Goal: Task Accomplishment & Management: Complete application form

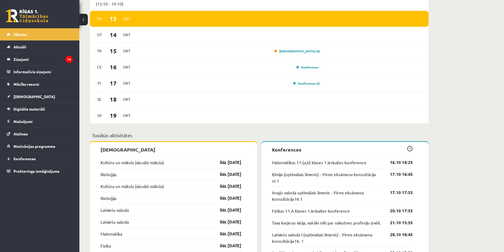
scroll to position [344, 0]
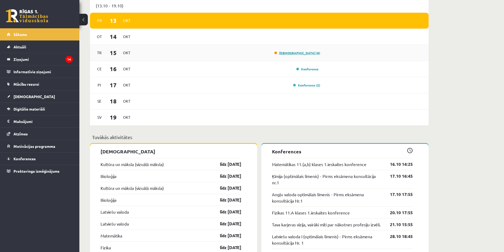
click at [311, 54] on link "Ieskaite (6)" at bounding box center [297, 53] width 46 height 4
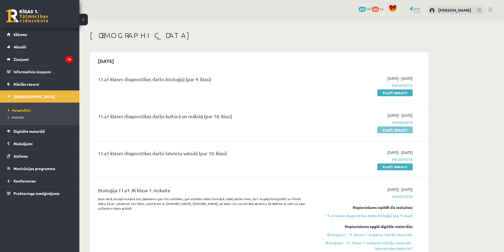
click at [401, 129] on link "Pildīt ieskaiti" at bounding box center [394, 129] width 35 height 7
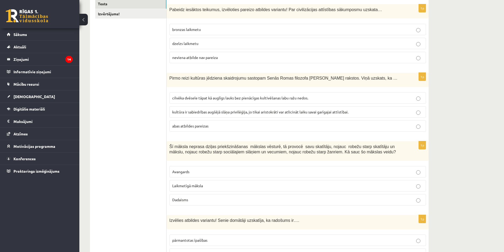
scroll to position [45, 0]
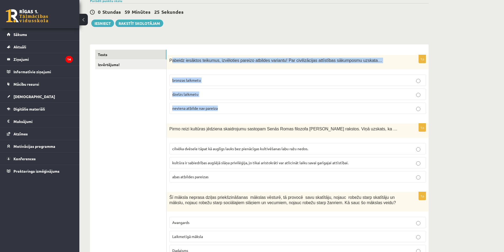
drag, startPoint x: 170, startPoint y: 60, endPoint x: 227, endPoint y: 106, distance: 73.3
click at [227, 106] on div "1p Pabeidz iesāktos teikumus, izvēloties pareizo atbildes variantu! Par civiliz…" at bounding box center [298, 86] width 262 height 63
drag, startPoint x: 203, startPoint y: 59, endPoint x: 166, endPoint y: 62, distance: 37.7
click at [180, 69] on div "Pabeidz iesāktos teikumus, izvēloties pareizo atbildes variantu! Par civilizāci…" at bounding box center [298, 62] width 262 height 14
drag, startPoint x: 170, startPoint y: 58, endPoint x: 229, endPoint y: 113, distance: 80.1
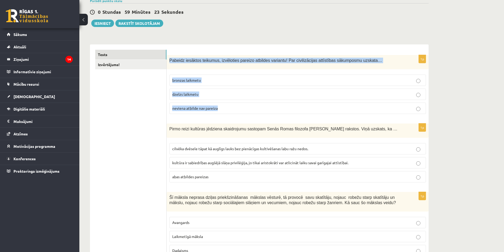
click at [229, 113] on div "1p Pabeidz iesāktos teikumus, izvēloties pareizo atbildes variantu! Par civiliz…" at bounding box center [298, 86] width 262 height 63
copy div "Pabeidz iesāktos teikumus, izvēloties pareizo atbildes variantu! Par civilizāci…"
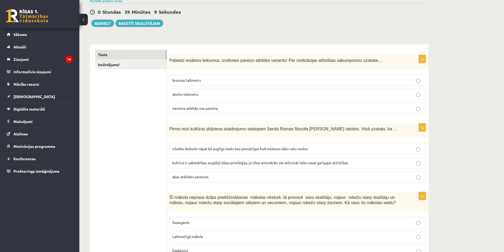
click at [256, 110] on p "neviena atbilde nav pareiza" at bounding box center [297, 109] width 251 height 6
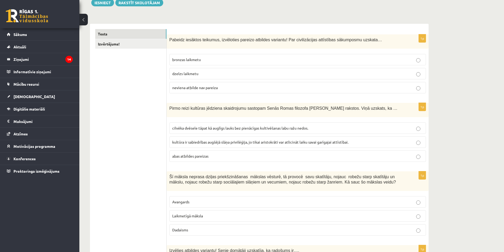
scroll to position [98, 0]
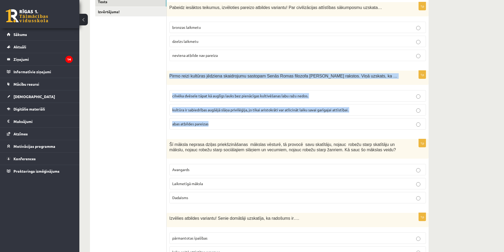
drag, startPoint x: 169, startPoint y: 76, endPoint x: 220, endPoint y: 127, distance: 72.6
click at [220, 127] on div "1p Pirmo reizi kultūras jēdziena skaidrojumu sastopam Senās Romas filozofa Cice…" at bounding box center [298, 102] width 262 height 63
copy div "Pirmo reizi kultūras jēdziena skaidrojumu sastopam Senās Romas filozofa Ciceron…"
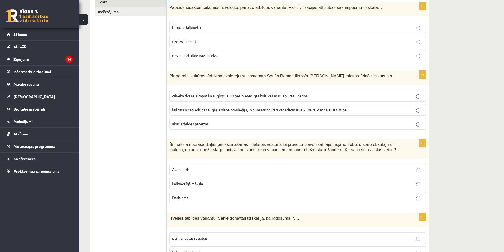
click at [326, 93] on p "cilvēka dvēsele tāpat kā auglīgs lauks bez pienācīgas kultivēšanas labu ražu ne…" at bounding box center [297, 96] width 251 height 6
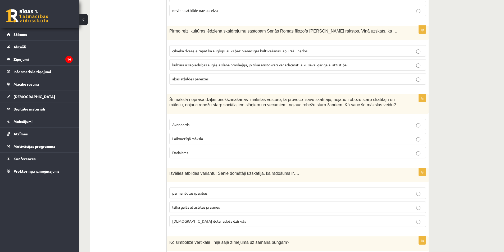
scroll to position [177, 0]
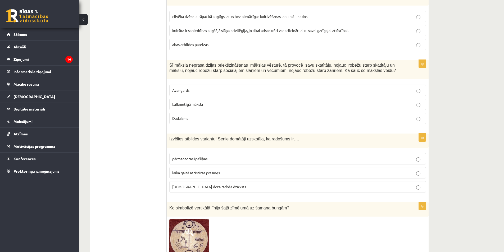
click at [293, 49] on label "abas atbildes pareizas" at bounding box center [297, 44] width 257 height 11
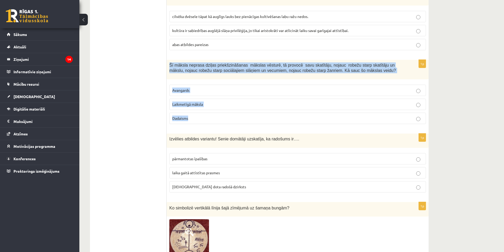
drag, startPoint x: 169, startPoint y: 65, endPoint x: 207, endPoint y: 124, distance: 70.1
click at [207, 124] on div "1p Šī māksla neprasa dziļas priekšzināšanas mākslas vēsturē, tā provocē savu sk…" at bounding box center [298, 94] width 262 height 69
copy div "Šī māksla neprasa dziļas priekšzināšanas mākslas vēsturē, tā provocē savu skatī…"
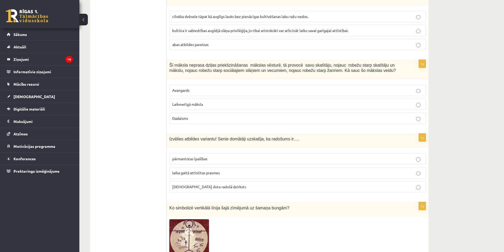
click at [236, 107] on p "Laikmetīgā māksla" at bounding box center [297, 105] width 251 height 6
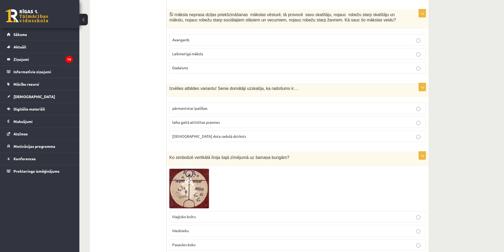
scroll to position [230, 0]
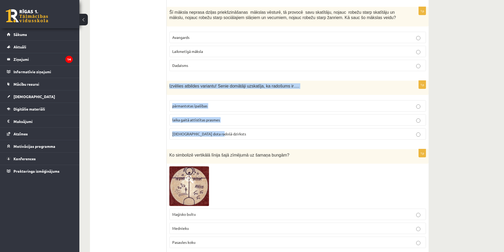
drag, startPoint x: 169, startPoint y: 86, endPoint x: 233, endPoint y: 131, distance: 78.2
click at [233, 131] on div "1p Izvēlies atbildes variantu! Senie domātāji uzskatīja, ka radošums ir…. pārma…" at bounding box center [298, 112] width 262 height 63
copy div "Izvēlies atbildes variantu! Senie domātāji uzskatīja, ka radošums ir…. pārmanto…"
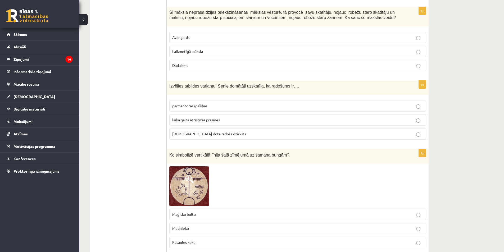
click at [244, 135] on p "dieva dota radošā dzirksts" at bounding box center [297, 134] width 251 height 6
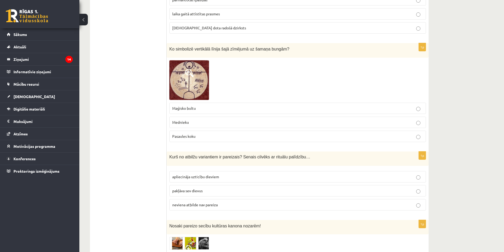
scroll to position [336, 0]
click at [210, 108] on p "Maģisko bultu" at bounding box center [297, 109] width 251 height 6
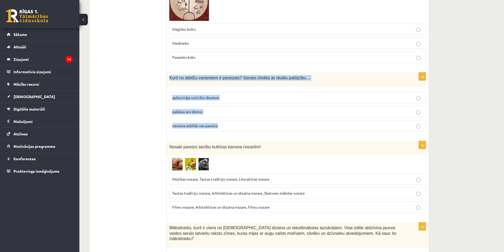
drag, startPoint x: 170, startPoint y: 76, endPoint x: 234, endPoint y: 123, distance: 79.4
click at [234, 123] on div "1p Kurš no atbilžu variantiem ir pareizais? Senais cilvēks ar rituālu palīdzību…" at bounding box center [298, 103] width 262 height 63
copy div "Kurš no atbilžu variantiem ir pareizais? Senais cilvēks ar rituālu palīdzību… a…"
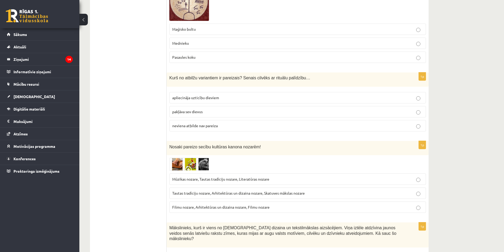
click at [214, 96] on span "apliecināja uzticību dieviem" at bounding box center [195, 97] width 47 height 5
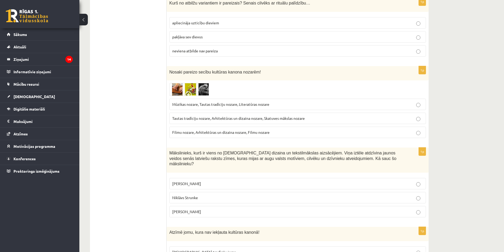
scroll to position [521, 0]
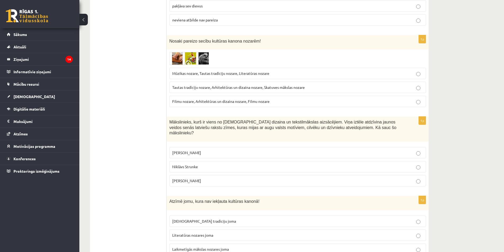
click at [181, 60] on img at bounding box center [189, 58] width 40 height 13
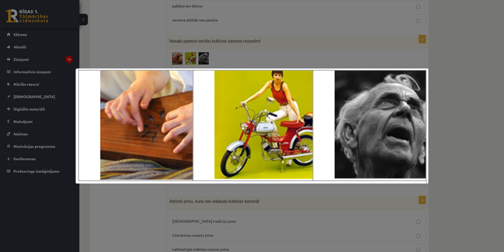
click at [452, 83] on div at bounding box center [252, 126] width 504 height 252
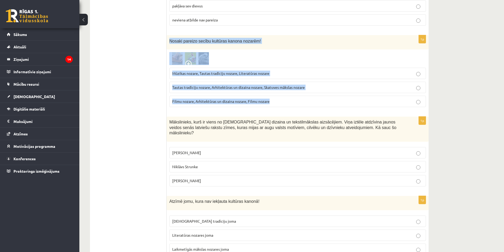
drag, startPoint x: 170, startPoint y: 41, endPoint x: 270, endPoint y: 107, distance: 119.7
click at [270, 107] on div "1p Nosaki pareizo secību kultūras kanona nozarēm! Mūzikas nozare, Tautas tradīc…" at bounding box center [298, 73] width 262 height 76
click at [270, 107] on label "Filmu nozare, Arhitektūras un dizaina nozare, Filmu nozare" at bounding box center [297, 101] width 257 height 11
drag, startPoint x: 170, startPoint y: 42, endPoint x: 285, endPoint y: 106, distance: 131.3
click at [285, 106] on div "1p Nosaki pareizo secību kultūras kanona nozarēm! Mūzikas nozare, Tautas tradīc…" at bounding box center [298, 73] width 262 height 76
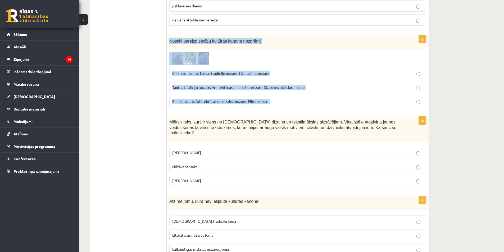
copy div "Nosaki pareizo secību kultūras kanona nozarēm! Mūzikas nozare, Tautas tradīciju…"
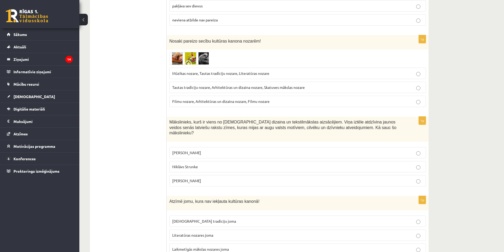
click at [291, 90] on p "Tautas tradīciju nozare, Arhitektūras un dizaina nozare, Skatuves mākslas nozare" at bounding box center [297, 88] width 251 height 6
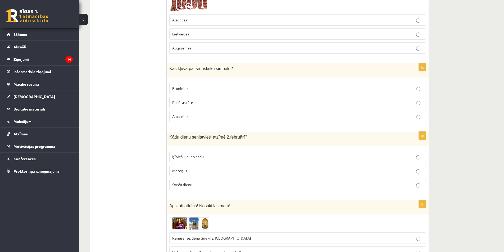
scroll to position [2068, 0]
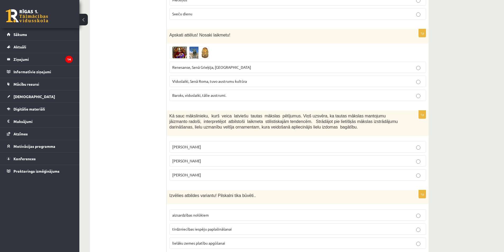
click at [215, 65] on span "Renesanse, Senā Grieķija, Ēģipte" at bounding box center [211, 67] width 79 height 5
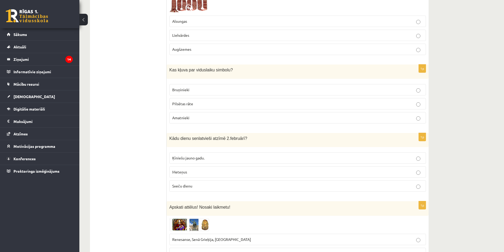
scroll to position [1883, 0]
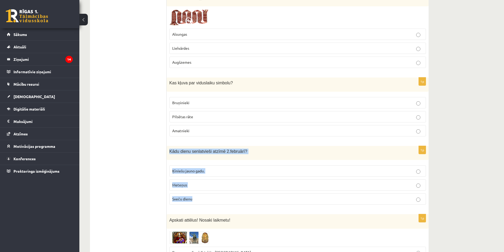
drag, startPoint x: 170, startPoint y: 133, endPoint x: 222, endPoint y: 188, distance: 76.3
click at [222, 188] on div "1p Kādu dienu senlatvieši atzīmē 2.februārī? Ķīniešu jauno gadu. Meteņus Sveču …" at bounding box center [298, 177] width 262 height 63
copy div "Kādu dienu senlatvieši atzīmē 2.februārī? Ķīniešu jauno gadu. Meteņus Sveču die…"
click at [222, 182] on p "Meteņus" at bounding box center [297, 185] width 251 height 6
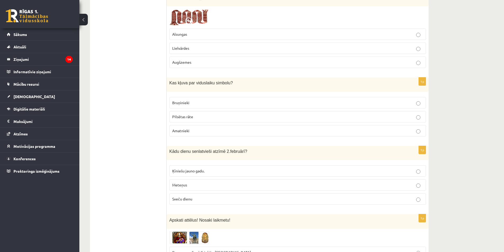
click at [216, 193] on label "Sveču dienu" at bounding box center [297, 198] width 257 height 11
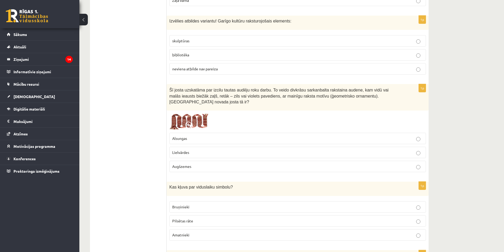
scroll to position [1777, 0]
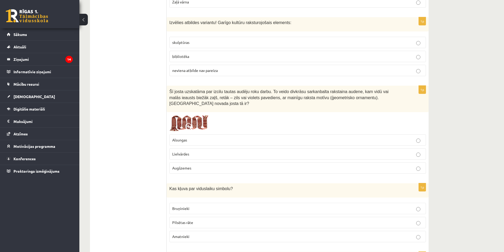
click at [183, 115] on img at bounding box center [189, 123] width 40 height 17
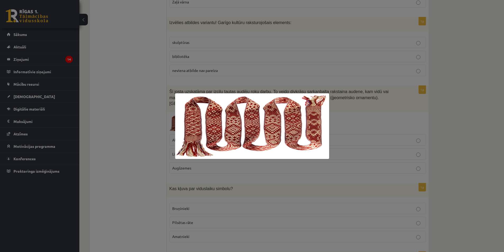
click at [142, 119] on div at bounding box center [252, 126] width 504 height 252
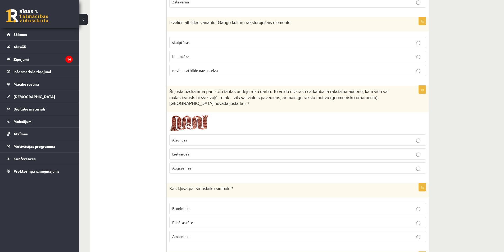
click at [181, 115] on img at bounding box center [189, 123] width 40 height 17
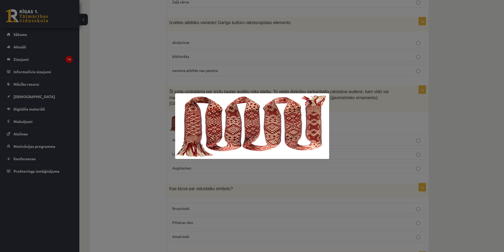
click at [156, 79] on div at bounding box center [252, 126] width 504 height 252
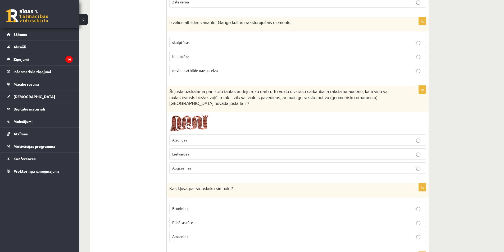
click at [187, 123] on span at bounding box center [189, 127] width 8 height 8
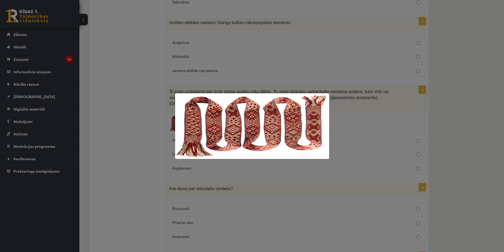
click at [367, 83] on div at bounding box center [252, 126] width 504 height 252
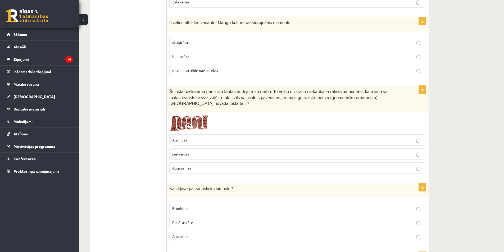
click at [209, 151] on p "Lielvārdes" at bounding box center [297, 154] width 251 height 6
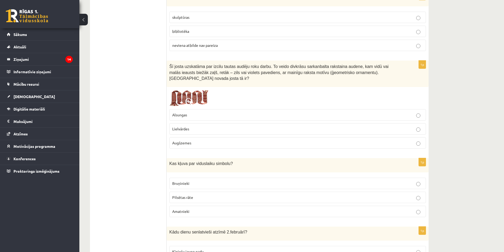
scroll to position [1830, 0]
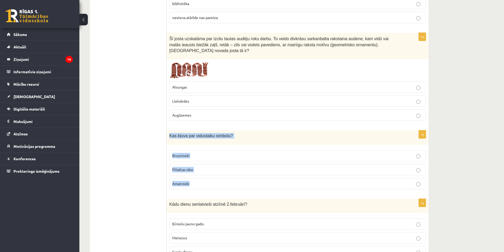
drag, startPoint x: 170, startPoint y: 118, endPoint x: 206, endPoint y: 171, distance: 64.0
click at [205, 171] on div "1p Kas kļuva par viduslaiku simbolu? Bruņinieki Pilsētas rāte Amatnieki" at bounding box center [298, 161] width 262 height 63
copy div "Kas kļuva par viduslaiku simbolu? Bruņinieki Pilsētas rāte Amatnieki"
click at [212, 153] on p "Bruņinieki" at bounding box center [297, 156] width 251 height 6
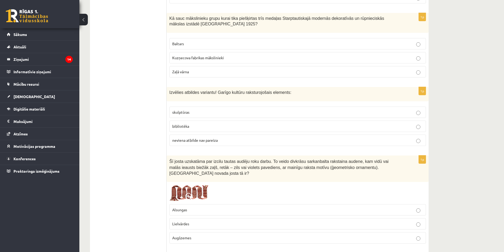
scroll to position [1697, 0]
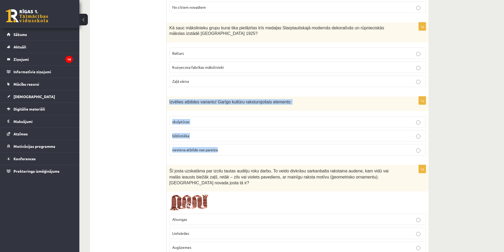
drag, startPoint x: 169, startPoint y: 89, endPoint x: 239, endPoint y: 144, distance: 88.3
click at [239, 144] on div "1p Izvēlies atbildes variantu! Garīgo kultūru raksturojošais elements: skulptūr…" at bounding box center [298, 128] width 262 height 63
copy div "Izvēlies atbildes variantu! Garīgo kultūru raksturojošais elements: skulptūras …"
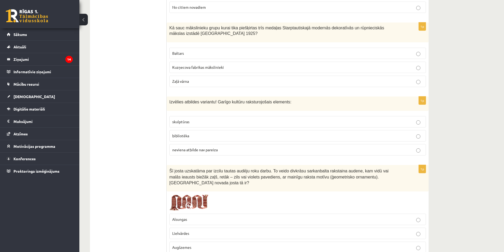
click at [243, 133] on p "bibliotēka" at bounding box center [297, 136] width 251 height 6
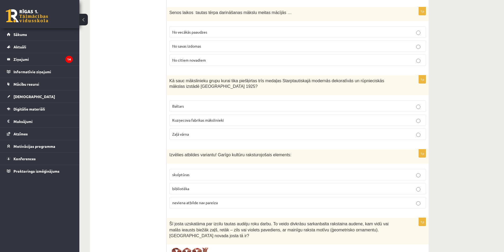
scroll to position [1618, 0]
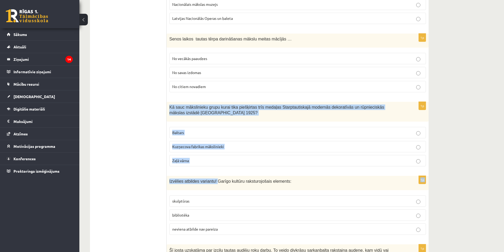
drag, startPoint x: 169, startPoint y: 95, endPoint x: 215, endPoint y: 161, distance: 80.1
click at [175, 105] on span "Kā sauc mākslinieku grupu kurai tika piešķirtas trīs medaļas Starptautiskajā mo…" at bounding box center [276, 110] width 215 height 10
drag, startPoint x: 170, startPoint y: 96, endPoint x: 208, endPoint y: 147, distance: 63.5
click at [208, 147] on div "1p Kā sauc mākslinieku grupu kurai tika piešķirtas trīs medaļas Starptautiskajā…" at bounding box center [298, 136] width 262 height 69
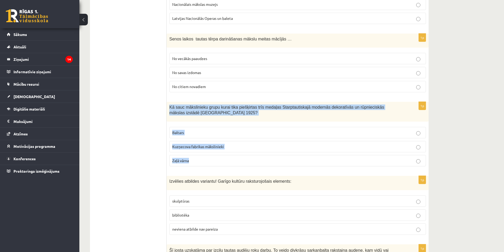
copy div "Kā sauc mākslinieku grupu kurai tika piešķirtas trīs medaļas Starptautiskajā mo…"
click at [202, 130] on p "Baltars" at bounding box center [297, 133] width 251 height 6
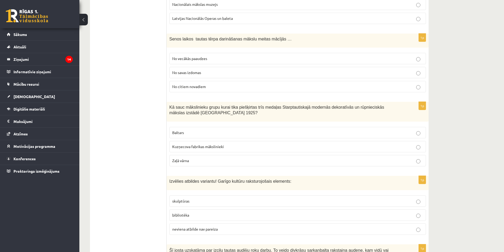
scroll to position [1539, 0]
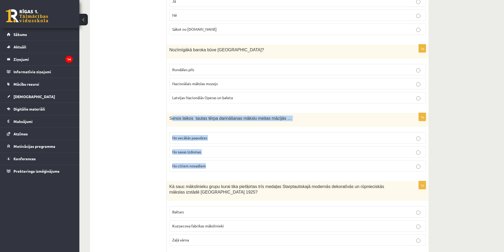
drag, startPoint x: 170, startPoint y: 107, endPoint x: 222, endPoint y: 158, distance: 72.2
click at [222, 158] on div "1p Senos laikos tautas tērpa darināšanas mākslu meitas mācījās … No vecākās paa…" at bounding box center [298, 144] width 262 height 63
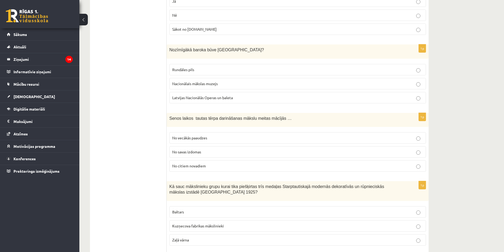
click at [168, 113] on div "Senos laikos tautas tērpa darināšanas mākslu meitas mācījās …" at bounding box center [298, 120] width 262 height 14
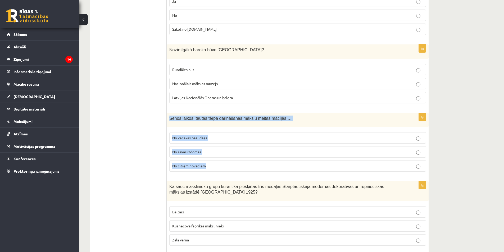
drag, startPoint x: 170, startPoint y: 106, endPoint x: 214, endPoint y: 160, distance: 69.9
click at [214, 160] on div "1p Senos laikos tautas tērpa darināšanas mākslu meitas mācījās … No vecākās paa…" at bounding box center [298, 144] width 262 height 63
click at [238, 135] on p "No vecākās paaudzes" at bounding box center [297, 138] width 251 height 6
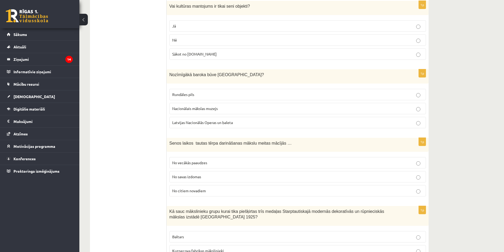
scroll to position [1486, 0]
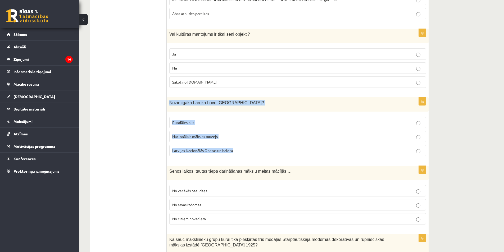
drag, startPoint x: 170, startPoint y: 90, endPoint x: 262, endPoint y: 143, distance: 106.6
click at [262, 143] on div "1p Nozīmīgākā baroka būve Latvijā? Rundāles pils Nacionālais mākslas muzejs Lat…" at bounding box center [298, 128] width 262 height 63
click at [211, 120] on p "Rundāles pils" at bounding box center [297, 123] width 251 height 6
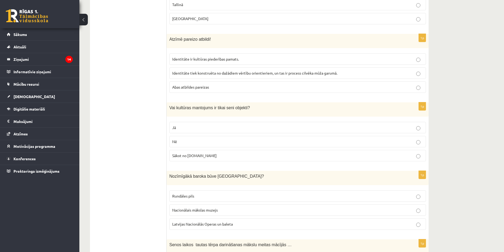
scroll to position [1406, 0]
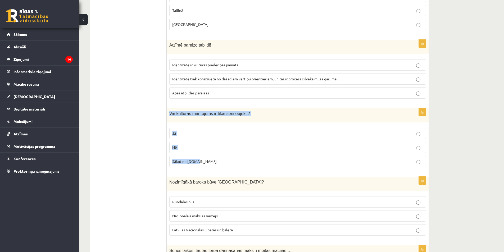
drag, startPoint x: 170, startPoint y: 102, endPoint x: 229, endPoint y: 151, distance: 76.8
click at [229, 151] on div "1p Vai kultūras mantojums ir tikai seni objekti? Jā Nē Sākot no 10.gs" at bounding box center [298, 139] width 262 height 63
click at [202, 145] on p "Nē" at bounding box center [297, 148] width 251 height 6
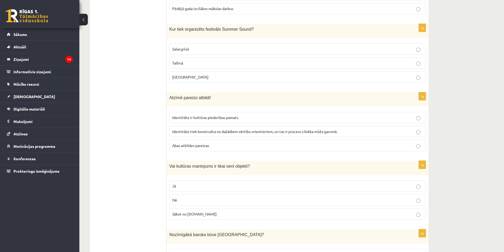
scroll to position [1354, 0]
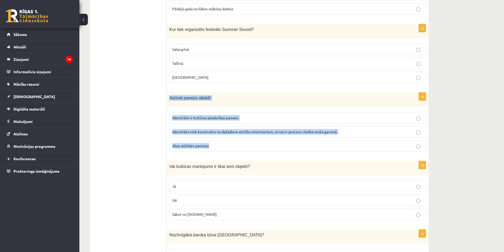
drag, startPoint x: 170, startPoint y: 86, endPoint x: 233, endPoint y: 139, distance: 82.2
click at [233, 139] on div "1p Atzīmē pareizo atbildi! Identitāte ir kultūras piederības pamats. Identitāte…" at bounding box center [298, 124] width 262 height 63
click at [226, 143] on p "Abas atbildes pareizas" at bounding box center [297, 146] width 251 height 6
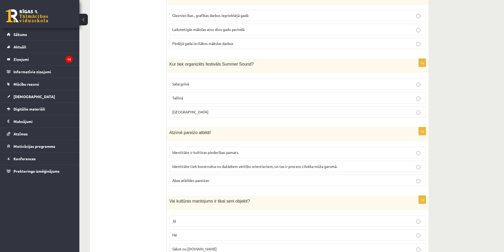
scroll to position [1274, 0]
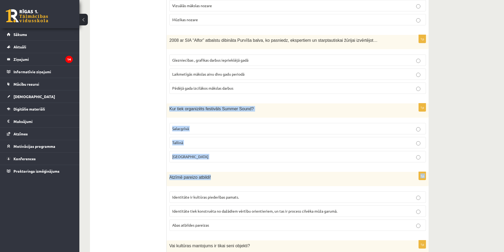
drag, startPoint x: 170, startPoint y: 97, endPoint x: 219, endPoint y: 159, distance: 79.0
drag, startPoint x: 170, startPoint y: 96, endPoint x: 205, endPoint y: 146, distance: 61.0
click at [205, 146] on div "1p Kur tiek organizēts festivāls Summer Sound? Salacgrīvā Tallinā Liepājā" at bounding box center [298, 134] width 262 height 63
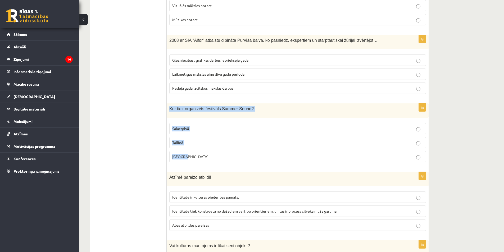
click at [250, 126] on p "Salacgrīvā" at bounding box center [297, 129] width 251 height 6
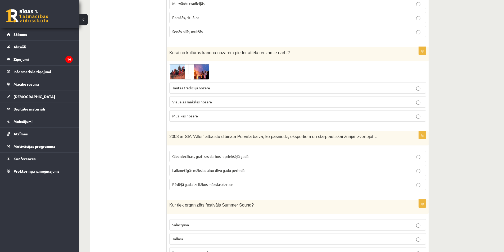
scroll to position [1168, 0]
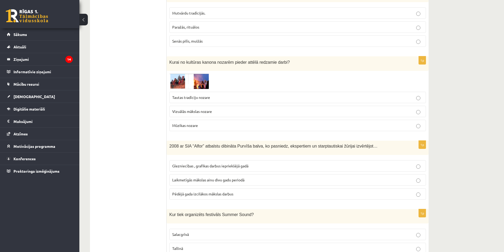
click at [187, 74] on img at bounding box center [189, 82] width 40 height 16
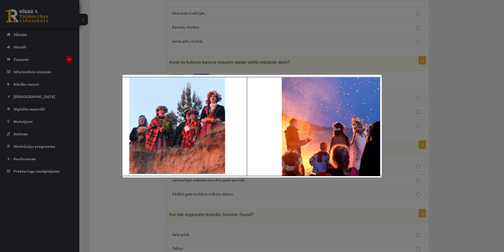
click at [446, 111] on div at bounding box center [252, 126] width 504 height 252
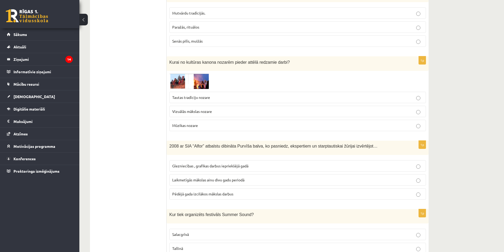
click at [271, 95] on p "Tautas tradīciju nozare" at bounding box center [297, 98] width 251 height 6
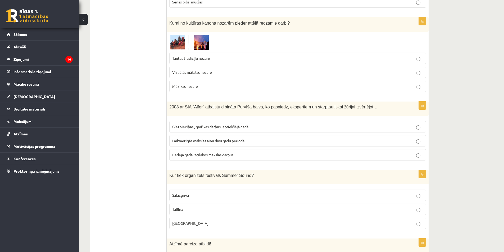
scroll to position [1195, 0]
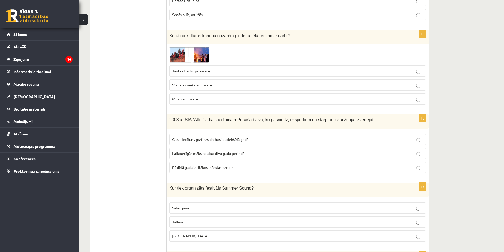
click at [223, 151] on p "Laikmetīgās mākslas ainu divu gadu periodā" at bounding box center [297, 154] width 251 height 6
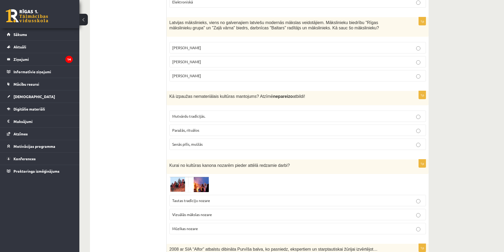
scroll to position [1036, 0]
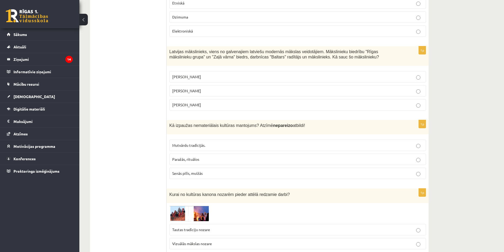
click at [189, 154] on label "Paražās, rituālos" at bounding box center [297, 159] width 257 height 11
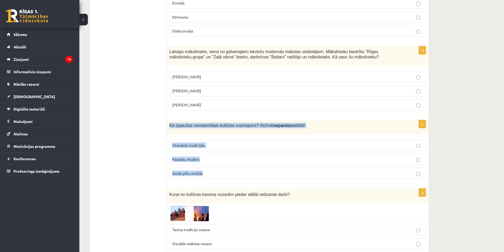
drag, startPoint x: 170, startPoint y: 115, endPoint x: 223, endPoint y: 156, distance: 67.5
click at [223, 156] on div "1p Kā izpaužas nemateriālais kultūras mantojums? Atzīmē nepareizo atbildi! Mutv…" at bounding box center [298, 151] width 262 height 63
click at [213, 157] on p "Paražās, rituālos" at bounding box center [297, 160] width 251 height 6
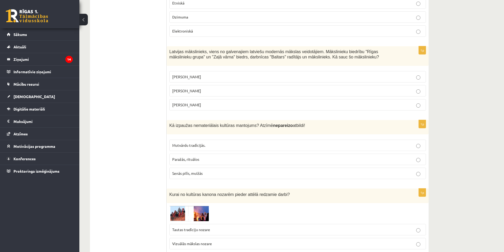
click at [216, 143] on p "Mutvārdu tradīcijās." at bounding box center [297, 146] width 251 height 6
click at [240, 168] on label "Senās pilīs, muižās" at bounding box center [297, 173] width 257 height 11
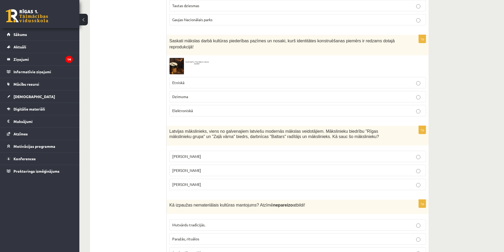
scroll to position [957, 0]
drag, startPoint x: 169, startPoint y: 119, endPoint x: 231, endPoint y: 173, distance: 82.4
click at [231, 173] on div "1p Latvijas mākslinieks, viens no galvenajiem latviešu modernās mākslas veidotā…" at bounding box center [298, 160] width 262 height 69
click at [214, 167] on p "Romāns Suta" at bounding box center [297, 170] width 251 height 6
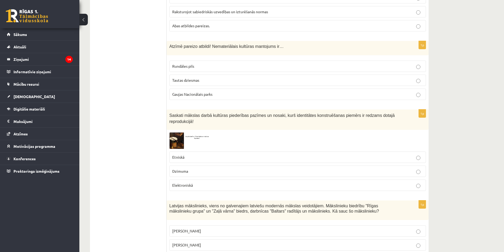
scroll to position [877, 0]
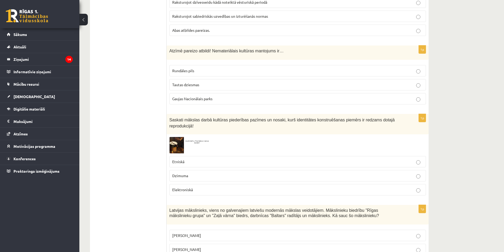
click at [178, 137] on img at bounding box center [189, 145] width 40 height 16
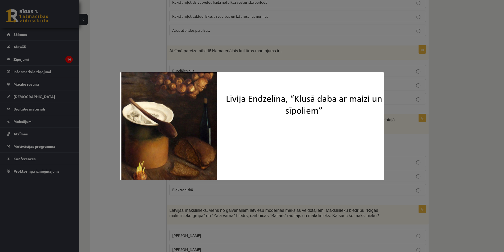
click at [431, 143] on div at bounding box center [252, 126] width 504 height 252
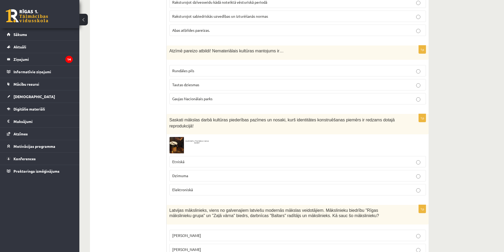
click at [179, 159] on span "Etniskā" at bounding box center [178, 161] width 12 height 5
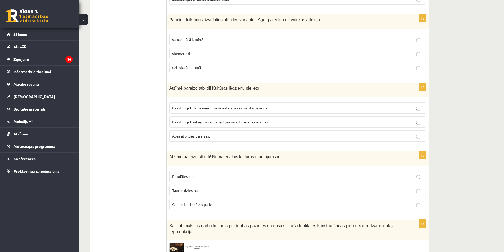
scroll to position [798, 0]
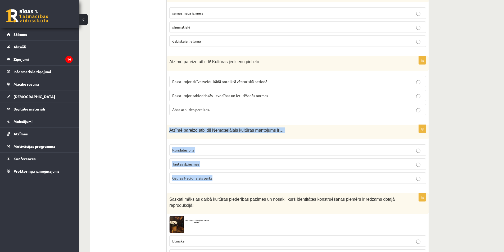
drag, startPoint x: 170, startPoint y: 125, endPoint x: 239, endPoint y: 178, distance: 87.1
click at [239, 178] on div "1p Atzīmē pareizo atbildi! Nemateriālais kultūras mantojums ir… Rundāles pils T…" at bounding box center [298, 156] width 262 height 63
click at [232, 175] on p "Gaujas Nacionālais parks" at bounding box center [297, 178] width 251 height 6
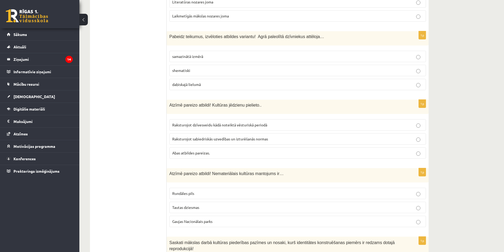
scroll to position [745, 0]
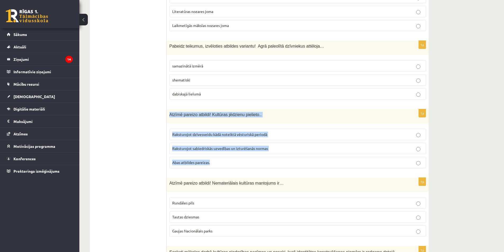
drag, startPoint x: 170, startPoint y: 110, endPoint x: 231, endPoint y: 158, distance: 77.6
click at [231, 158] on div "1p Atzīmē pareizo atbildi! Kultūras jēdzienu pielieto.. Raksturojot dzīvesveidu…" at bounding box center [298, 140] width 262 height 63
click at [227, 161] on label "Abas atbildes pareizas." at bounding box center [297, 162] width 257 height 11
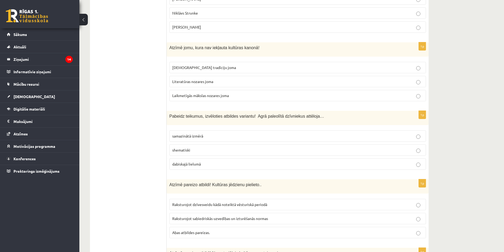
scroll to position [666, 0]
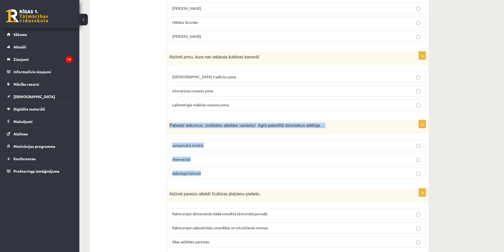
drag, startPoint x: 170, startPoint y: 119, endPoint x: 218, endPoint y: 170, distance: 70.0
click at [218, 170] on div "1p Pabeidz teikumus, izvēloties atbildes variantu! Agrā paleolītā dzīvniekus at…" at bounding box center [298, 151] width 262 height 63
click at [225, 171] on p "dabiskajā lielumā" at bounding box center [297, 174] width 251 height 6
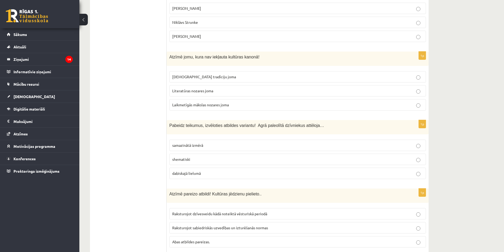
scroll to position [613, 0]
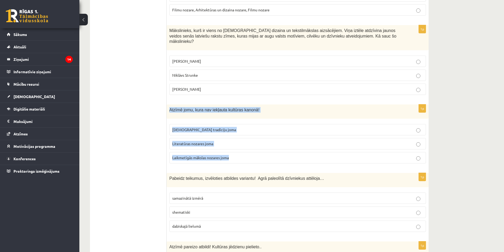
drag, startPoint x: 170, startPoint y: 103, endPoint x: 276, endPoint y: 147, distance: 114.0
click at [276, 147] on div "1p Atzīmē jomu, kura nav iekļauta kultūras kanonā! Tautas tradīciju joma Litera…" at bounding box center [298, 135] width 262 height 63
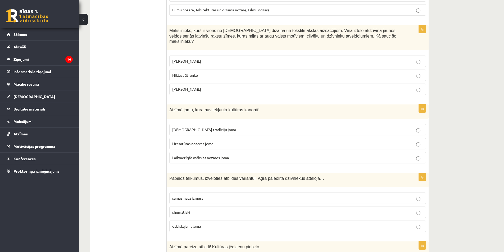
click at [258, 155] on p "Laikmetīgās mākslas nozares joma" at bounding box center [297, 158] width 251 height 6
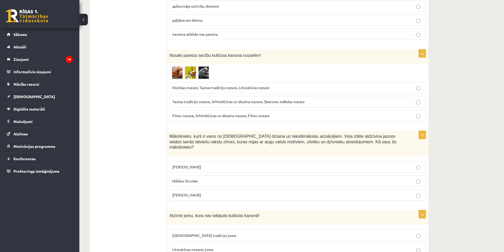
scroll to position [560, 0]
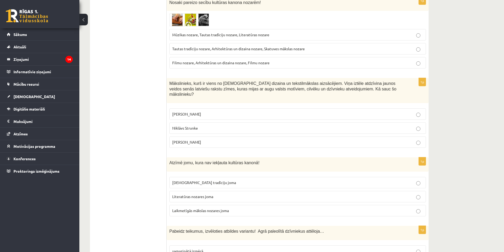
drag, startPoint x: 170, startPoint y: 82, endPoint x: 220, endPoint y: 134, distance: 72.8
click at [220, 134] on div "1p Mākslinieks, kurš ir viens no latviešu dizaina un tekstilmākslas aizsācējiem…" at bounding box center [298, 115] width 262 height 74
click at [210, 111] on p "Ansis Cīrulis" at bounding box center [297, 114] width 251 height 6
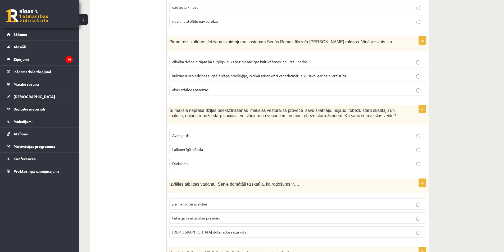
scroll to position [0, 0]
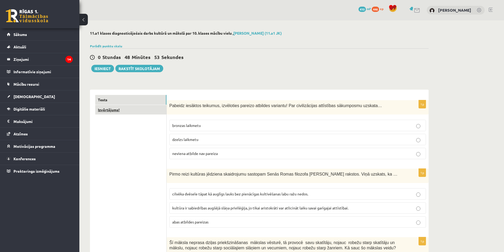
click at [129, 110] on link "Izvērtējums!" at bounding box center [130, 110] width 71 height 10
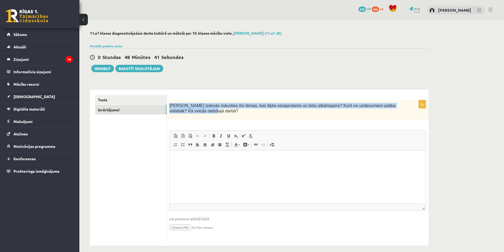
drag, startPoint x: 170, startPoint y: 106, endPoint x: 198, endPoint y: 118, distance: 30.9
click at [198, 118] on div "Kas izdevās mācoties šīs tēmas, kas šķita nesaprotams un būtu atkārtojams? Kurš…" at bounding box center [298, 110] width 262 height 20
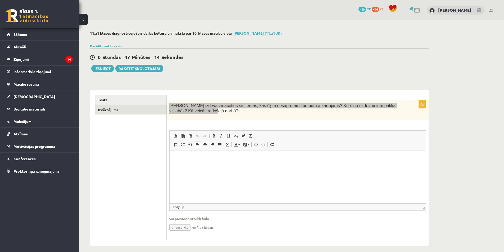
click at [238, 167] on html at bounding box center [298, 159] width 256 height 16
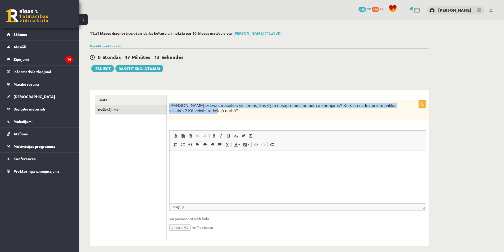
click at [284, 113] on p "Kas izdevās mācoties šīs tēmas, kas šķita nesaprotams un būtu atkārtojams? Kurš…" at bounding box center [284, 108] width 230 height 11
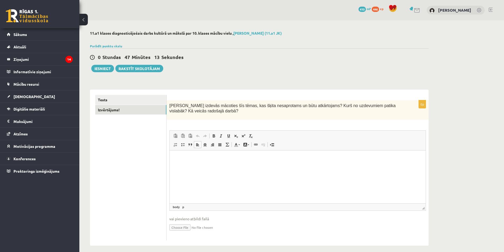
click at [212, 167] on html at bounding box center [298, 159] width 256 height 16
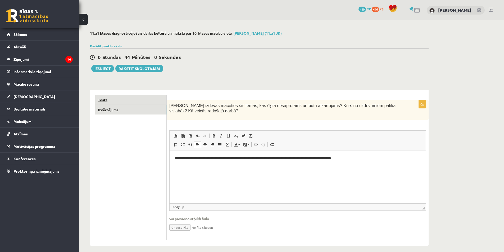
click at [122, 102] on link "Tests" at bounding box center [130, 100] width 71 height 10
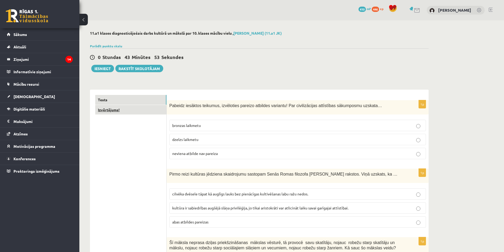
click at [139, 109] on link "Izvērtējums!" at bounding box center [130, 110] width 71 height 10
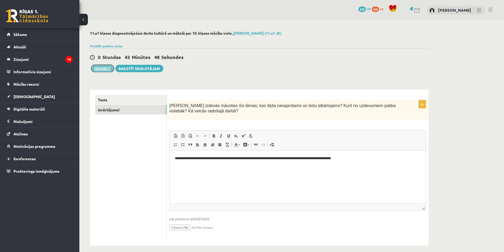
click at [96, 70] on button "Iesniegt" at bounding box center [102, 68] width 23 height 7
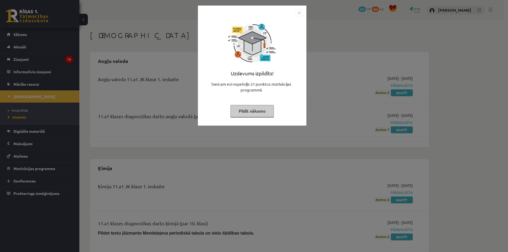
click at [300, 13] on img "Close" at bounding box center [299, 13] width 8 height 8
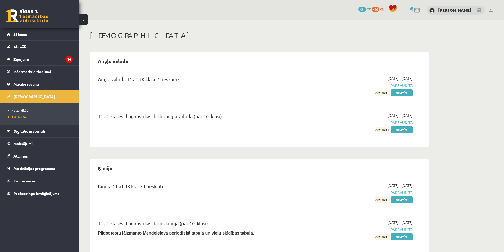
click at [18, 111] on span "Neizpildītās" at bounding box center [18, 110] width 20 height 4
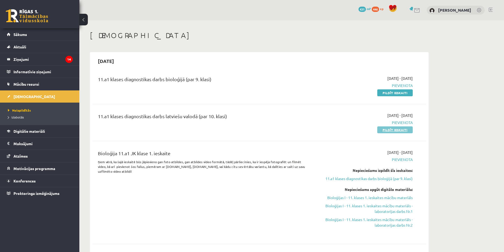
click at [402, 132] on link "Pildīt ieskaiti" at bounding box center [394, 129] width 35 height 7
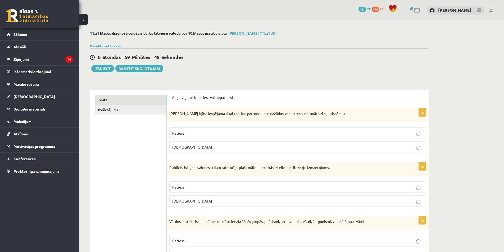
scroll to position [26, 0]
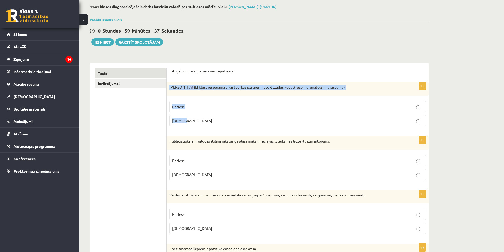
drag, startPoint x: 170, startPoint y: 87, endPoint x: 211, endPoint y: 130, distance: 58.7
click at [211, 130] on div "1p Saziņa kļūst iespējama tikai tad, kas partneri lieto dažādus kodus(resp.,nor…" at bounding box center [298, 106] width 262 height 49
copy div "Saziņa kļūst iespējama tikai tad, kas partneri lieto dažādus kodus(resp.,norunā…"
click at [252, 117] on label "Aplams" at bounding box center [297, 120] width 257 height 11
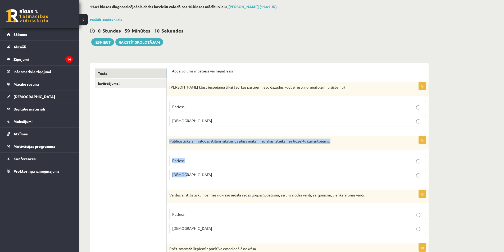
drag, startPoint x: 170, startPoint y: 142, endPoint x: 194, endPoint y: 172, distance: 38.3
click at [194, 172] on div "1p Publicistiskajam valodas stilam raksturīgs plašs mākslinieciskās izteiksmes …" at bounding box center [298, 160] width 262 height 49
copy div "Publicistiskajam valodas stilam raksturīgs plašs mākslinieciskās izteiksmes līd…"
click at [209, 162] on p "Patiess" at bounding box center [297, 161] width 251 height 6
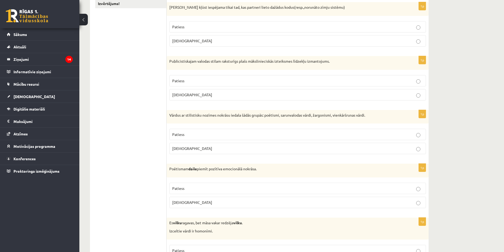
scroll to position [132, 0]
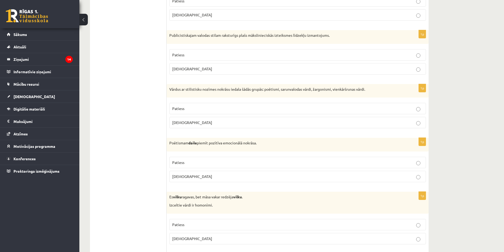
click at [230, 110] on p "Patiess" at bounding box center [297, 109] width 251 height 6
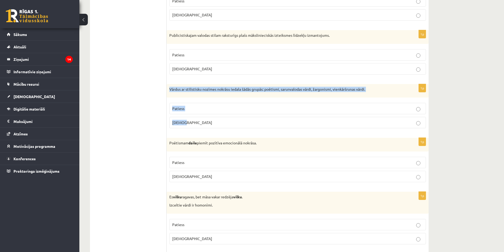
drag, startPoint x: 170, startPoint y: 88, endPoint x: 199, endPoint y: 127, distance: 49.0
click at [199, 127] on div "1p Vārdus ar stilistisku nozīmes nokrāsu iedala šādās grupās: poētismi, sarunva…" at bounding box center [298, 108] width 262 height 49
copy div "Vārdus ar stilistisku nozīmes nokrāsu iedala šādās grupās: poētismi, sarunvalod…"
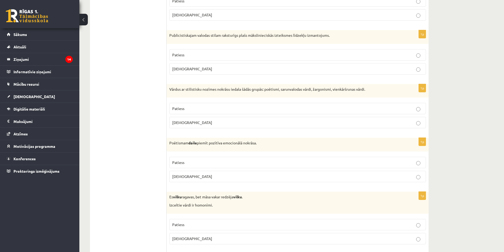
click at [249, 118] on label "Aplams" at bounding box center [297, 122] width 257 height 11
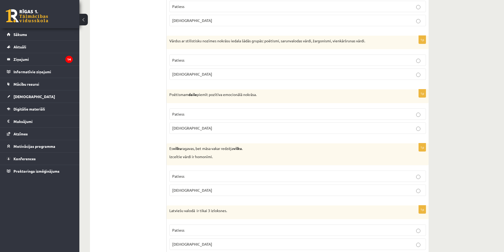
scroll to position [185, 0]
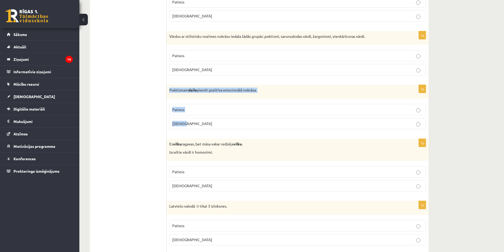
drag, startPoint x: 170, startPoint y: 91, endPoint x: 203, endPoint y: 123, distance: 45.8
click at [203, 123] on div "1p Poētismam daile piemīt pozītīva emocionālā nokrāsa. Patiess Aplams" at bounding box center [298, 109] width 262 height 49
copy div "Poētismam daile piemīt pozītīva emocionālā nokrāsa. Patiess Aplams"
click at [226, 109] on p "Patiess" at bounding box center [297, 110] width 251 height 6
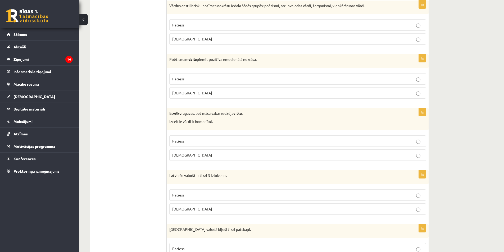
scroll to position [265, 0]
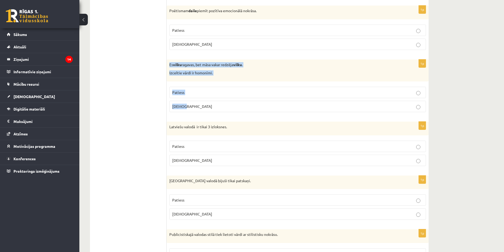
drag, startPoint x: 169, startPoint y: 63, endPoint x: 205, endPoint y: 115, distance: 62.7
click at [205, 115] on div "1p Es vilku ragavas, bet māsa vakar redzēja vilku . Izceltie vārdi ir homonīmi.…" at bounding box center [298, 88] width 262 height 57
copy div "Es vilku ragavas, bet māsa vakar redzēja vilku . Izceltie vārdi ir homonīmi. Pa…"
click at [221, 91] on p "Patiess" at bounding box center [297, 93] width 251 height 6
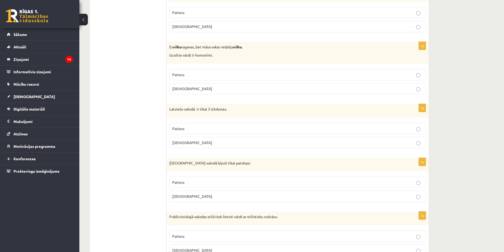
scroll to position [291, 0]
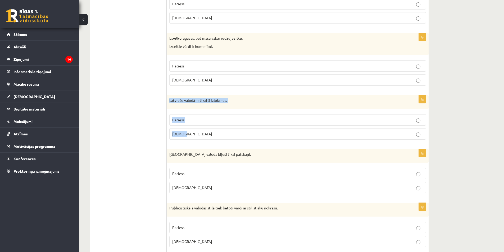
drag, startPoint x: 170, startPoint y: 100, endPoint x: 195, endPoint y: 135, distance: 43.5
click at [195, 135] on div "1p Latviešu valodā ir tikai 3 izloksnes. Patiess Aplams" at bounding box center [298, 119] width 262 height 49
copy div "Latviešu valodā ir tikai 3 izloksnes. Patiess Aplams"
click at [212, 138] on label "Aplams" at bounding box center [297, 133] width 257 height 11
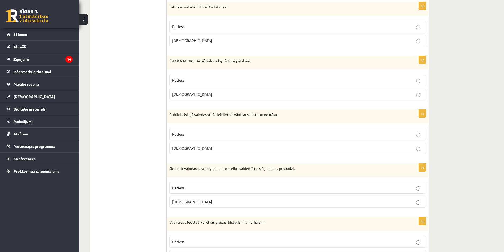
scroll to position [370, 0]
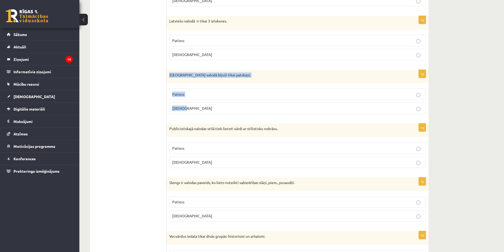
drag, startPoint x: 170, startPoint y: 76, endPoint x: 194, endPoint y: 104, distance: 37.7
click at [194, 104] on div "1p Pirmatnējā valodā bijuši tikai patskaņi. Patiess Aplams" at bounding box center [298, 94] width 262 height 49
copy div "Pirmatnējā valodā bijuši tikai patskaņi. Patiess Aplams"
click at [220, 162] on p "Aplams" at bounding box center [297, 163] width 251 height 6
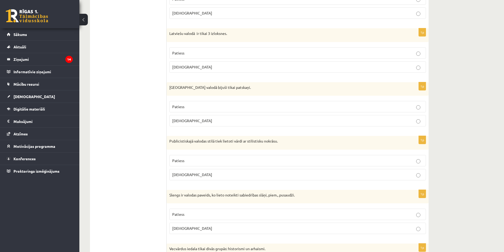
scroll to position [344, 0]
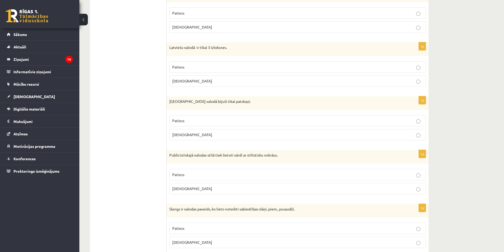
click at [252, 135] on p "Aplams" at bounding box center [297, 135] width 251 height 6
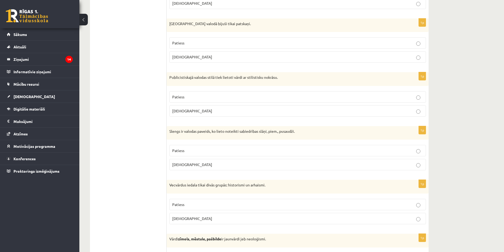
scroll to position [423, 0]
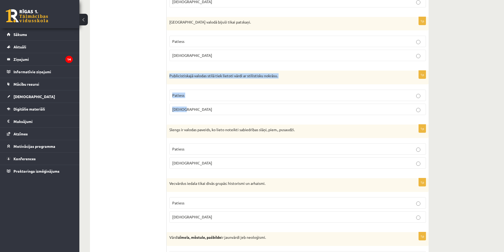
drag, startPoint x: 170, startPoint y: 75, endPoint x: 200, endPoint y: 106, distance: 42.8
click at [200, 106] on div "1p Publicistiskajā valodas stilā tiek lietoti vārdi ar stilistisku nokrāsu. Pat…" at bounding box center [298, 95] width 262 height 49
copy div "Publicistiskajā valodas stilā tiek lietoti vārdi ar stilistisku nokrāsu. Paties…"
click at [192, 150] on p "Patiess" at bounding box center [297, 149] width 251 height 6
click at [236, 159] on label "Aplams" at bounding box center [297, 162] width 257 height 11
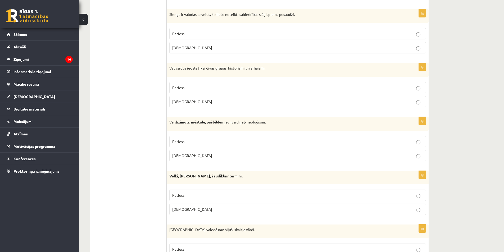
scroll to position [529, 0]
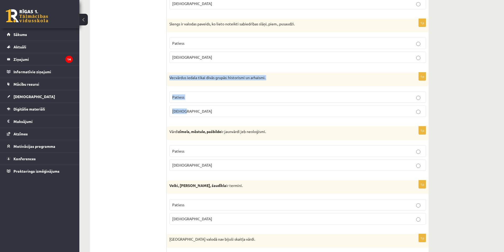
drag, startPoint x: 169, startPoint y: 78, endPoint x: 217, endPoint y: 116, distance: 61.2
click at [217, 116] on div "1p Vecvārdus iedala tikai divās grupās: historismi un arhaismi. Patiess Aplams" at bounding box center [298, 96] width 262 height 49
copy div "Vecvārdus iedala tikai divās grupās: historismi un arhaismi. Patiess Aplams"
click at [199, 113] on p "Aplams" at bounding box center [297, 111] width 251 height 6
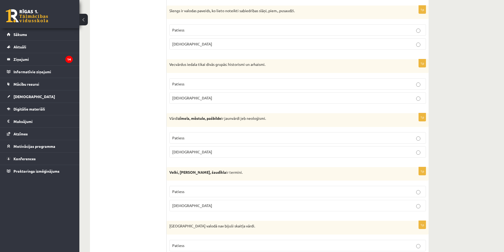
scroll to position [555, 0]
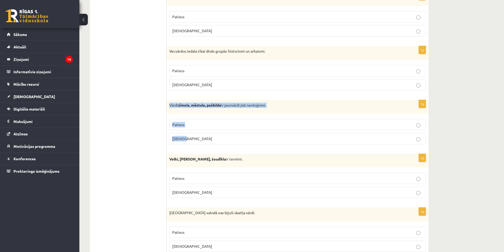
drag, startPoint x: 170, startPoint y: 105, endPoint x: 199, endPoint y: 138, distance: 43.7
click at [199, 138] on div "1p Vārdi zīmols, mēstule, pašbilde ir jaunvārdi jeb neoloģismi. Patiess Aplams" at bounding box center [298, 124] width 262 height 49
copy div "Vārdi zīmols, mēstule, pašbilde ir jaunvārdi jeb neoloģismi. Patiess Aplams"
click at [199, 126] on p "Patiess" at bounding box center [297, 125] width 251 height 6
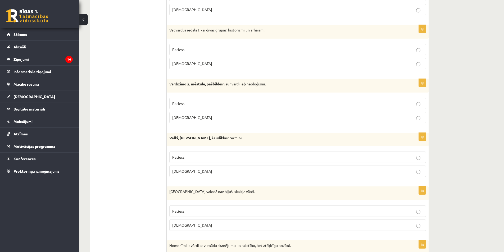
scroll to position [608, 0]
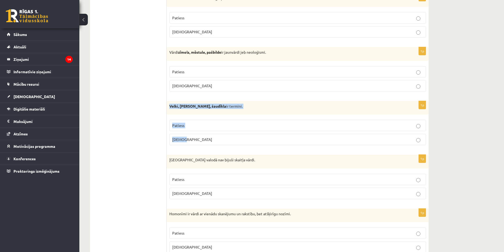
drag, startPoint x: 169, startPoint y: 106, endPoint x: 205, endPoint y: 136, distance: 47.5
click at [205, 136] on div "1p Velki, meti, šaudīkla ir termini. Patiess Aplams" at bounding box center [298, 125] width 262 height 49
click at [206, 125] on p "Patiess" at bounding box center [297, 126] width 251 height 6
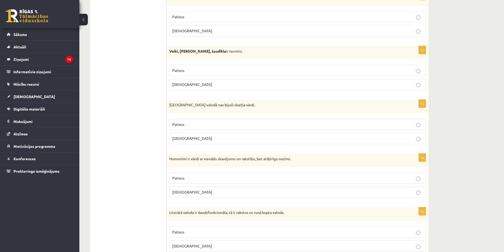
scroll to position [688, 0]
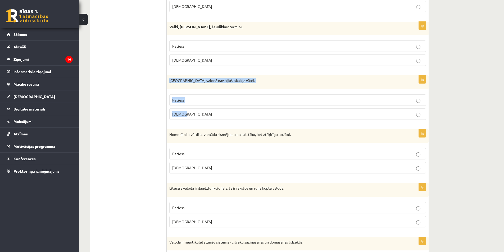
drag, startPoint x: 170, startPoint y: 81, endPoint x: 207, endPoint y: 110, distance: 47.5
click at [207, 110] on div "1p Pirmatnējā valodā nav bijuši skaitļa vārdi. Patiess Aplams" at bounding box center [298, 99] width 262 height 49
click at [217, 115] on p "Aplams" at bounding box center [297, 114] width 251 height 6
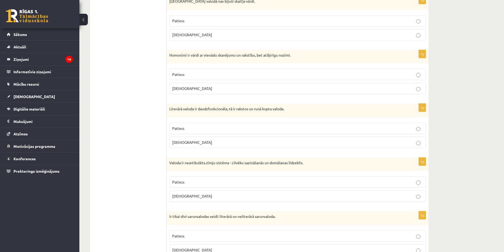
scroll to position [741, 0]
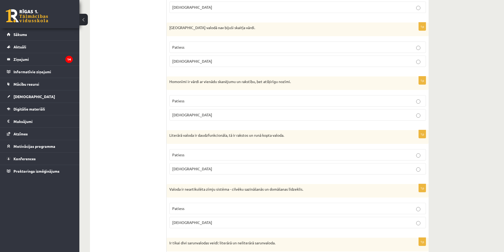
click at [194, 98] on label "Patiess" at bounding box center [297, 100] width 257 height 11
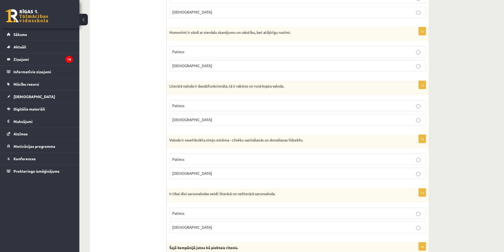
scroll to position [794, 0]
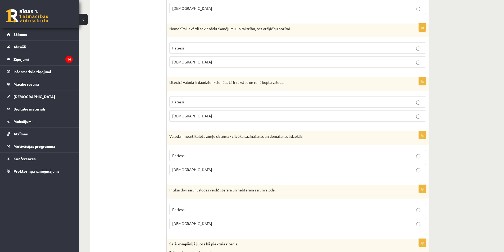
click at [217, 105] on p "Patiess" at bounding box center [297, 102] width 251 height 6
drag, startPoint x: 169, startPoint y: 84, endPoint x: 203, endPoint y: 125, distance: 52.8
click at [203, 125] on div "1p Literārā valoda ir daudzfunkcionāla, tā ir rakstos un runā kopta valoda. Pat…" at bounding box center [298, 101] width 262 height 49
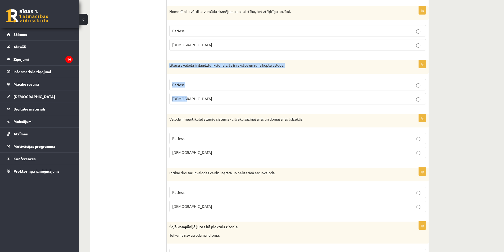
scroll to position [820, 0]
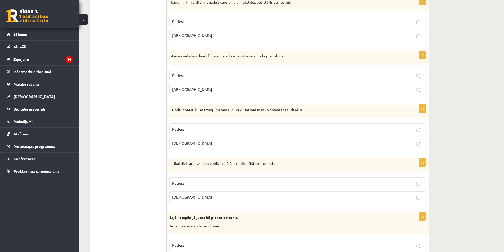
click at [140, 136] on ul "Tests Izvērtējums!" at bounding box center [130, 95] width 71 height 1641
click at [242, 126] on label "Patiess" at bounding box center [297, 129] width 257 height 11
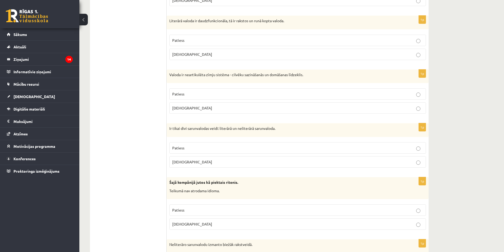
scroll to position [899, 0]
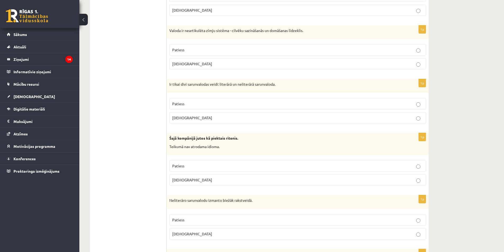
click at [193, 107] on label "Patiess" at bounding box center [297, 103] width 257 height 11
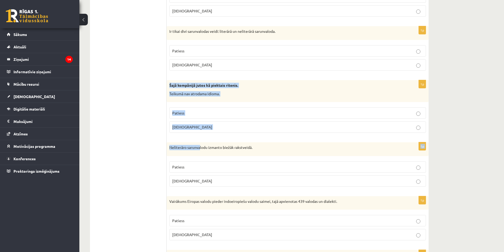
drag, startPoint x: 170, startPoint y: 86, endPoint x: 200, endPoint y: 138, distance: 60.2
click at [210, 131] on label "Aplams" at bounding box center [297, 126] width 257 height 11
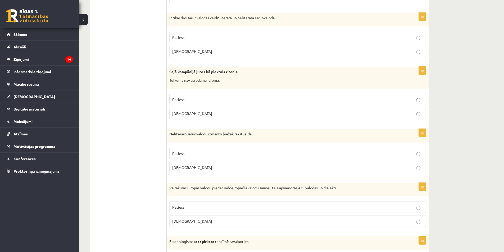
scroll to position [979, 0]
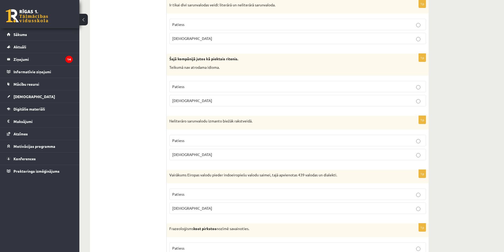
click at [191, 145] on label "Patiess" at bounding box center [297, 140] width 257 height 11
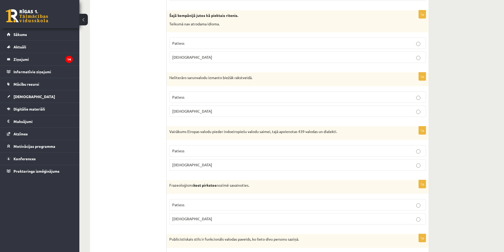
scroll to position [1032, 0]
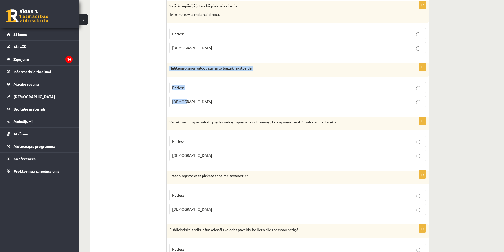
drag, startPoint x: 170, startPoint y: 68, endPoint x: 192, endPoint y: 107, distance: 45.6
click at [192, 107] on div "1p Neliterāro sarunvalodu izmanto biežāk rakstveidā. Patiess Aplams" at bounding box center [298, 87] width 262 height 49
click at [189, 103] on p "Aplams" at bounding box center [297, 102] width 251 height 6
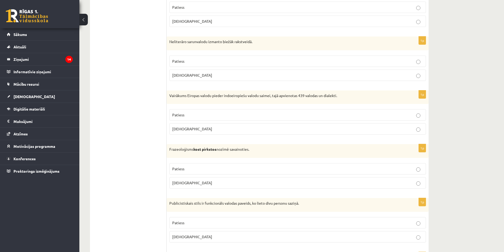
click at [217, 114] on p "Patiess" at bounding box center [297, 115] width 251 height 6
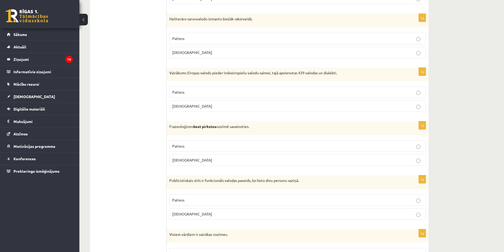
scroll to position [1111, 0]
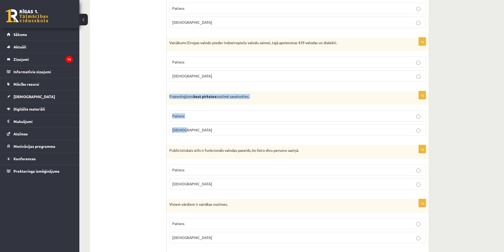
drag, startPoint x: 170, startPoint y: 96, endPoint x: 202, endPoint y: 127, distance: 44.3
click at [202, 127] on div "1p Frazeoloģisms kost pirkstos nozīmē savainoties. Patiess Aplams" at bounding box center [298, 115] width 262 height 49
click at [196, 132] on p "Aplams" at bounding box center [297, 130] width 251 height 6
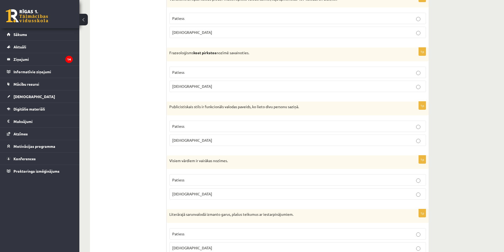
scroll to position [1164, 0]
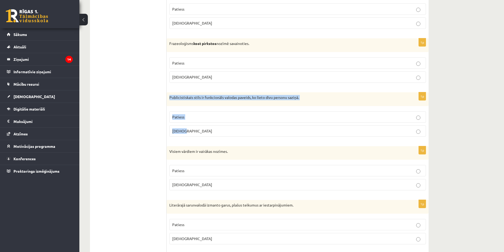
drag, startPoint x: 169, startPoint y: 97, endPoint x: 209, endPoint y: 134, distance: 53.9
click at [209, 134] on div "1p Publicistiskais stils ir funkcionāls valodas paveids, ko lieto divu personu …" at bounding box center [298, 116] width 262 height 49
click at [206, 127] on label "Aplams" at bounding box center [297, 130] width 257 height 11
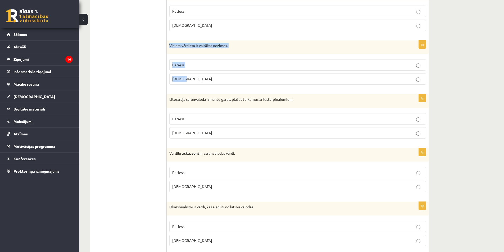
drag, startPoint x: 169, startPoint y: 44, endPoint x: 198, endPoint y: 79, distance: 45.5
click at [198, 79] on div "1p Visiem vārdiem ir vairākas nozīmes. Patiess Aplams" at bounding box center [298, 64] width 262 height 49
click at [211, 136] on p "Aplams" at bounding box center [297, 133] width 251 height 6
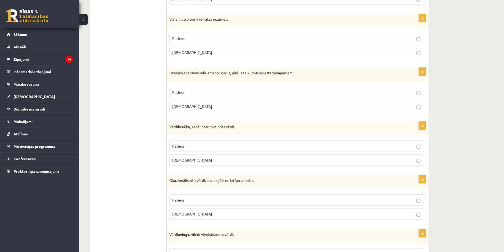
click at [185, 147] on p "Patiess" at bounding box center [297, 146] width 251 height 6
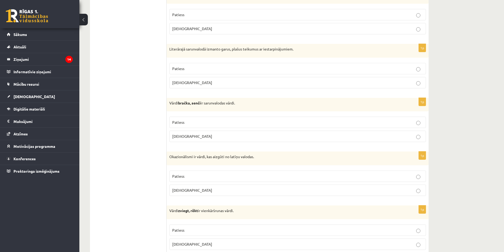
scroll to position [1349, 0]
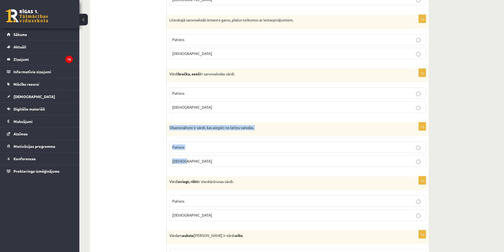
drag, startPoint x: 169, startPoint y: 128, endPoint x: 209, endPoint y: 161, distance: 51.3
click at [209, 161] on div "1p Okazionālismi ir vārdi, kas aizgūti no latīņu valodas. Patiess Aplams" at bounding box center [298, 146] width 262 height 49
click at [238, 160] on p "Aplams" at bounding box center [297, 161] width 251 height 6
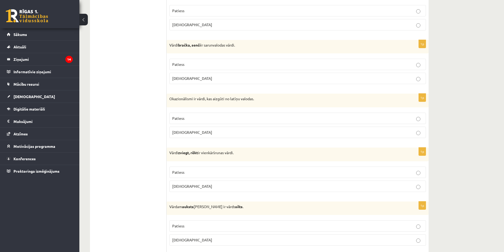
scroll to position [1402, 0]
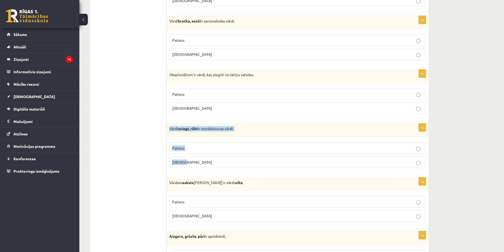
drag, startPoint x: 170, startPoint y: 128, endPoint x: 221, endPoint y: 161, distance: 60.8
click at [221, 161] on div "1p Vārdi zviegt, rēkt ir vienkāršrunas vārdi. Patiess Aplams" at bounding box center [298, 148] width 262 height 49
click at [198, 150] on p "Patiess" at bounding box center [297, 148] width 251 height 6
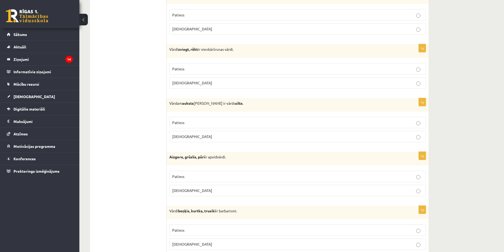
click at [280, 124] on p "Patiess" at bounding box center [297, 123] width 251 height 6
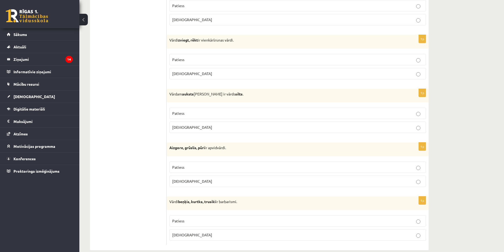
scroll to position [1500, 0]
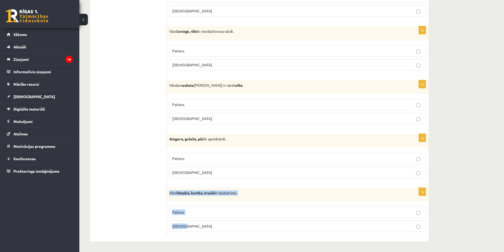
drag, startPoint x: 170, startPoint y: 191, endPoint x: 200, endPoint y: 226, distance: 45.8
click at [200, 226] on div "1p Vārdi beņķis, kurtka, trusiki ir barbarismi. Patiess Aplams" at bounding box center [298, 212] width 262 height 49
click at [198, 211] on p "Patiess" at bounding box center [297, 212] width 251 height 6
click at [169, 140] on div "Aizgore, grūslis, pūri ir apvidvārdi." at bounding box center [298, 141] width 262 height 14
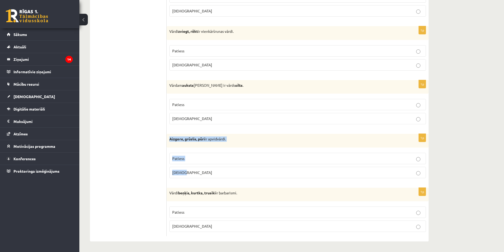
drag, startPoint x: 170, startPoint y: 139, endPoint x: 196, endPoint y: 167, distance: 38.2
click at [196, 167] on div "1p Aizgore, grūslis, pūri ir apvidvārdi. Patiess Aplams" at bounding box center [298, 158] width 262 height 49
click at [209, 158] on p "Patiess" at bounding box center [297, 159] width 251 height 6
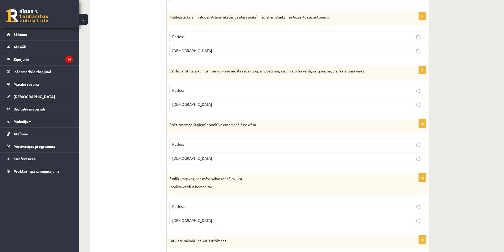
scroll to position [0, 0]
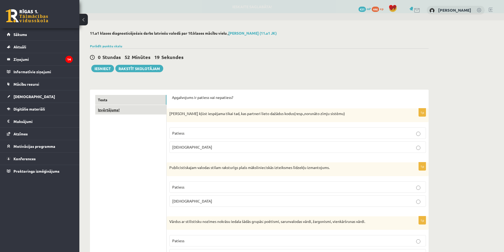
click at [123, 109] on link "Izvērtējums!" at bounding box center [130, 110] width 71 height 10
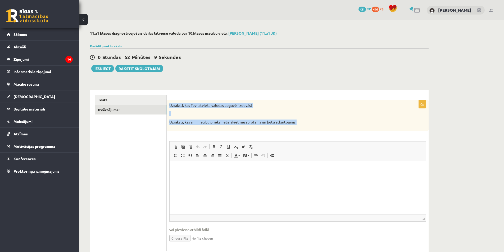
drag, startPoint x: 170, startPoint y: 105, endPoint x: 315, endPoint y: 119, distance: 145.7
click at [315, 119] on div "Uzraksti, kas Tev latviešu valodas apguvē izdevās! Uzraksti, kas šinī mācību pr…" at bounding box center [298, 115] width 262 height 30
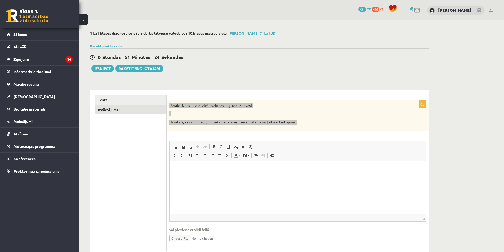
click at [225, 177] on html at bounding box center [298, 169] width 256 height 16
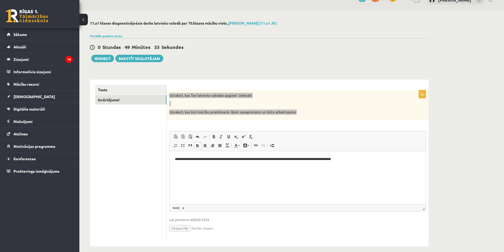
scroll to position [16, 0]
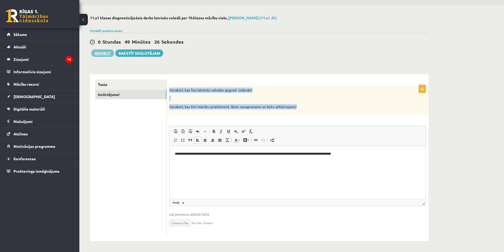
click at [102, 55] on button "Iesniegt" at bounding box center [102, 52] width 23 height 7
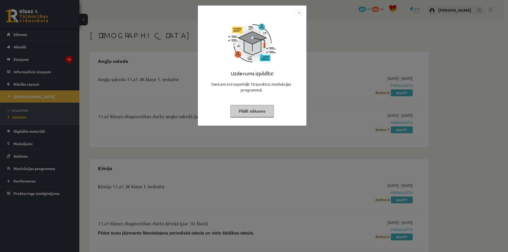
click at [298, 14] on img "Close" at bounding box center [299, 13] width 8 height 8
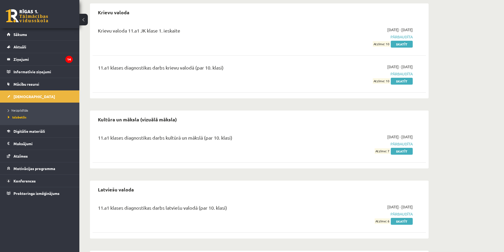
scroll to position [291, 0]
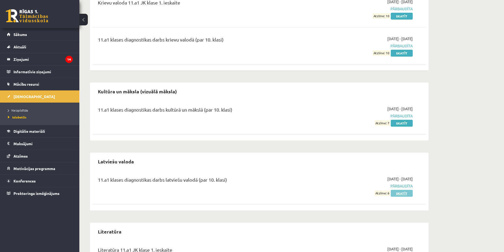
click at [404, 193] on link "Skatīt" at bounding box center [402, 193] width 22 height 7
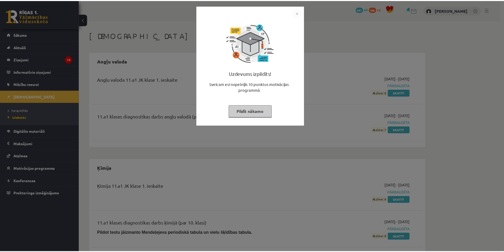
scroll to position [290, 0]
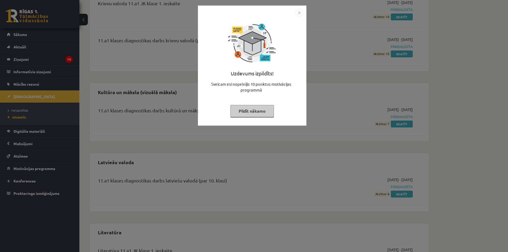
click at [304, 10] on div "Uzdevums izpildīts! Sveicam esi nopelnījis 10 punktus motivācijas programmā Pil…" at bounding box center [252, 66] width 108 height 120
click at [300, 11] on img "Close" at bounding box center [299, 13] width 8 height 8
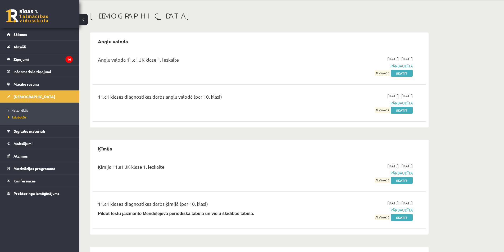
scroll to position [0, 0]
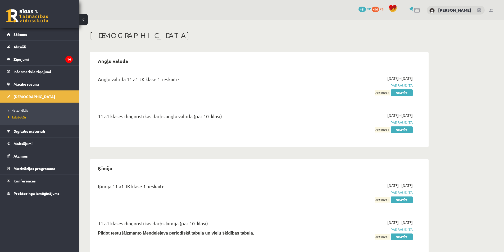
click at [25, 110] on span "Neizpildītās" at bounding box center [18, 110] width 20 height 4
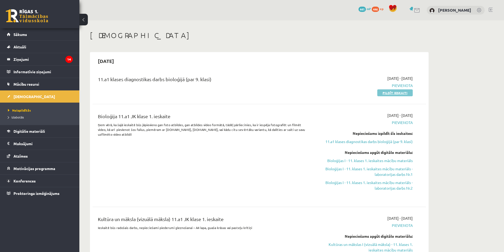
click at [398, 92] on link "Pildīt ieskaiti" at bounding box center [394, 92] width 35 height 7
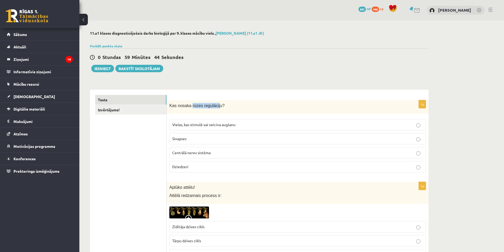
drag, startPoint x: 189, startPoint y: 106, endPoint x: 213, endPoint y: 107, distance: 23.6
click at [213, 107] on span "Kas nosaka rozes regulāciju?" at bounding box center [196, 105] width 55 height 4
copy span "rozes regulācij"
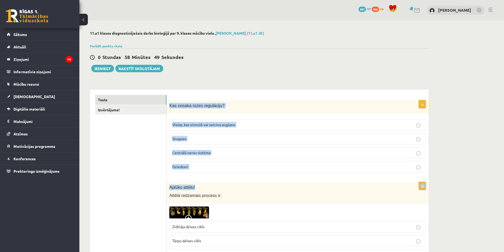
drag, startPoint x: 170, startPoint y: 106, endPoint x: 209, endPoint y: 177, distance: 81.6
click at [206, 176] on div "1p Kas nosaka rozes regulāciju? Vielas, kas stimulē vai veicina augšanu Sinapse…" at bounding box center [298, 138] width 262 height 76
drag, startPoint x: 170, startPoint y: 106, endPoint x: 212, endPoint y: 174, distance: 80.2
click at [212, 174] on div "1p Kas nosaka rozes regulāciju? Vielas, kas stimulē vai veicina augšanu Sinapse…" at bounding box center [298, 138] width 262 height 76
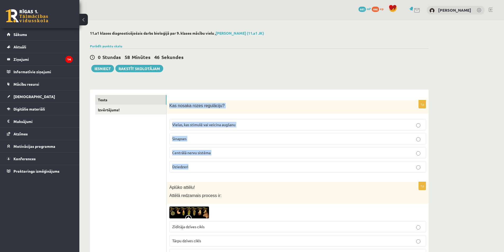
copy div "Kas nosaka rozes regulāciju? Vielas, kas stimulē vai veicina augšanu Sinapses C…"
click at [249, 129] on label "Vielas, kas stimulē vai veicina augšanu" at bounding box center [297, 124] width 257 height 11
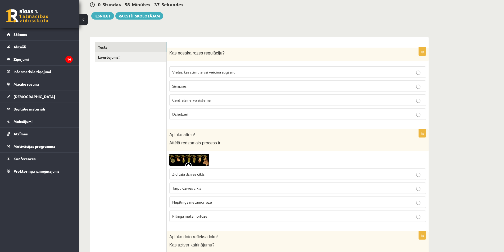
scroll to position [79, 0]
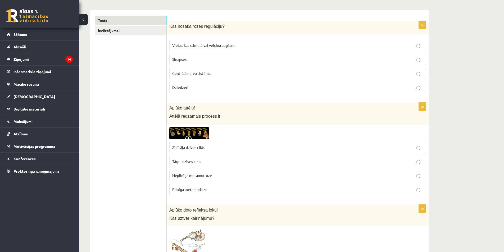
click at [184, 133] on img at bounding box center [189, 133] width 40 height 12
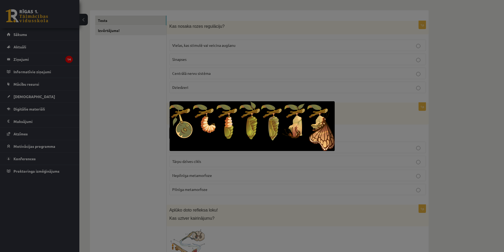
click at [393, 124] on div at bounding box center [252, 126] width 504 height 252
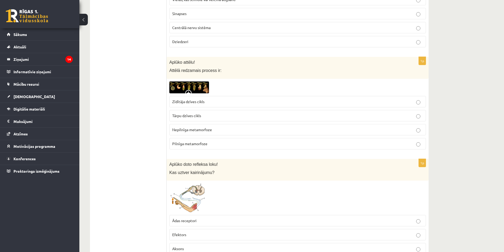
scroll to position [132, 0]
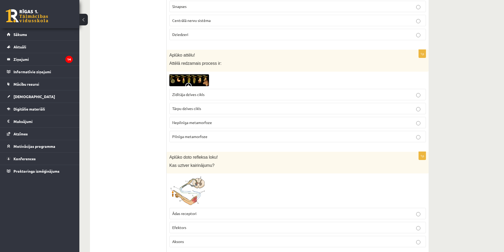
click at [186, 83] on span at bounding box center [189, 87] width 8 height 8
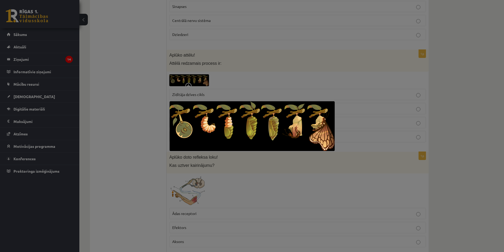
click at [413, 53] on div at bounding box center [252, 126] width 504 height 252
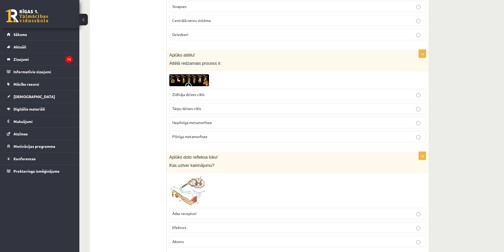
click at [194, 136] on span "Pilnīga metamorfoze" at bounding box center [189, 136] width 35 height 5
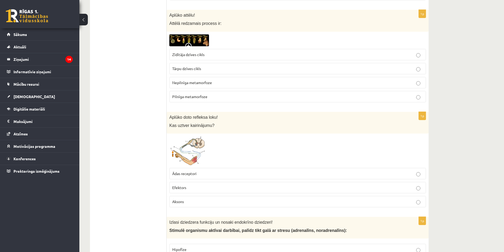
scroll to position [212, 0]
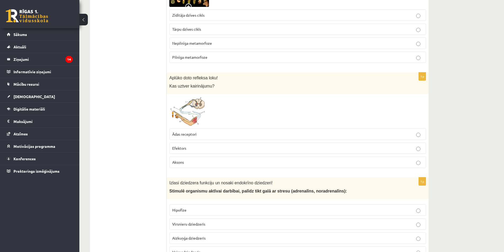
click at [198, 112] on img at bounding box center [189, 111] width 40 height 29
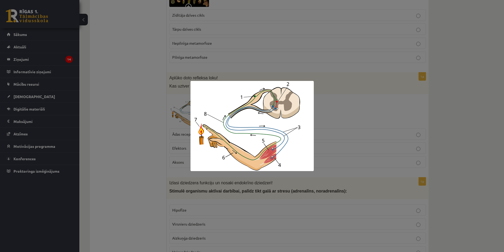
click at [359, 121] on div at bounding box center [252, 126] width 504 height 252
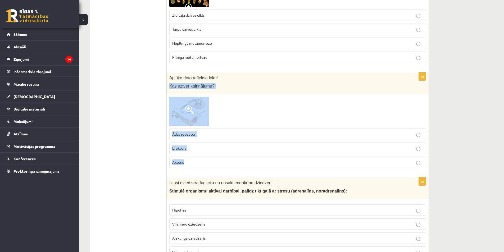
drag, startPoint x: 170, startPoint y: 86, endPoint x: 208, endPoint y: 160, distance: 82.8
click at [208, 160] on div "1p Aplūko doto refleksa loku! Kas uztver kairinājumu? Ādas receptori Efektors A…" at bounding box center [298, 122] width 262 height 100
copy div "Kas uztver kairinājumu? Ādas receptori Efektors Aksons"
click at [237, 133] on p "Ādas receptori" at bounding box center [297, 134] width 251 height 6
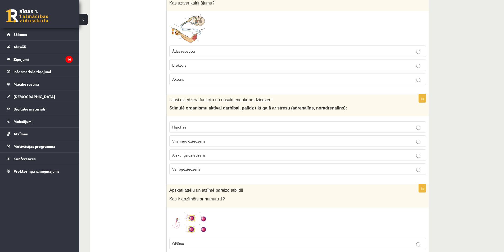
scroll to position [317, 0]
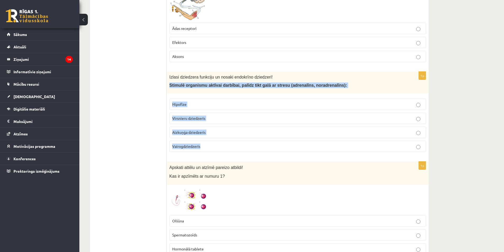
drag, startPoint x: 170, startPoint y: 85, endPoint x: 211, endPoint y: 147, distance: 75.0
click at [211, 147] on div "1p Izlasi dziedzera funkciju un nosaki endokrīno dziedzeri! Stimulē organismu a…" at bounding box center [298, 114] width 262 height 85
copy div "Stimulē organismu aktīvai darbībai, palīdz tikt galā ar stresu (adrenalīns, nor…"
click at [234, 122] on label "Virsnieru dziedzeris" at bounding box center [297, 118] width 257 height 11
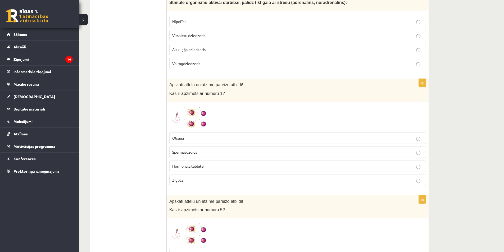
scroll to position [423, 0]
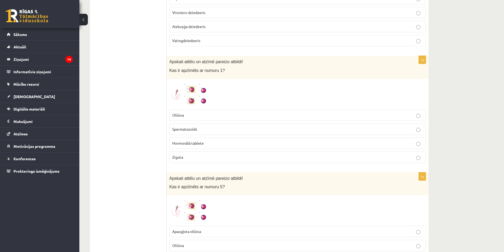
click at [188, 128] on span "Spermatozoīds" at bounding box center [184, 129] width 25 height 5
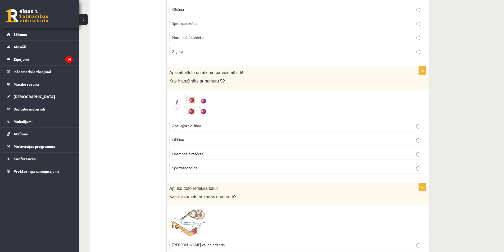
click at [202, 108] on img at bounding box center [189, 104] width 40 height 25
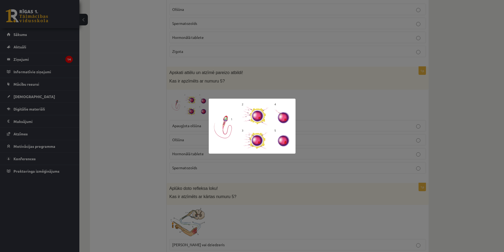
click at [350, 154] on div at bounding box center [252, 126] width 504 height 252
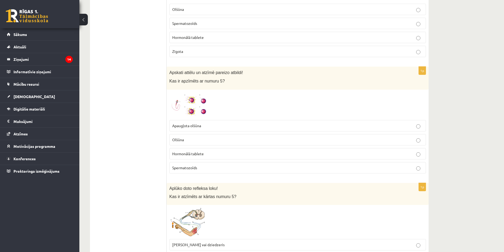
click at [198, 106] on img at bounding box center [189, 104] width 40 height 25
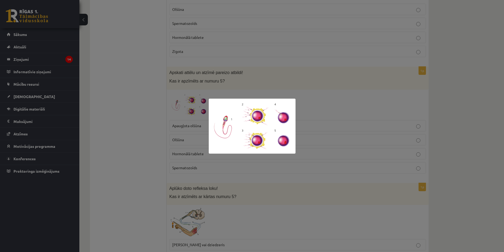
click at [324, 129] on div at bounding box center [252, 126] width 504 height 252
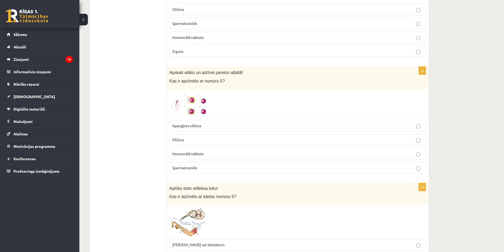
click at [198, 127] on span "Apaugļota olšūna" at bounding box center [186, 125] width 29 height 5
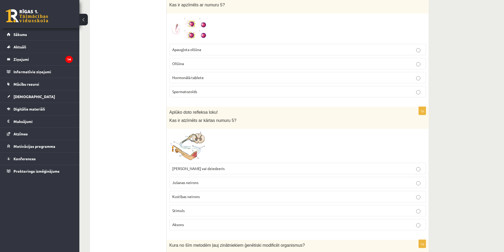
scroll to position [661, 0]
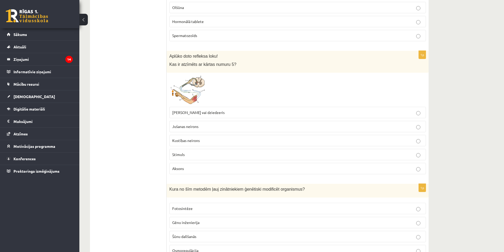
click at [199, 88] on img at bounding box center [189, 89] width 40 height 29
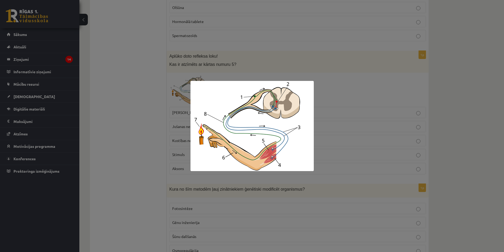
click at [369, 155] on div at bounding box center [252, 126] width 504 height 252
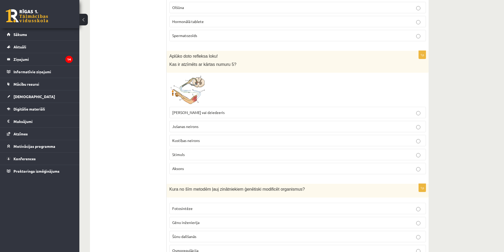
click at [202, 97] on img at bounding box center [189, 89] width 40 height 29
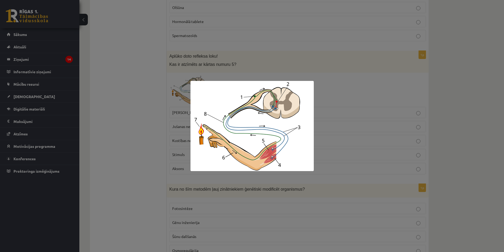
click at [393, 133] on div at bounding box center [252, 126] width 504 height 252
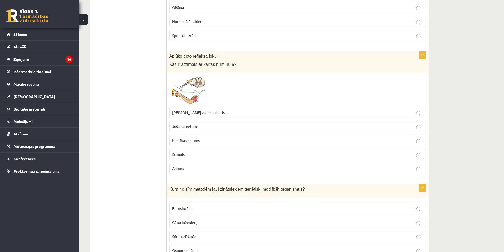
click at [188, 110] on label "Muskulis vai dziedzeris" at bounding box center [297, 112] width 257 height 11
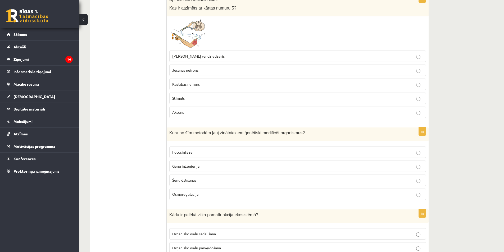
scroll to position [767, 0]
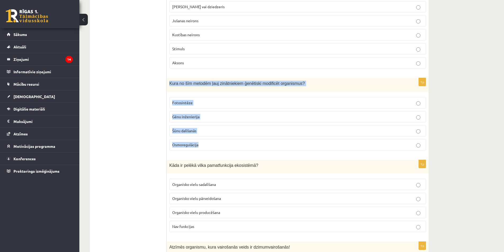
drag, startPoint x: 170, startPoint y: 84, endPoint x: 220, endPoint y: 146, distance: 79.2
click at [220, 146] on div "1p Kura no šīm metodēm ļauj zinātniekiem ģenētiski modificēt organismus? Fotosi…" at bounding box center [298, 116] width 262 height 76
copy div "Kura no šīm metodēm ļauj zinātniekiem ģenētiski modificēt organismus? Fotosintē…"
click at [213, 119] on p "Gēnu inženierija" at bounding box center [297, 117] width 251 height 6
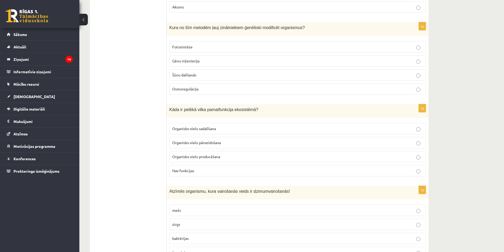
scroll to position [820, 0]
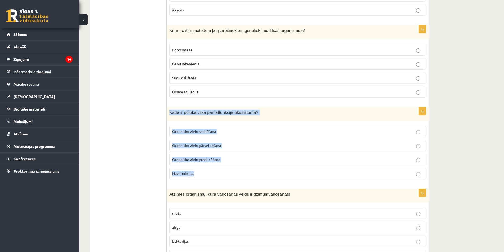
drag, startPoint x: 170, startPoint y: 113, endPoint x: 215, endPoint y: 176, distance: 77.6
click at [215, 176] on div "1p Kāda ir pelēkā vilka pamatfunkcija ekosistēmā? Organisko vielu sadalīšana Or…" at bounding box center [298, 145] width 262 height 76
copy div "Kāda ir pelēkā vilka pamatfunkcija ekosistēmā? Organisko vielu sadalīšana Organ…"
click at [237, 147] on p "Organisko vielu pārveidošana" at bounding box center [297, 146] width 251 height 6
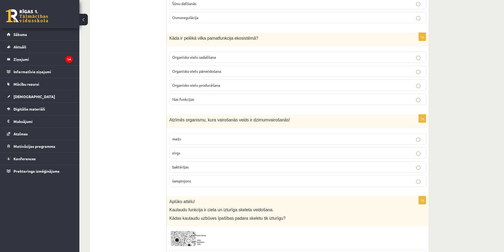
scroll to position [926, 0]
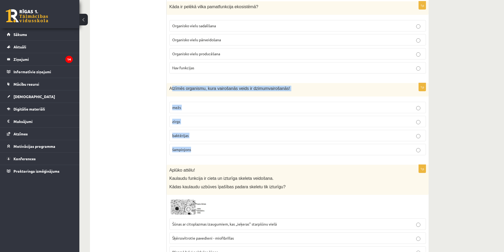
drag, startPoint x: 171, startPoint y: 89, endPoint x: 201, endPoint y: 153, distance: 70.9
click at [201, 153] on div "1p Atzīmēs organismu, kura vairošanās veids ir dzimumvairošanās! mežs zirgs bak…" at bounding box center [298, 121] width 262 height 76
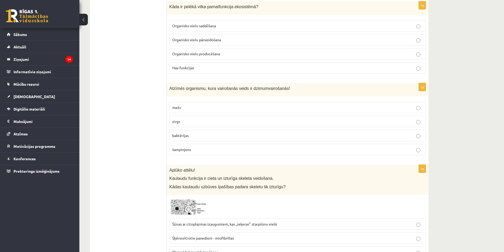
click at [170, 94] on div "Atzīmēs organismu, kura vairošanās veids ir dzimumvairošanās!" at bounding box center [298, 89] width 262 height 13
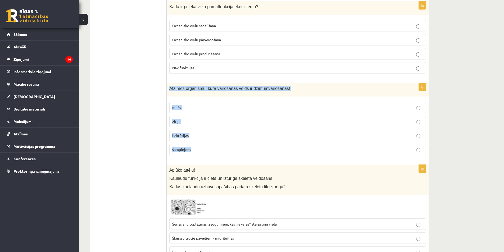
drag, startPoint x: 170, startPoint y: 89, endPoint x: 215, endPoint y: 155, distance: 80.1
click at [215, 155] on div "1p Atzīmēs organismu, kura vairošanās veids ir dzimumvairošanās! mežs zirgs bak…" at bounding box center [298, 121] width 262 height 76
copy div "Atzīmēs organismu, kura vairošanās veids ir dzimumvairošanās! mežs zirgs baktēr…"
click at [195, 122] on p "zirgs" at bounding box center [297, 122] width 251 height 6
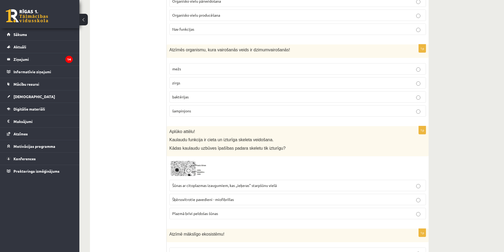
scroll to position [1005, 0]
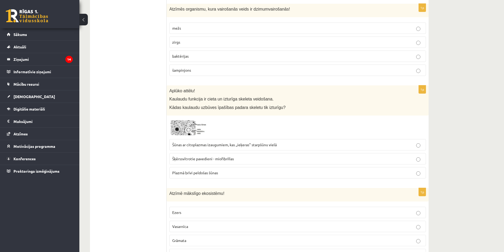
click at [196, 131] on img at bounding box center [189, 127] width 40 height 18
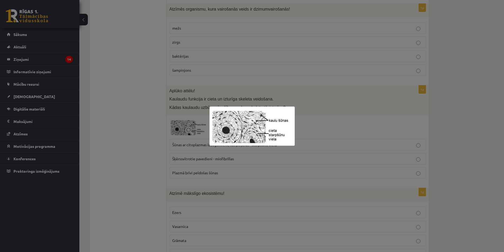
click at [354, 147] on div at bounding box center [252, 126] width 504 height 252
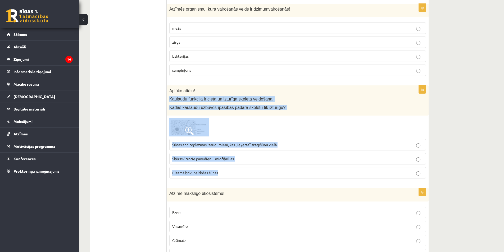
drag, startPoint x: 170, startPoint y: 99, endPoint x: 237, endPoint y: 172, distance: 98.3
click at [237, 172] on div "1p Aplūko attēlu! Kaulaudu funkcija ir cieta un izturīga skeleta veidošana. Kād…" at bounding box center [298, 133] width 262 height 97
copy div "Kaulaudu funkcija ir cieta un izturīga skeleta veidošana. Kādas kaulaudu uzbūve…"
click at [282, 146] on p "Šūnas ar citoplazmas izaugumiem, kas ,,ieķeras" starpšūnu vielā" at bounding box center [297, 145] width 251 height 6
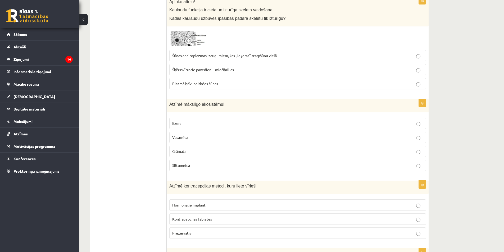
scroll to position [1111, 0]
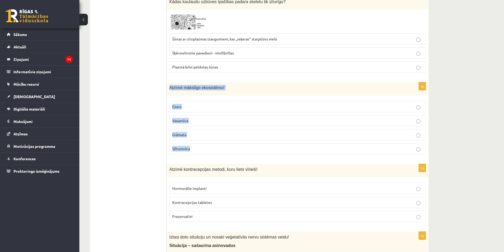
drag, startPoint x: 170, startPoint y: 87, endPoint x: 209, endPoint y: 150, distance: 74.6
click at [209, 150] on div "1p Atzīmē mākslīgo ekosistēmu! Ezers Vasarnīca Grāmata Siltumnīca" at bounding box center [298, 120] width 262 height 76
copy div "Atzīmē mākslīgo ekosistēmu! Ezers Vasarnīca Grāmata Siltumnīca"
click at [217, 151] on p "Siltumnīca" at bounding box center [297, 149] width 251 height 6
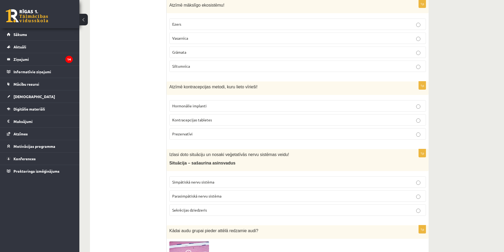
scroll to position [1217, 0]
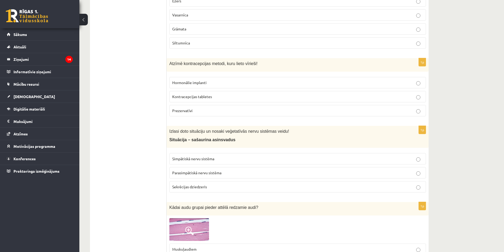
click at [227, 113] on p "Prezervatīvi" at bounding box center [297, 111] width 251 height 6
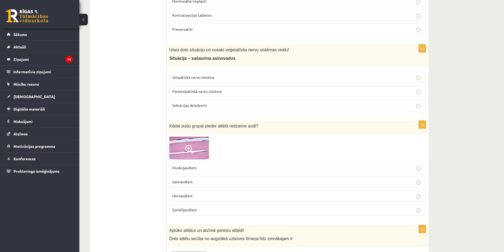
scroll to position [1270, 0]
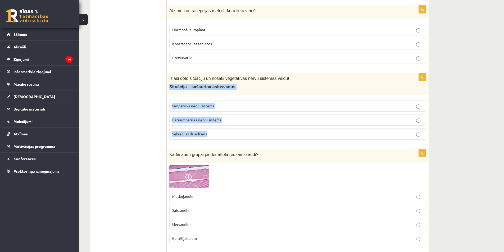
drag, startPoint x: 170, startPoint y: 87, endPoint x: 229, endPoint y: 142, distance: 81.1
click at [229, 142] on div "1p Izlasi doto situāciju un nosaki veģetatīvās nervu sistēmas veidu! Situācija …" at bounding box center [298, 108] width 262 height 71
copy div "Situācija – sašaurina asinsvadus Simpātiskā nervu sistēma Parasimpātiskā nervu …"
click at [216, 107] on p "Simpātiskā nervu sistēma" at bounding box center [297, 106] width 251 height 6
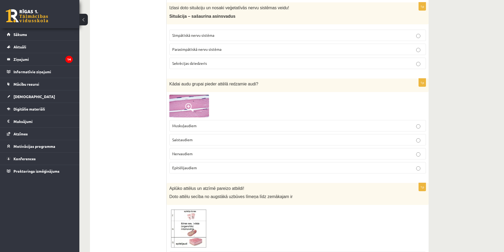
scroll to position [1375, 0]
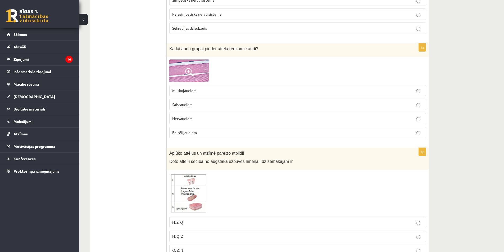
click at [193, 71] on span at bounding box center [189, 72] width 8 height 8
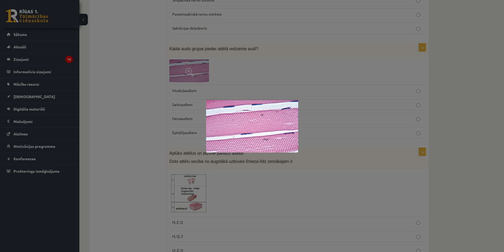
click at [376, 187] on div at bounding box center [252, 126] width 504 height 252
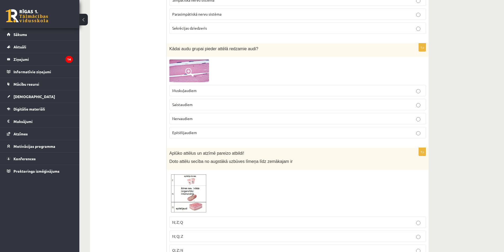
click at [232, 90] on p "Muskuļaudiem" at bounding box center [297, 91] width 251 height 6
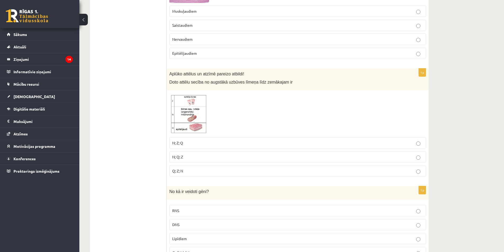
click at [184, 113] on img at bounding box center [189, 114] width 40 height 42
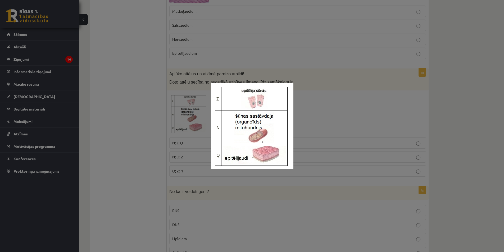
click at [167, 172] on div at bounding box center [252, 126] width 504 height 252
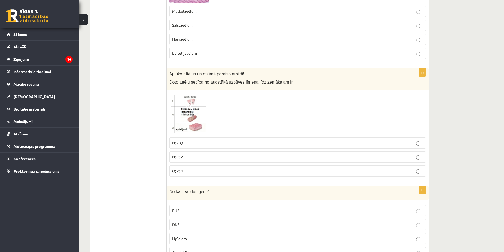
click at [209, 142] on p "N; Z; Q" at bounding box center [297, 143] width 251 height 6
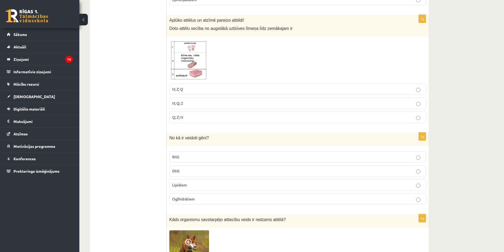
scroll to position [1534, 0]
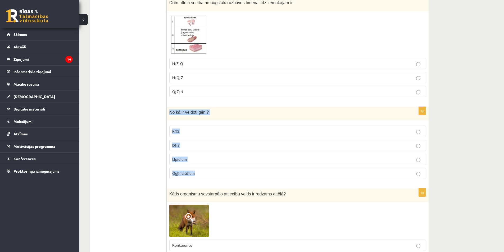
drag, startPoint x: 169, startPoint y: 111, endPoint x: 231, endPoint y: 173, distance: 87.7
click at [231, 173] on div "1p No kā ir veidoti gēni? RNS DNS Lipīdiem Ogļhidrātiem" at bounding box center [298, 145] width 262 height 76
click at [200, 151] on label "DNS" at bounding box center [297, 145] width 257 height 11
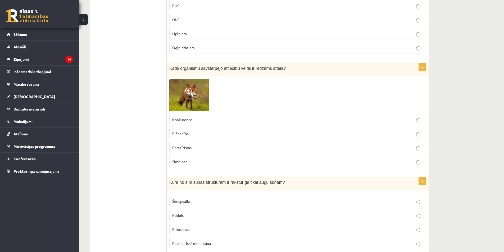
scroll to position [1666, 0]
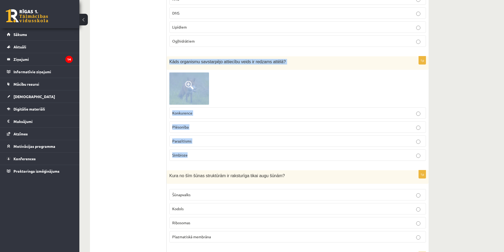
drag, startPoint x: 169, startPoint y: 63, endPoint x: 213, endPoint y: 155, distance: 102.2
click at [213, 155] on div "1p Kāds organismu savstarpējo attiecību veids ir redzams attēlā? Konkurence Plē…" at bounding box center [298, 110] width 262 height 109
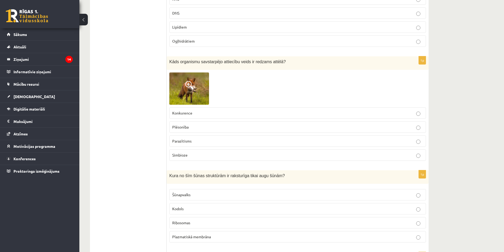
drag, startPoint x: 217, startPoint y: 63, endPoint x: 140, endPoint y: 119, distance: 94.9
click at [208, 129] on p "Plēsonība" at bounding box center [297, 127] width 251 height 6
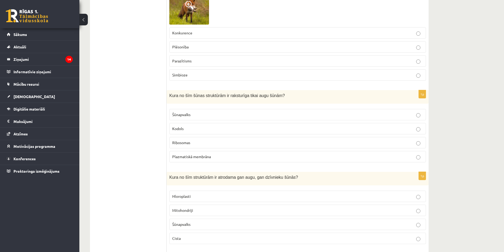
scroll to position [1772, 0]
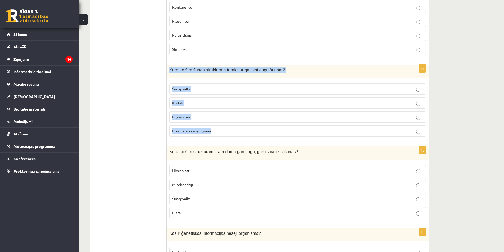
drag, startPoint x: 170, startPoint y: 70, endPoint x: 229, endPoint y: 131, distance: 85.1
click at [229, 131] on div "1p Kura no šīm šūnas struktūrām ir raksturīga tikai augu šūnām? Šūnapvalks Kodo…" at bounding box center [298, 103] width 262 height 76
click at [226, 90] on p "Šūnapvalks" at bounding box center [297, 89] width 251 height 6
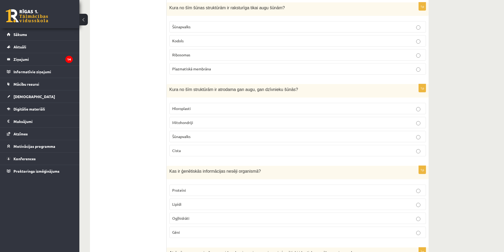
scroll to position [1825, 0]
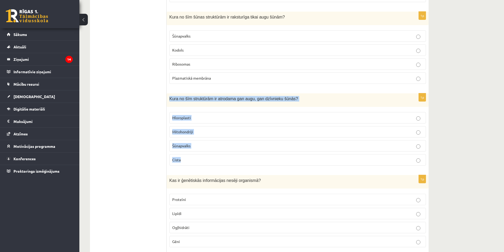
drag, startPoint x: 170, startPoint y: 99, endPoint x: 205, endPoint y: 165, distance: 75.6
click at [205, 165] on div "1p Kura no šīm struktūrām ir atrodama gan augu, gan dzīvnieku šūnās? Hloroplast…" at bounding box center [298, 131] width 262 height 76
drag, startPoint x: 215, startPoint y: 130, endPoint x: 230, endPoint y: 137, distance: 17.1
click at [214, 130] on p "Mitohondriji" at bounding box center [297, 132] width 251 height 6
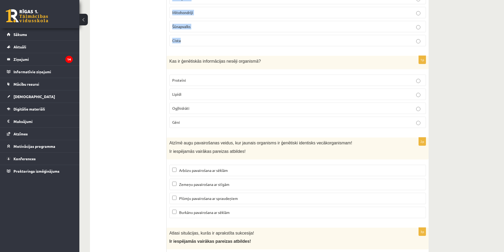
scroll to position [1957, 0]
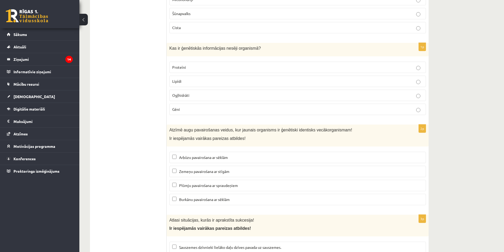
drag, startPoint x: 168, startPoint y: 47, endPoint x: 214, endPoint y: 108, distance: 75.9
click at [214, 108] on div "1p Kas ir ģenētiskās informācijas nesēji organismā? Proteīni Lipīdi Ogļhidrāti …" at bounding box center [298, 81] width 262 height 76
click at [197, 115] on label "Gēni" at bounding box center [297, 109] width 257 height 11
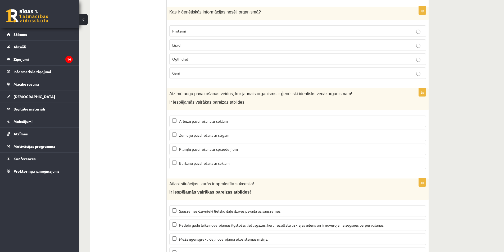
scroll to position [2020, 0]
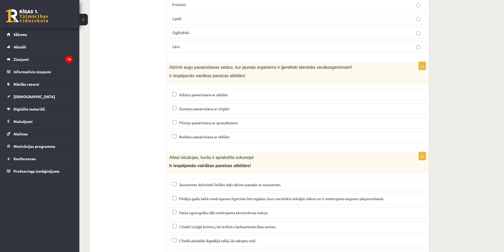
click at [204, 94] on span "Arbūzu pavairošana ar sēklām" at bounding box center [203, 94] width 49 height 5
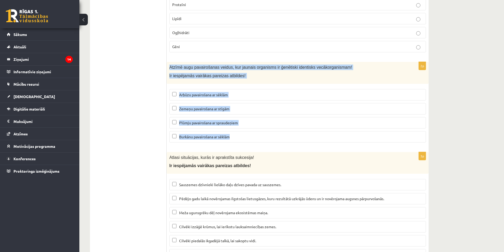
drag, startPoint x: 170, startPoint y: 67, endPoint x: 270, endPoint y: 137, distance: 122.1
click at [270, 137] on div "2p Atzīmē augu pavairošanas veidus, kur jaunais organisms ir ģenētiski identisk…" at bounding box center [298, 104] width 262 height 85
click at [199, 95] on span "Arbūzu pavairošana ar sēklām" at bounding box center [203, 94] width 49 height 5
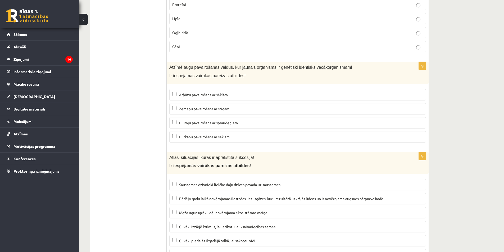
click at [215, 111] on span "Zemeņu pavairošana ar stīgām" at bounding box center [204, 108] width 50 height 5
click at [215, 120] on label "Plūmju pavairošana ar spraudeņiem" at bounding box center [297, 122] width 257 height 11
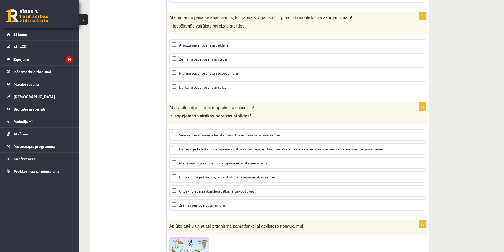
scroll to position [2073, 0]
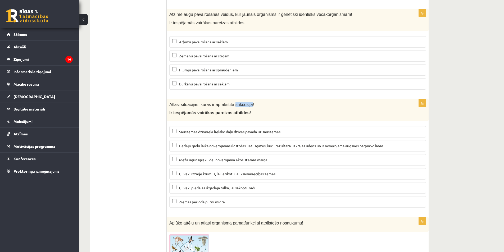
drag, startPoint x: 229, startPoint y: 106, endPoint x: 244, endPoint y: 106, distance: 15.1
click at [244, 106] on span "Atlasi situācijas, kurās ir aprakstīta sukcesija!" at bounding box center [211, 104] width 85 height 4
click at [231, 160] on span "Meža ugunsgrēku dēļ novērojama ekosistēmas maiņa." at bounding box center [223, 159] width 89 height 5
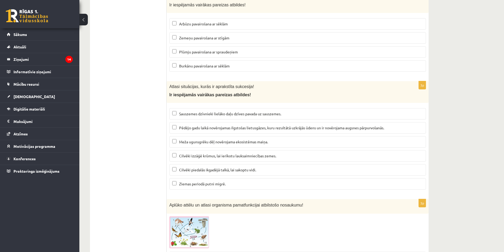
scroll to position [2099, 0]
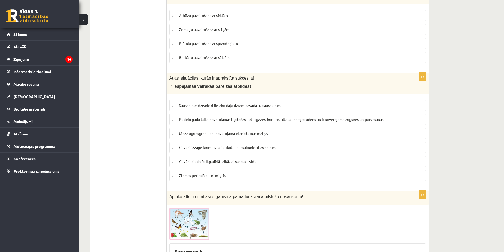
click at [259, 162] on p "Cilvēki piedalās ikgadējā talkā, lai sakoptu vidi." at bounding box center [297, 162] width 251 height 6
click at [220, 177] on span "Ziemas periodā putni migrē." at bounding box center [202, 175] width 47 height 5
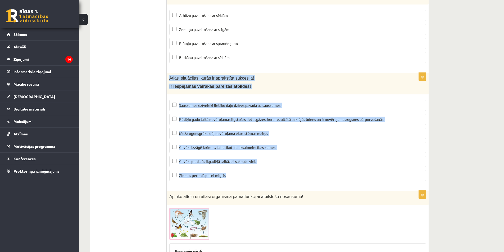
drag, startPoint x: 169, startPoint y: 78, endPoint x: 261, endPoint y: 177, distance: 135.0
click at [261, 177] on div "3p Atlasi situācijas, kurās ir aprakstīta sukcesija! Ir iespējamās vairākas par…" at bounding box center [298, 129] width 262 height 113
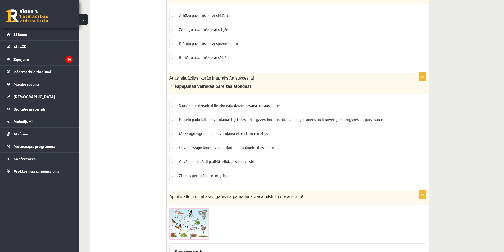
click at [221, 165] on label "Cilvēki piedalās ikgadējā talkā, lai sakoptu vidi." at bounding box center [297, 161] width 257 height 11
click at [222, 174] on span "Ziemas periodā putni migrē." at bounding box center [202, 175] width 47 height 5
click at [215, 122] on p "Pēdējo gadu laikā novērojamas ilgstošas lietusgāzes, kuru rezultātā uzkrājās ūd…" at bounding box center [297, 120] width 251 height 6
click at [214, 149] on span "Cilvēki izzāģē krūmus, lai ierīkotu lauksaimniecības zemes." at bounding box center [227, 147] width 97 height 5
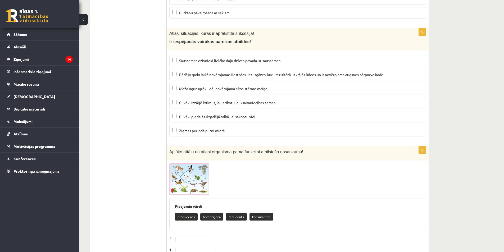
scroll to position [2179, 0]
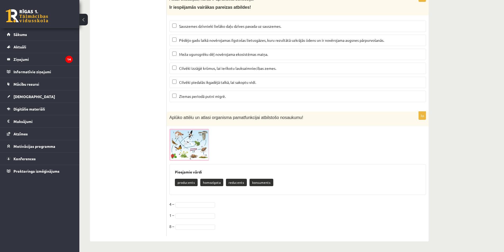
click at [193, 146] on span at bounding box center [189, 141] width 8 height 8
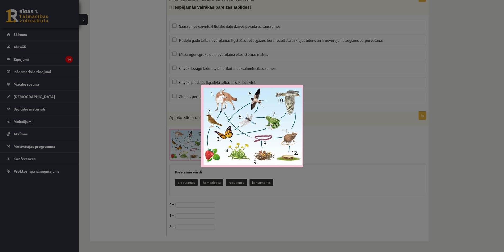
drag, startPoint x: 265, startPoint y: 134, endPoint x: 363, endPoint y: 134, distance: 97.6
click at [363, 134] on div at bounding box center [252, 126] width 504 height 252
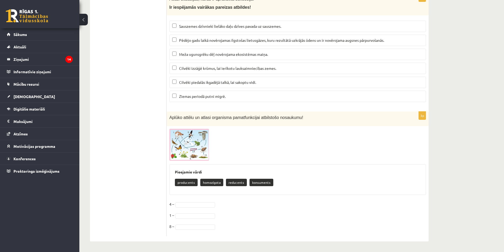
click at [183, 140] on img at bounding box center [189, 145] width 40 height 32
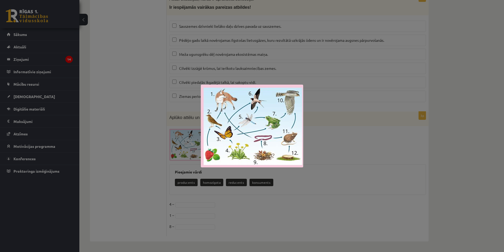
click at [293, 219] on div at bounding box center [252, 126] width 504 height 252
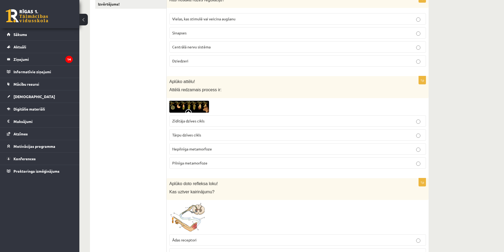
scroll to position [0, 0]
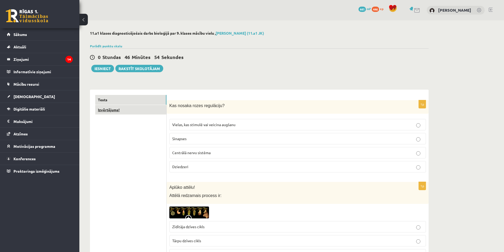
click at [131, 110] on link "Izvērtējums!" at bounding box center [130, 110] width 71 height 10
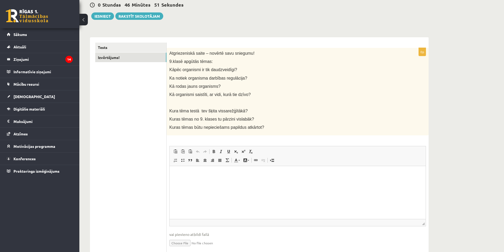
scroll to position [53, 0]
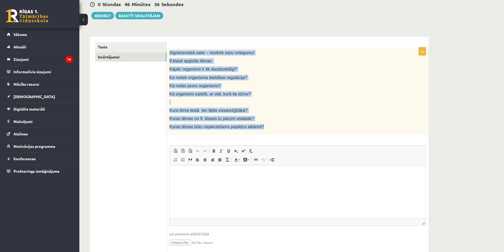
drag, startPoint x: 170, startPoint y: 52, endPoint x: 272, endPoint y: 126, distance: 125.8
click at [272, 126] on div "Atgriezeniskā saite – novērtē savu sniegumu! 9.klasē apgūtās tēmas: Kāpēc organ…" at bounding box center [298, 91] width 262 height 88
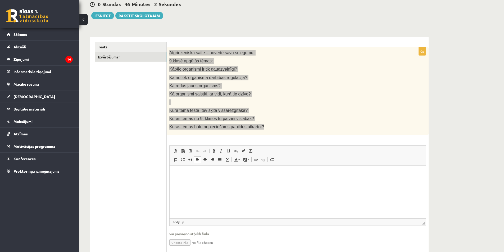
click at [207, 182] on html at bounding box center [298, 174] width 256 height 16
drag, startPoint x: 233, startPoint y: 179, endPoint x: 426, endPoint y: 306, distance: 231.0
click at [233, 179] on html at bounding box center [298, 174] width 256 height 16
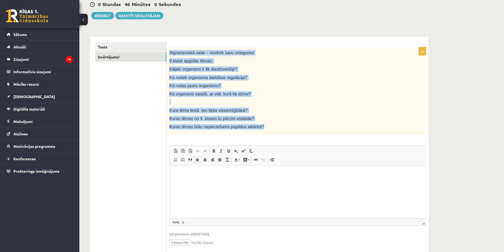
click at [285, 94] on p "Kā organismi saistīti, ar vidi, kurā tie dzīvo?" at bounding box center [284, 94] width 230 height 6
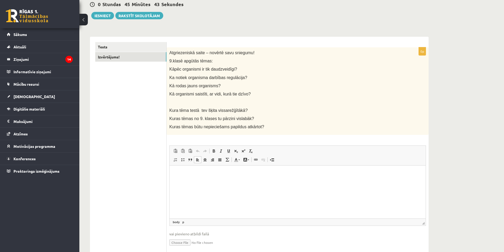
click at [219, 181] on html at bounding box center [298, 174] width 256 height 16
drag, startPoint x: 170, startPoint y: 77, endPoint x: 251, endPoint y: 79, distance: 81.2
click at [251, 79] on p "Ka notiek organisma darbības regulācija?" at bounding box center [284, 78] width 230 height 6
click at [229, 175] on p "**********" at bounding box center [297, 174] width 245 height 6
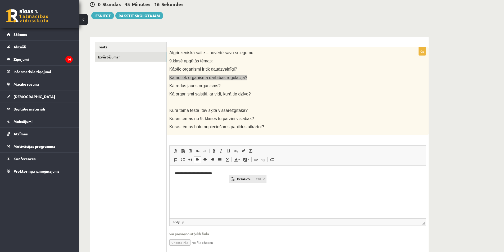
click at [245, 178] on span "Вставить" at bounding box center [245, 179] width 19 height 8
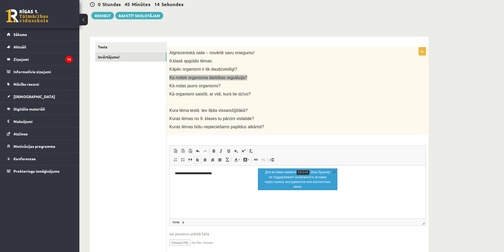
click at [231, 175] on p "**********" at bounding box center [297, 174] width 245 height 6
click at [221, 173] on p "**********" at bounding box center [297, 174] width 245 height 6
drag, startPoint x: 335, startPoint y: 172, endPoint x: 132, endPoint y: 13, distance: 257.6
click at [335, 172] on link "X" at bounding box center [333, 171] width 5 height 5
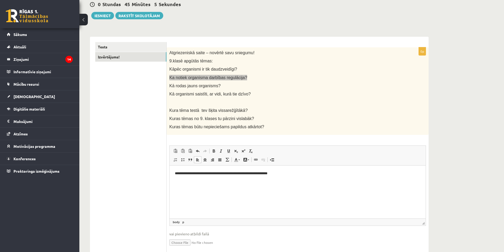
click at [290, 171] on p "**********" at bounding box center [297, 174] width 245 height 6
drag, startPoint x: 169, startPoint y: 85, endPoint x: 220, endPoint y: 89, distance: 50.9
click at [220, 89] on p "Kā rodas jauns organisms?" at bounding box center [284, 86] width 230 height 6
click at [214, 179] on body "**********" at bounding box center [297, 178] width 245 height 14
click at [217, 190] on html "**********" at bounding box center [298, 178] width 256 height 25
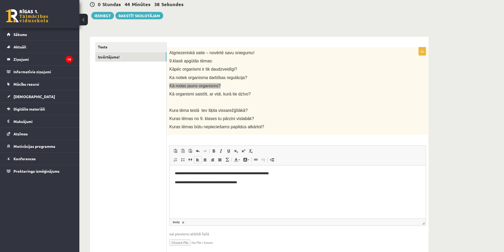
click at [210, 183] on p "**********" at bounding box center [297, 183] width 245 height 6
click at [257, 185] on p "**********" at bounding box center [297, 183] width 245 height 6
click at [261, 90] on div "Atgriezeniskā saite – novērtē savu sniegumu! 9.klasē apgūtās tēmas: Kāpēc organ…" at bounding box center [298, 91] width 262 height 88
click at [194, 189] on p "Визуальный текстовый редактор, wiswyg-editor-user-answer-47433797701640" at bounding box center [297, 192] width 245 height 6
drag, startPoint x: 170, startPoint y: 68, endPoint x: 240, endPoint y: 70, distance: 70.4
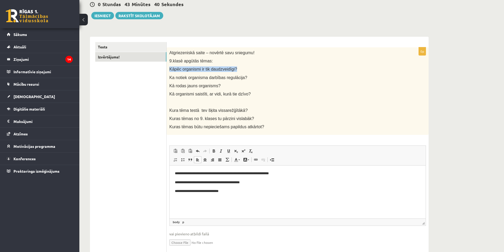
click at [240, 70] on p "Kāpēc organismi ir tik daudzveidīgi?" at bounding box center [284, 69] width 230 height 6
click at [238, 190] on p "**********" at bounding box center [297, 192] width 245 height 6
click at [230, 192] on p "**********" at bounding box center [297, 192] width 245 height 6
click at [294, 193] on p "**********" at bounding box center [297, 192] width 245 height 6
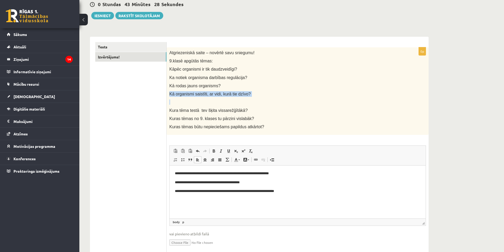
drag, startPoint x: 169, startPoint y: 93, endPoint x: 274, endPoint y: 104, distance: 105.4
click at [274, 104] on div "Atgriezeniskā saite – novērtē savu sniegumu! 9.klasē apgūtās tēmas: Kāpēc organ…" at bounding box center [298, 91] width 262 height 88
click at [293, 190] on p "**********" at bounding box center [297, 192] width 245 height 6
click at [174, 198] on html "**********" at bounding box center [298, 187] width 256 height 43
click at [175, 200] on html "**********" at bounding box center [298, 187] width 256 height 43
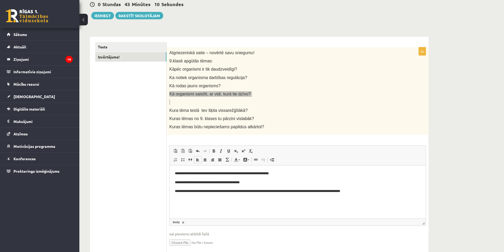
click at [343, 199] on html "**********" at bounding box center [298, 183] width 256 height 34
click at [464, 170] on div "**********" at bounding box center [291, 119] width 425 height 304
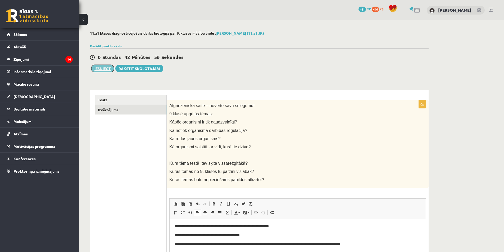
click at [96, 69] on button "Iesniegt" at bounding box center [102, 68] width 23 height 7
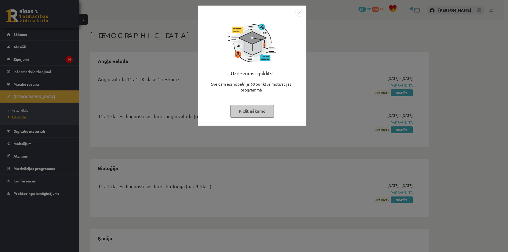
click at [300, 14] on img "Close" at bounding box center [299, 13] width 8 height 8
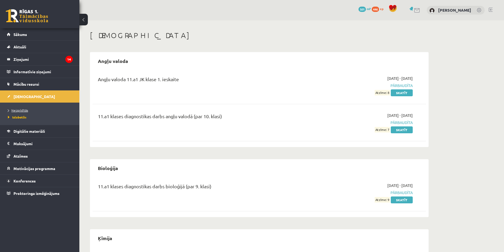
click at [24, 109] on span "Neizpildītās" at bounding box center [18, 110] width 20 height 4
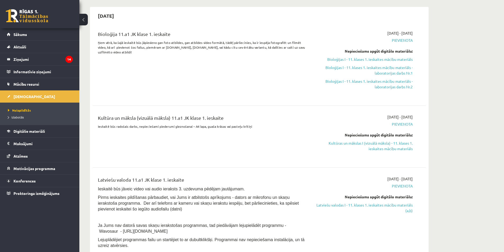
scroll to position [53, 0]
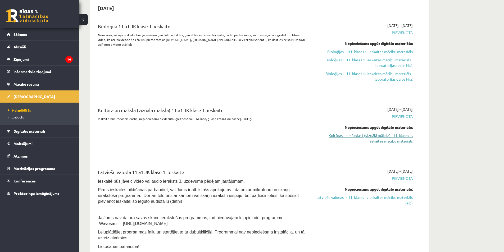
click at [395, 136] on link "Kultūras un mākslas I (vizuālā māksla) - 11. klases 1. ieskaites mācību materiā…" at bounding box center [363, 138] width 100 height 11
click at [401, 138] on link "Kultūras un mākslas I (vizuālā māksla) - 11. klases 1. ieskaites mācību materiā…" at bounding box center [363, 138] width 100 height 11
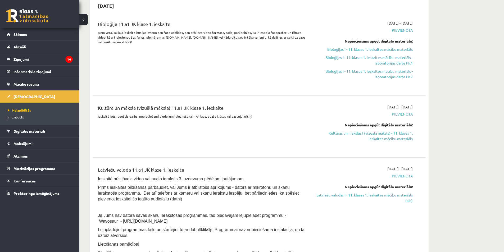
scroll to position [0, 0]
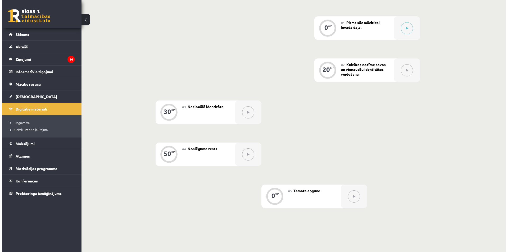
scroll to position [106, 0]
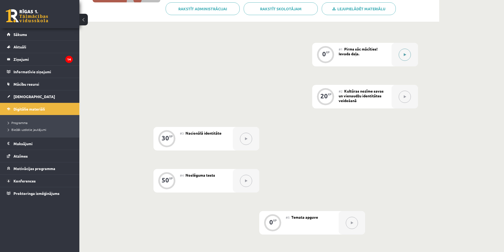
click at [405, 56] on icon at bounding box center [405, 54] width 2 height 3
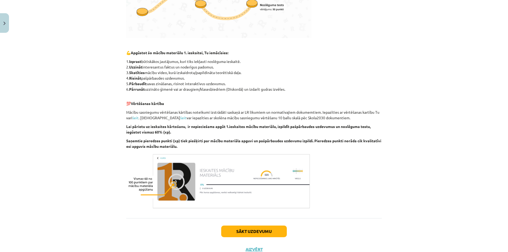
scroll to position [231, 0]
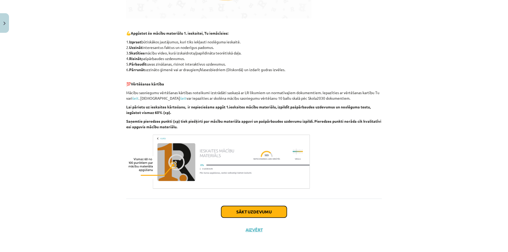
click at [229, 211] on button "Sākt uzdevumu" at bounding box center [254, 212] width 66 height 12
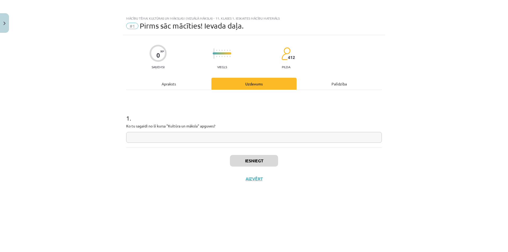
click at [236, 137] on input "text" at bounding box center [254, 137] width 256 height 11
type input "**********"
click at [268, 162] on button "Iesniegt" at bounding box center [254, 161] width 48 height 12
click at [246, 185] on button "Nākamā nodarbība" at bounding box center [254, 182] width 52 height 12
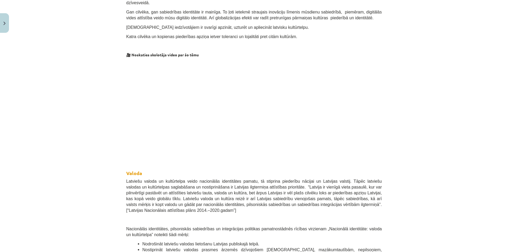
scroll to position [132, 0]
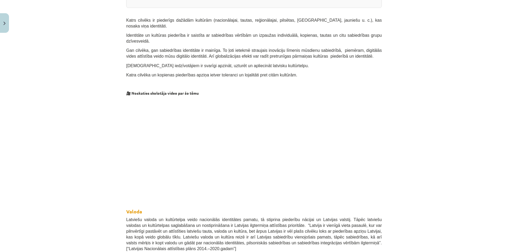
click at [364, 160] on p at bounding box center [254, 147] width 256 height 97
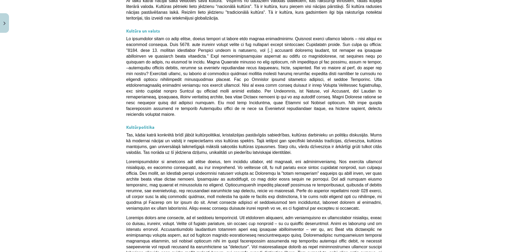
scroll to position [1350, 0]
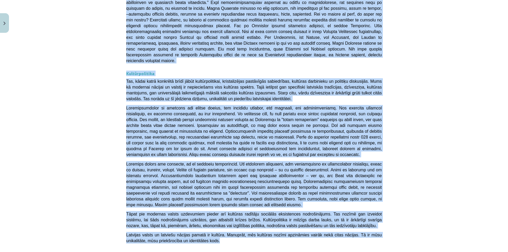
drag, startPoint x: 124, startPoint y: 39, endPoint x: 322, endPoint y: 136, distance: 220.2
copy div "Loremi Dolorsit ametco ad elitseddoei tempo incididunt utlaboreetd magnaa, en a…"
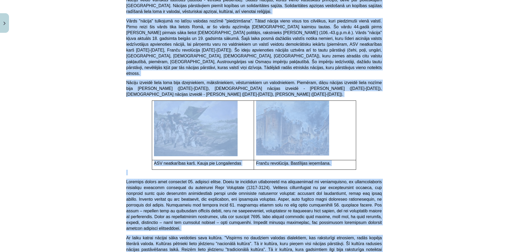
click at [402, 99] on div "Mācību tēma: Kultūras un mākslas i (vizuālā māksla) - 11. klases 1. ieskaites m…" at bounding box center [254, 126] width 508 height 252
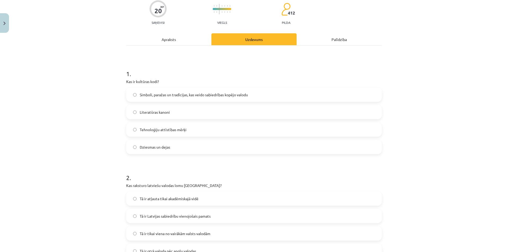
scroll to position [0, 0]
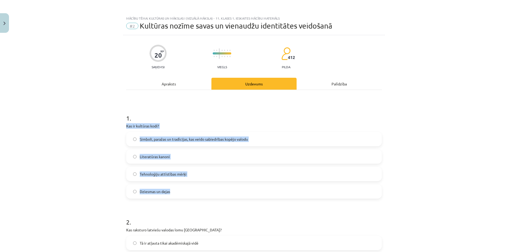
drag, startPoint x: 125, startPoint y: 125, endPoint x: 190, endPoint y: 193, distance: 94.5
click at [190, 193] on div "1 . Kas ir kultūras kodi? Simboli, paražas un tradīcijas, kas veido sabiedrības…" at bounding box center [254, 151] width 256 height 93
copy div "Kas ir kultūras kodi? Simboli, paražas un tradīcijas, kas veido sabiedrības kop…"
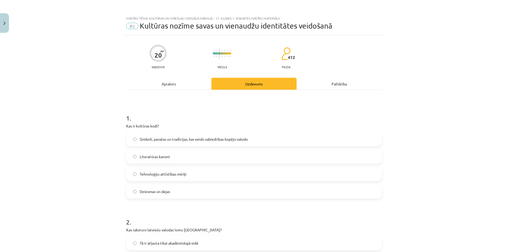
click at [301, 120] on h1 "1 ." at bounding box center [254, 113] width 256 height 16
click at [269, 140] on label "Simboli, paražas un tradīcijas, kas veido sabiedrības kopējo valodu" at bounding box center [254, 139] width 254 height 13
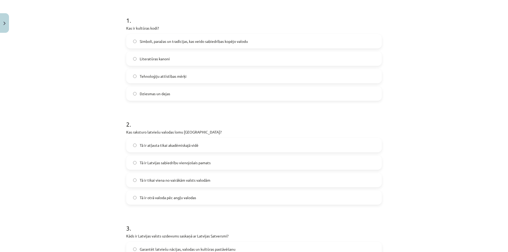
scroll to position [106, 0]
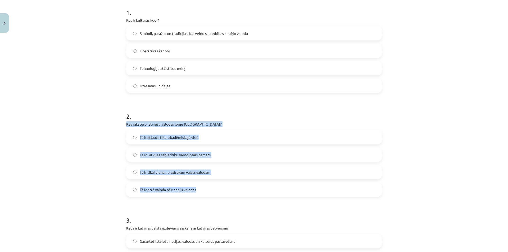
drag, startPoint x: 125, startPoint y: 124, endPoint x: 216, endPoint y: 194, distance: 114.5
click at [216, 194] on div "2 . Kas raksturo latviešu valodas lomu [GEOGRAPHIC_DATA]? Tā ir atļauta tikai a…" at bounding box center [254, 149] width 256 height 93
copy div "Kas raksturo latviešu valodas lomu [GEOGRAPHIC_DATA]? Tā ir atļauta tikai akadē…"
click at [218, 152] on label "Tā ir Latvijas sabiedrību vienojošais pamats" at bounding box center [254, 154] width 254 height 13
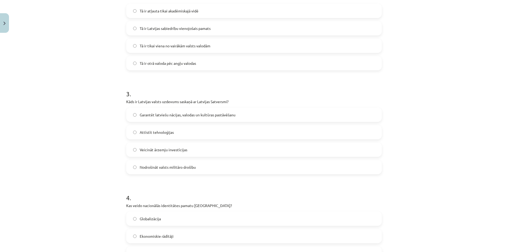
scroll to position [265, 0]
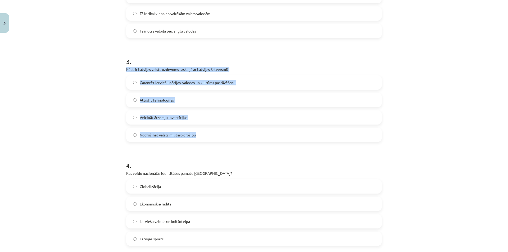
drag, startPoint x: 125, startPoint y: 69, endPoint x: 206, endPoint y: 138, distance: 106.4
click at [206, 138] on div "3 . Kāds ir Latvijas valsts uzdevums saskaņā ar Latvijas Satversmi? Garantēt la…" at bounding box center [254, 95] width 256 height 93
copy div "Kāds ir Latvijas valsts uzdevums saskaņā ar Latvijas Satversmi? Garantēt latvie…"
click at [254, 84] on label "Garantēt latviešu nācijas, valodas un kultūras pastāvēšanu" at bounding box center [254, 82] width 254 height 13
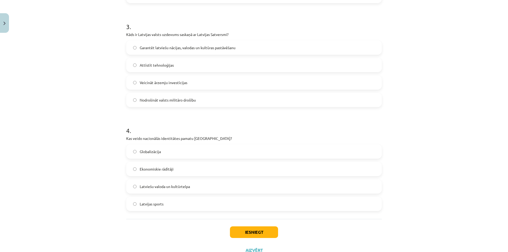
scroll to position [320, 0]
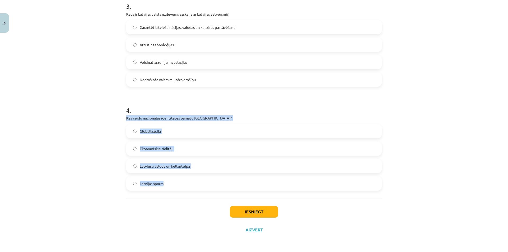
drag, startPoint x: 124, startPoint y: 117, endPoint x: 197, endPoint y: 186, distance: 100.3
click at [197, 186] on div "4 . Kas veido nacionālās identitātes pamatu [GEOGRAPHIC_DATA]? Globalizācija Ek…" at bounding box center [254, 143] width 256 height 93
copy div "Kas veido nacionālās identitātes pamatu [GEOGRAPHIC_DATA]? Globalizācija Ekonom…"
click at [197, 168] on label "Latviešu valoda un kultūrtelpa" at bounding box center [254, 166] width 254 height 13
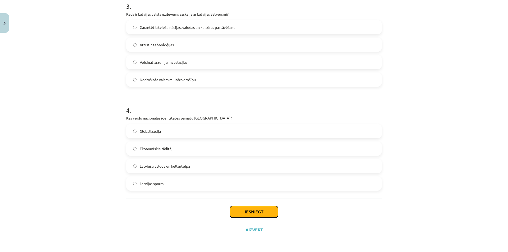
click at [250, 210] on button "Iesniegt" at bounding box center [254, 212] width 48 height 12
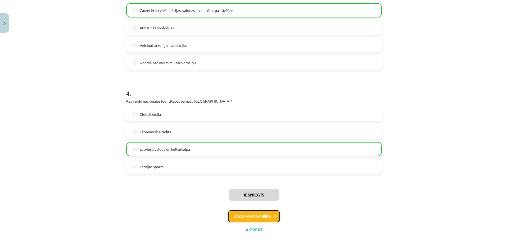
click at [268, 219] on button "Nākamā nodarbība" at bounding box center [254, 216] width 52 height 12
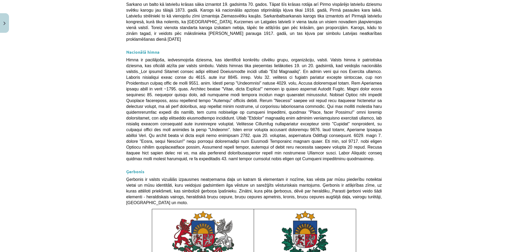
scroll to position [336, 0]
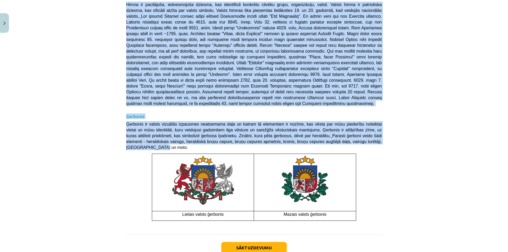
drag, startPoint x: 125, startPoint y: 116, endPoint x: 373, endPoint y: 112, distance: 248.4
copy div "Loremipsu dolorsitam Consectet adipiscing el seddoeiu temporincid ut laboreetdo…"
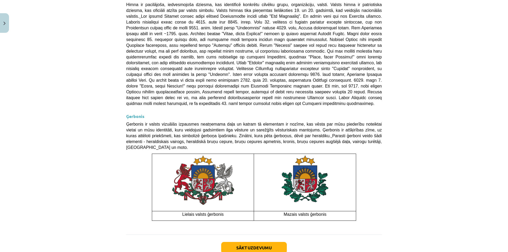
click at [322, 235] on div "Sākt uzdevumu Aizvērt" at bounding box center [254, 253] width 256 height 37
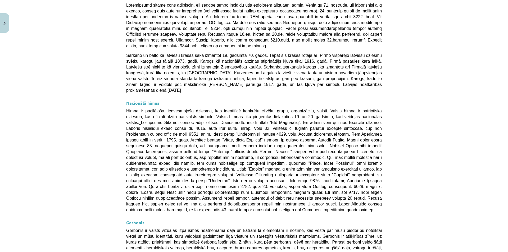
scroll to position [230, 0]
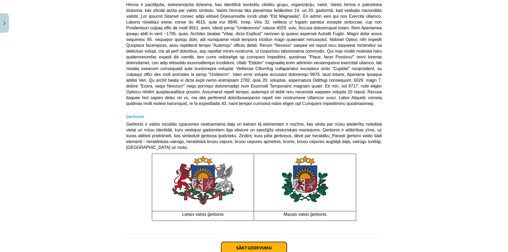
click at [253, 242] on button "Sākt uzdevumu" at bounding box center [254, 248] width 66 height 12
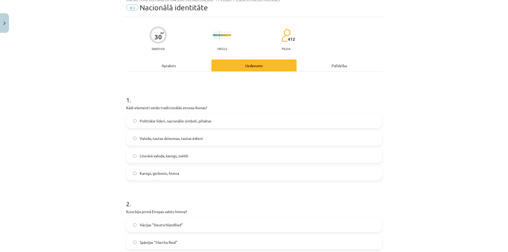
scroll to position [13, 0]
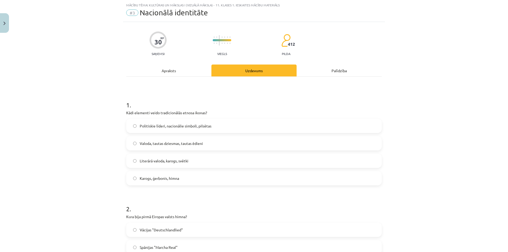
click at [192, 139] on label "Valoda, tautas dziesmas, tautas ēdieni" at bounding box center [254, 143] width 254 height 13
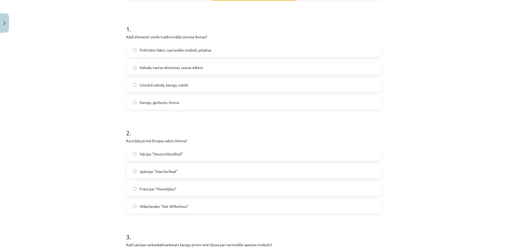
scroll to position [145, 0]
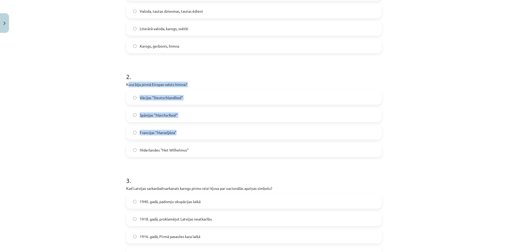
drag, startPoint x: 125, startPoint y: 84, endPoint x: 236, endPoint y: 136, distance: 122.2
click at [236, 136] on div "2 . [PERSON_NAME] bija pirmā Eiropas valsts himna? Vācijas "Deutschlandlied" Sp…" at bounding box center [254, 110] width 256 height 93
click at [113, 94] on div "Mācību tēma: Kultūras un mākslas i (vizuālā māksla) - 11. klases 1. ieskaites m…" at bounding box center [254, 126] width 508 height 252
drag, startPoint x: 124, startPoint y: 85, endPoint x: 207, endPoint y: 147, distance: 103.9
click at [207, 147] on div "2 . [PERSON_NAME] bija pirmā Eiropas valsts himna? Vācijas "Deutschlandlied" Sp…" at bounding box center [254, 110] width 256 height 93
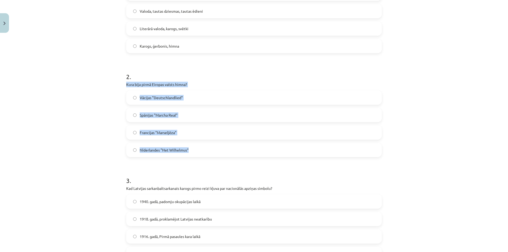
copy div "Kura bija pirmā Eiropas valsts himna? Vācijas "Deutschlandlied" Spānijas "March…"
drag, startPoint x: 208, startPoint y: 149, endPoint x: 224, endPoint y: 151, distance: 16.5
click at [208, 149] on label "Nīderlandes "Het Wilhelmus"" at bounding box center [254, 149] width 254 height 13
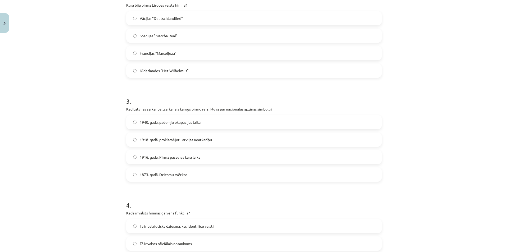
click at [106, 98] on div "Mācību tēma: Kultūras un mākslas i (vizuālā māksla) - 11. klases 1. ieskaites m…" at bounding box center [254, 126] width 508 height 252
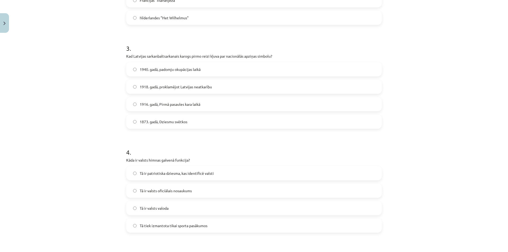
click at [214, 85] on label "1918. gadā, proklamējot Latvijas neatkarību" at bounding box center [254, 86] width 254 height 13
click at [170, 125] on label "1873. gadā, Dziesmu svētkos" at bounding box center [254, 121] width 254 height 13
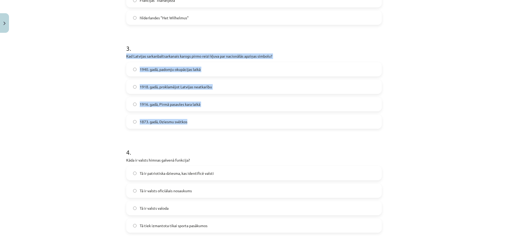
drag, startPoint x: 124, startPoint y: 57, endPoint x: 201, endPoint y: 122, distance: 100.4
click at [201, 122] on div "3 . Kad Latvijas sarkanbaltsarkanais karogs pirmo reizi kļuva par nacionālās ap…" at bounding box center [254, 81] width 256 height 93
copy div "Kad Latvijas sarkanbaltsarkanais karogs pirmo reizi kļuva par nacionālās apziņa…"
click at [91, 124] on div "Mācību tēma: Kultūras un mākslas i (vizuālā māksla) - 11. klases 1. ieskaites m…" at bounding box center [254, 126] width 508 height 252
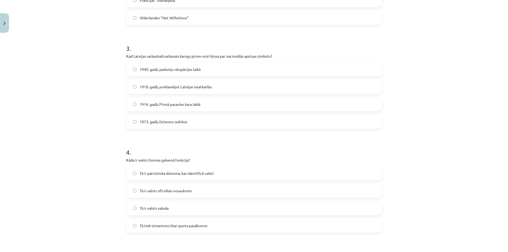
click at [193, 99] on label "1916. gadā, Pirmā pasaules kara laikā" at bounding box center [254, 104] width 254 height 13
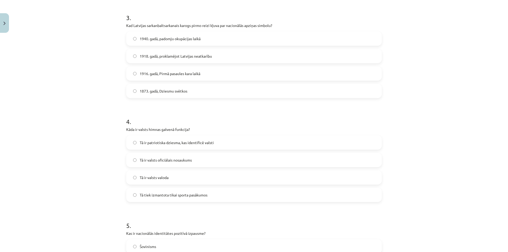
scroll to position [384, 0]
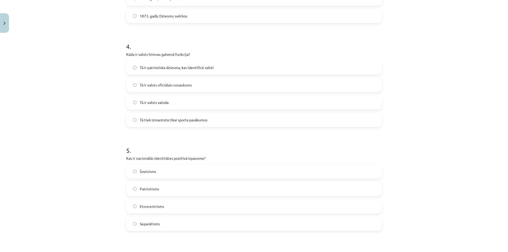
click at [179, 62] on label "Tā ir patriotiska dziesma, kas identificē valsti" at bounding box center [254, 67] width 254 height 13
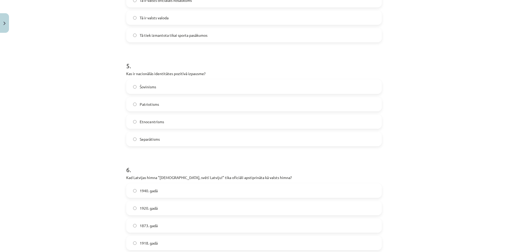
scroll to position [489, 0]
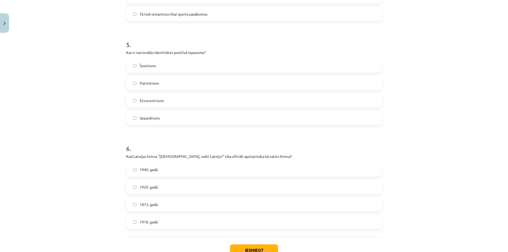
click at [141, 86] on span "Patriotisms" at bounding box center [149, 83] width 19 height 6
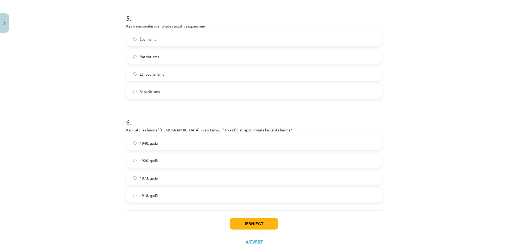
scroll to position [528, 0]
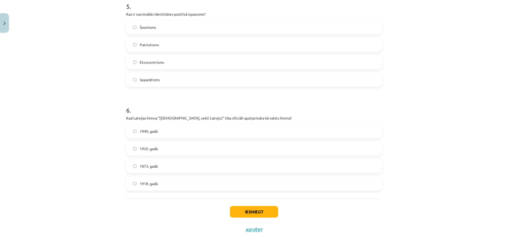
click at [159, 147] on label "1920. gadā" at bounding box center [254, 148] width 254 height 13
click at [258, 217] on button "Iesniegt" at bounding box center [254, 212] width 48 height 12
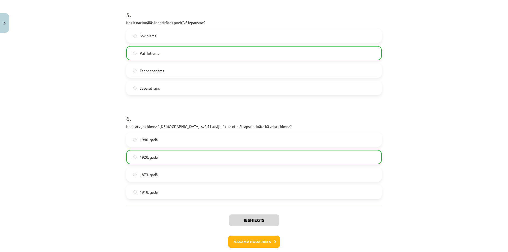
scroll to position [545, 0]
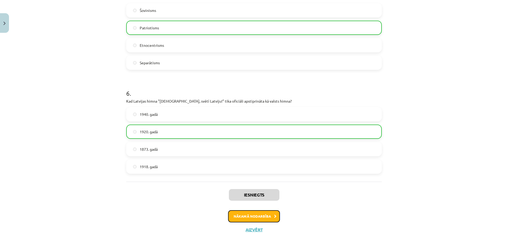
click at [257, 219] on button "Nākamā nodarbība" at bounding box center [254, 216] width 52 height 12
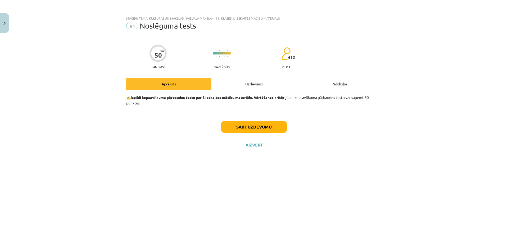
scroll to position [0, 0]
click at [262, 129] on button "Sākt uzdevumu" at bounding box center [254, 127] width 66 height 12
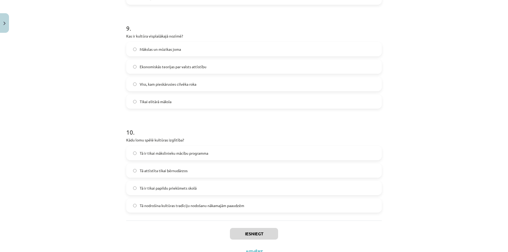
scroll to position [944, 0]
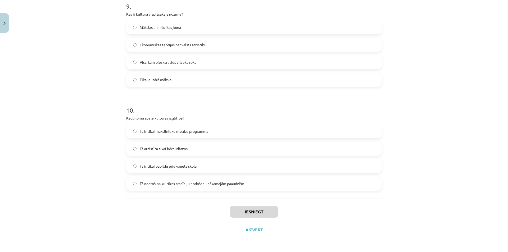
click at [221, 181] on span "Tā nodrošina kultūras tradīciju nodošanu nākamajām paaudzēm" at bounding box center [192, 184] width 104 height 6
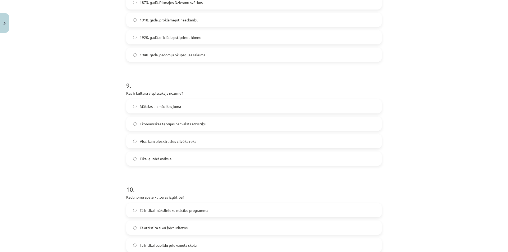
scroll to position [864, 0]
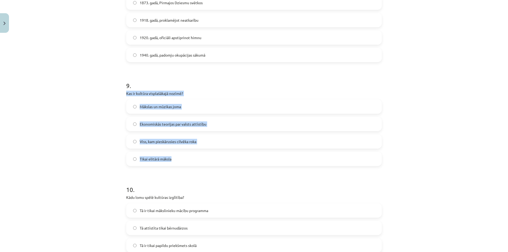
drag, startPoint x: 125, startPoint y: 92, endPoint x: 241, endPoint y: 166, distance: 137.8
click at [241, 166] on div "9 . Kas ir kultūra visplašākajā nozīmē? Mākslas un mūzikas joma Ekonomiskās teo…" at bounding box center [254, 119] width 256 height 93
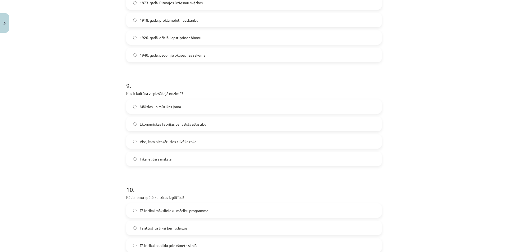
drag, startPoint x: 176, startPoint y: 93, endPoint x: 206, endPoint y: 82, distance: 32.4
click at [206, 82] on h1 "9 ." at bounding box center [254, 81] width 256 height 16
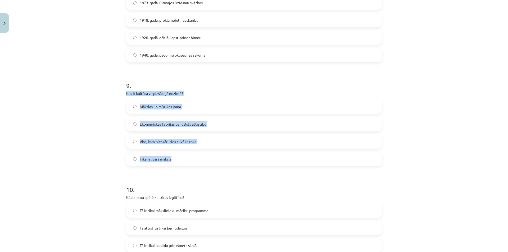
drag, startPoint x: 125, startPoint y: 93, endPoint x: 204, endPoint y: 159, distance: 103.3
click at [204, 159] on div "9 . Kas ir kultūra visplašākajā nozīmē? Mākslas un mūzikas joma Ekonomiskās teo…" at bounding box center [254, 119] width 256 height 93
copy div "Kas ir kultūra visplašākajā nozīmē? Mākslas un mūzikas joma Ekonomiskās teorija…"
click at [219, 144] on label "Viss, kam pieskārusies cilvēka roka" at bounding box center [254, 141] width 254 height 13
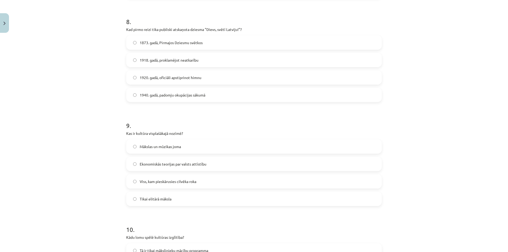
scroll to position [758, 0]
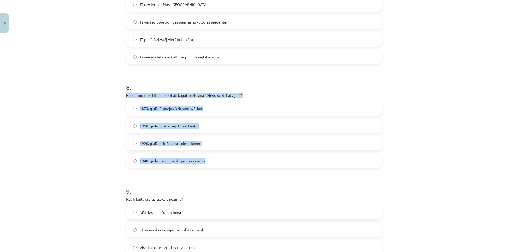
drag, startPoint x: 125, startPoint y: 95, endPoint x: 239, endPoint y: 159, distance: 131.4
click at [239, 159] on div "8 . Kad pirmo reizi tika publiski atskaņota dziesma "Dievs, svētī Latviju!"? 18…" at bounding box center [254, 121] width 256 height 93
copy div "Kad pirmo reizi tika publiski atskaņota dziesma "Dievs, svētī Latviju!"? 1873. …"
click at [222, 108] on label "1873. gadā, Pirmajos Dziesmu svētkos" at bounding box center [254, 108] width 254 height 13
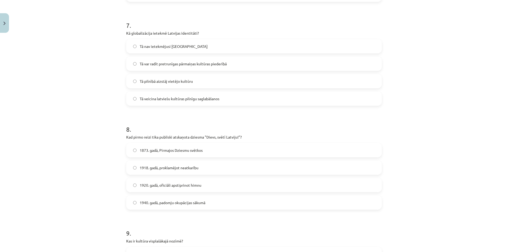
scroll to position [626, 0]
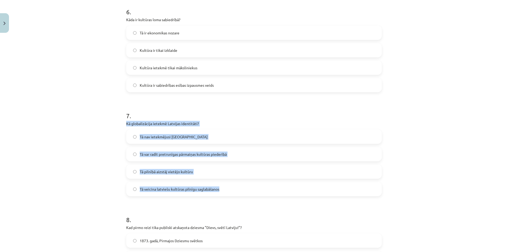
drag, startPoint x: 125, startPoint y: 124, endPoint x: 242, endPoint y: 193, distance: 135.6
click at [242, 193] on div "7 . Kā globalizācija ietekmē Latvijas identitāti? Tā nav ietekmējusi Latviju Tā…" at bounding box center [254, 149] width 256 height 93
click at [257, 121] on p "Kā globalizācija ietekmē Latvijas identitāti?" at bounding box center [254, 124] width 256 height 6
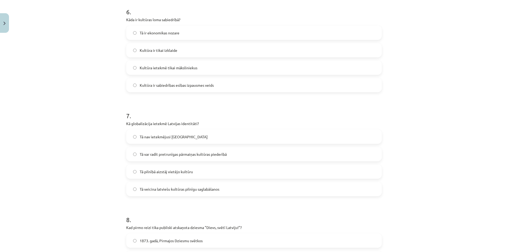
click at [219, 153] on span "Tā var radīt pretrunīgas pārmaiņas kultūras piederībā" at bounding box center [183, 155] width 87 height 6
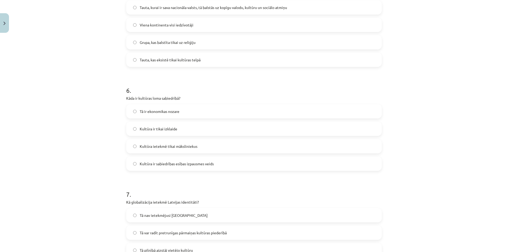
scroll to position [547, 0]
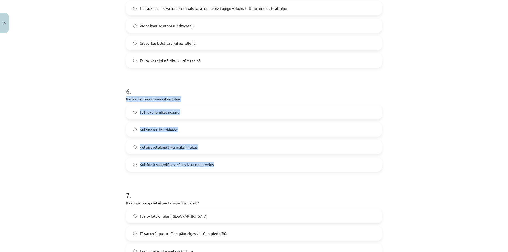
drag, startPoint x: 124, startPoint y: 99, endPoint x: 249, endPoint y: 166, distance: 141.4
click at [249, 166] on div "6 . Kāda ir kultūras loma sabiedrībā? Tā ir ekonomikas nozare Kultūra ir tikai …" at bounding box center [254, 124] width 256 height 93
click at [226, 167] on label "Kultūra ir sabiedrības esības izpausmes veids" at bounding box center [254, 164] width 254 height 13
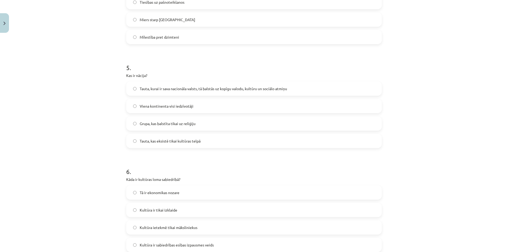
scroll to position [414, 0]
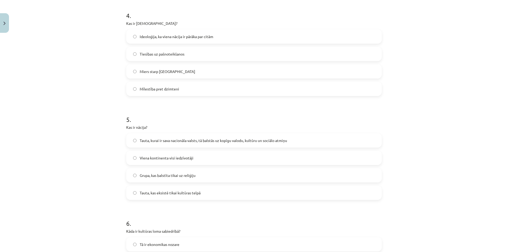
click at [164, 143] on span "Tauta, kurai ir sava nacionāla valsts, tā balstās uz kopīgu valodu, kultūru un …" at bounding box center [213, 141] width 147 height 6
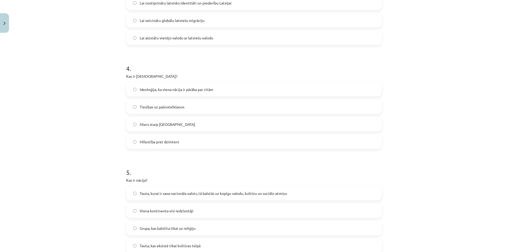
scroll to position [309, 0]
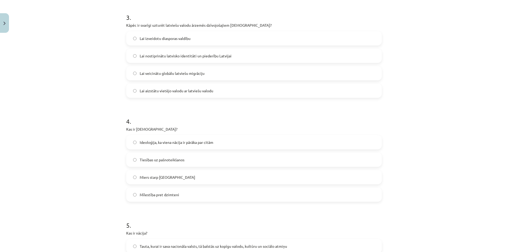
click at [196, 145] on span "Ideoloģija, ka viena nācija ir pārāka par citām" at bounding box center [177, 143] width 74 height 6
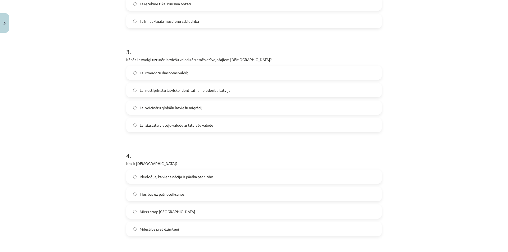
scroll to position [229, 0]
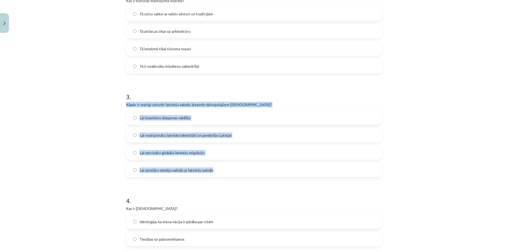
drag, startPoint x: 124, startPoint y: 103, endPoint x: 255, endPoint y: 163, distance: 143.6
click at [255, 163] on div "3 . Kāpēc ir svarīgi uzturēt latviešu valodu ārzemēs dzīvojošajiem latviešiem? …" at bounding box center [254, 130] width 256 height 93
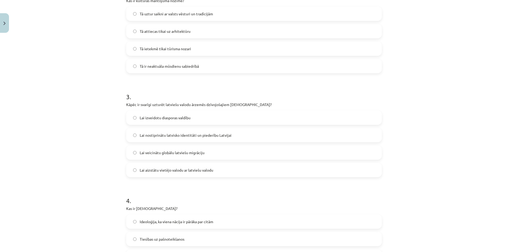
click at [339, 98] on h1 "3 ." at bounding box center [254, 92] width 256 height 16
click at [225, 139] on label "Lai nostiprinātu latvisko identitāti un piederību Latvijai" at bounding box center [254, 135] width 254 height 13
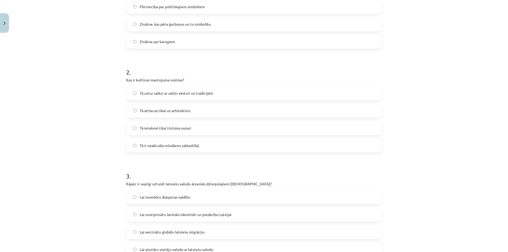
scroll to position [97, 0]
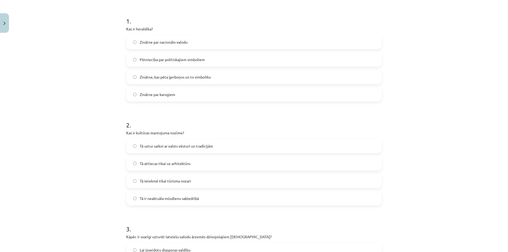
click at [155, 147] on span "Tā uztur saikni ar valsts vēsturi un tradīcijām" at bounding box center [176, 146] width 73 height 6
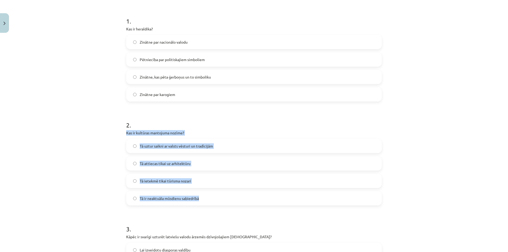
drag, startPoint x: 125, startPoint y: 132, endPoint x: 215, endPoint y: 197, distance: 111.7
click at [215, 197] on div "2 . Kas ir kultūras mantojuma nozīme? Tā uztur saikni ar valsts vēsturi un trad…" at bounding box center [254, 158] width 256 height 93
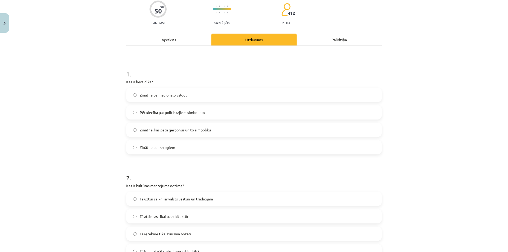
click at [85, 126] on div "Mācību tēma: Kultūras un mākslas i (vizuālā māksla) - 11. klases 1. ieskaites m…" at bounding box center [254, 126] width 508 height 252
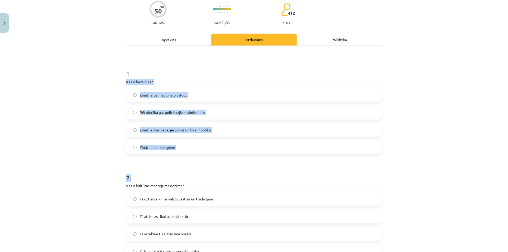
drag, startPoint x: 125, startPoint y: 81, endPoint x: 214, endPoint y: 157, distance: 116.9
click at [105, 124] on div "Mācību tēma: Kultūras un mākslas i (vizuālā māksla) - 11. klases 1. ieskaites m…" at bounding box center [254, 126] width 508 height 252
drag, startPoint x: 124, startPoint y: 81, endPoint x: 194, endPoint y: 148, distance: 96.4
click at [194, 148] on div "1 . Kas ir heraldika? Zinātne par nacionālo valodu Pētniecība par politiskajiem…" at bounding box center [254, 107] width 256 height 93
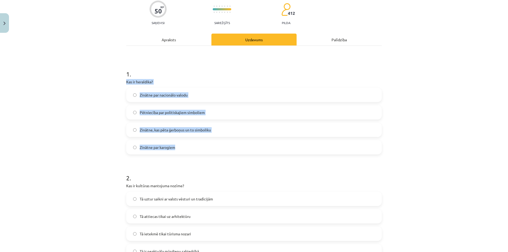
click at [227, 115] on label "Pētniecība par politiskajiem simboliem" at bounding box center [254, 112] width 254 height 13
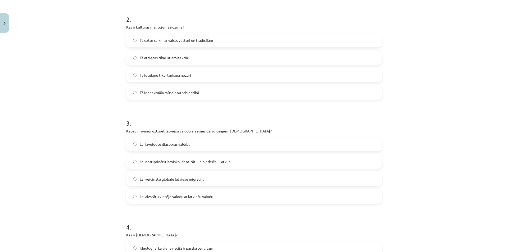
scroll to position [18, 0]
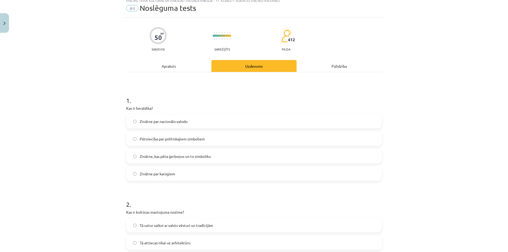
click at [203, 154] on span "Zinātne, kas pēta ģerboņus un to simboliku" at bounding box center [175, 157] width 71 height 6
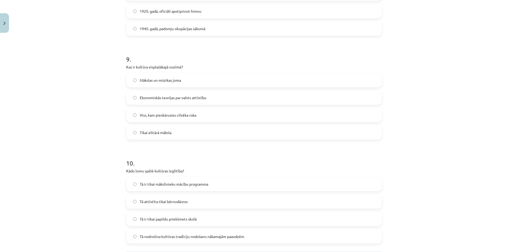
scroll to position [944, 0]
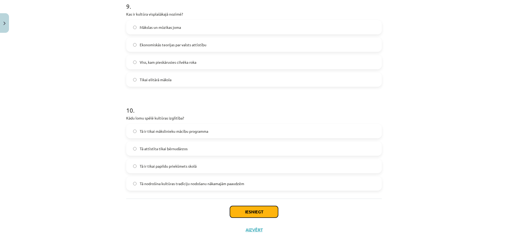
click at [239, 208] on button "Iesniegt" at bounding box center [254, 212] width 48 height 12
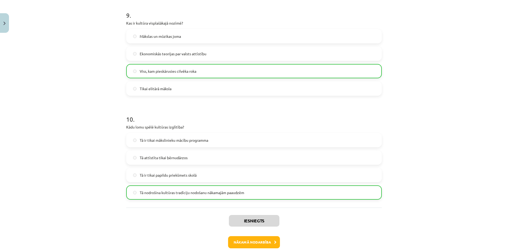
scroll to position [960, 0]
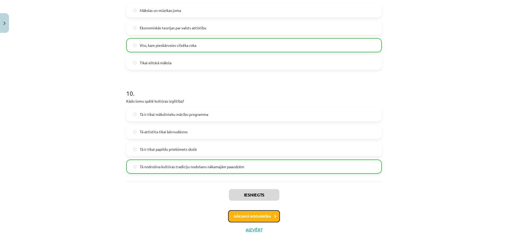
click at [247, 216] on button "Nākamā nodarbība" at bounding box center [254, 216] width 52 height 12
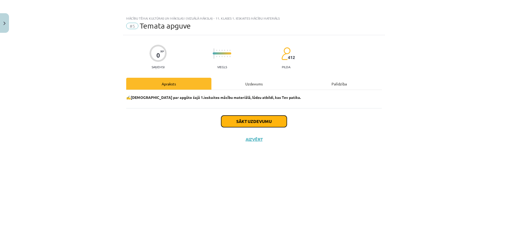
click at [272, 121] on button "Sākt uzdevumu" at bounding box center [254, 122] width 66 height 12
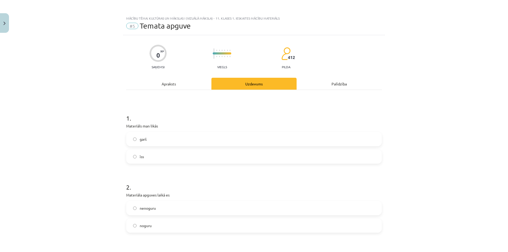
click at [140, 156] on span "īss" at bounding box center [142, 157] width 4 height 6
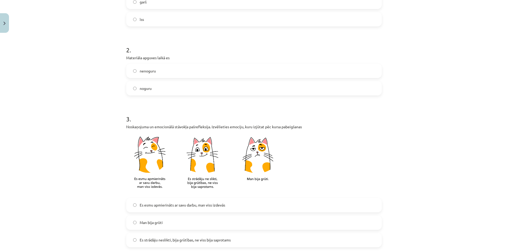
scroll to position [106, 0]
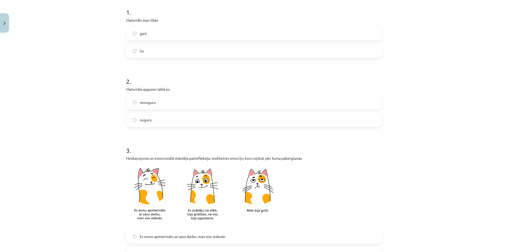
click at [161, 104] on label "nenoguru" at bounding box center [254, 102] width 254 height 13
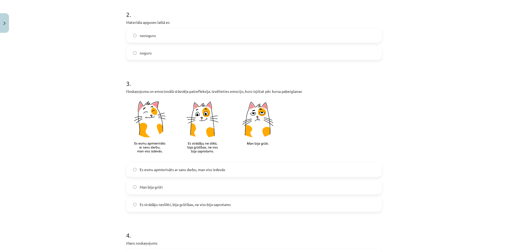
scroll to position [212, 0]
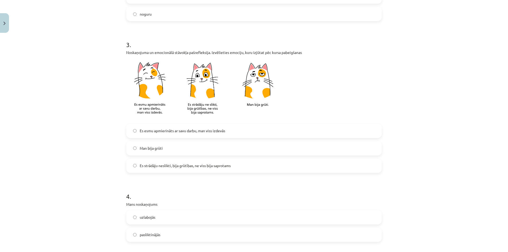
click at [199, 130] on span "Es esmu apmierināts ar savu darbu, man viss izdevās" at bounding box center [182, 131] width 85 height 6
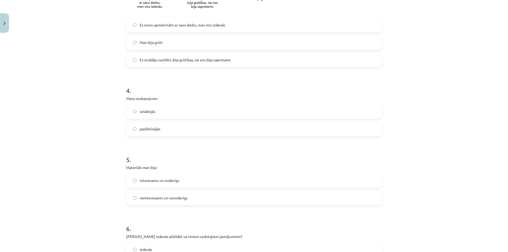
click at [195, 111] on label "uzlabojās" at bounding box center [254, 111] width 254 height 13
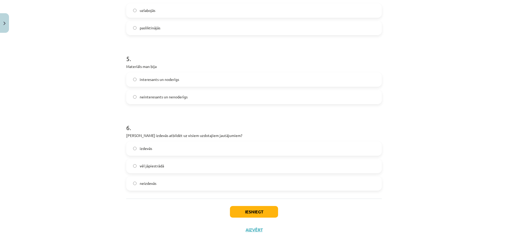
click at [194, 83] on label "interesants un noderīgs" at bounding box center [254, 79] width 254 height 13
click at [162, 149] on label "izdevās" at bounding box center [254, 148] width 254 height 13
click at [252, 210] on button "Iesniegt" at bounding box center [254, 212] width 48 height 12
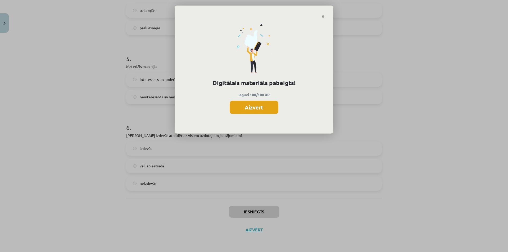
click at [241, 106] on button "Aizvērt" at bounding box center [254, 107] width 49 height 13
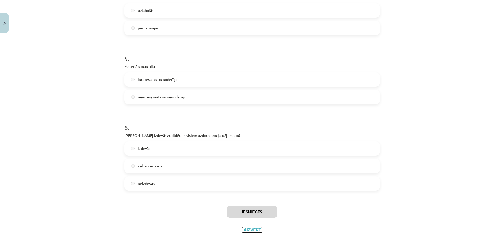
click at [253, 232] on button "Aizvērt" at bounding box center [252, 229] width 20 height 5
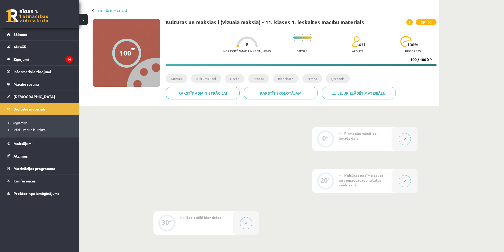
scroll to position [0, 0]
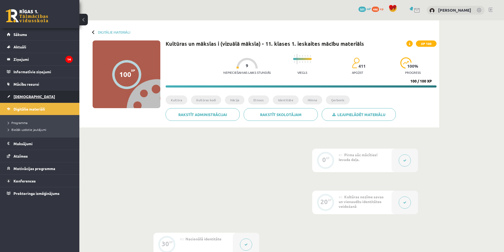
click at [24, 94] on link "[DEMOGRAPHIC_DATA]" at bounding box center [40, 96] width 66 height 12
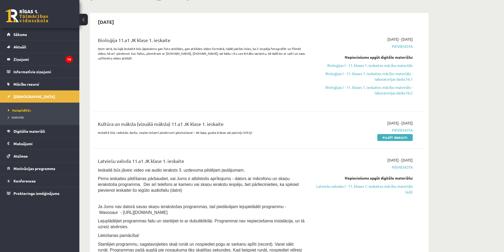
scroll to position [79, 0]
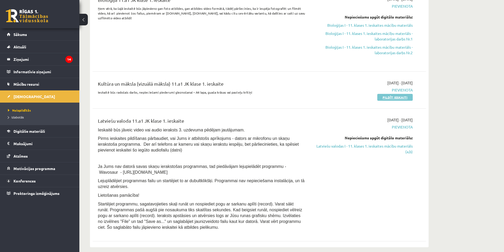
click at [408, 97] on link "Pildīt ieskaiti" at bounding box center [394, 97] width 35 height 7
click at [402, 98] on link "Pildīt ieskaiti" at bounding box center [394, 97] width 35 height 7
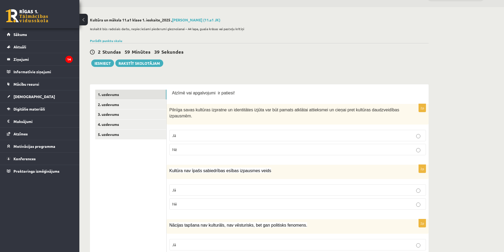
scroll to position [26, 0]
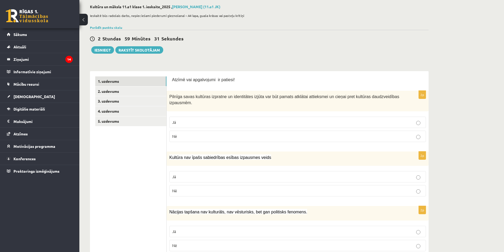
click at [224, 124] on p "Jā" at bounding box center [297, 123] width 251 height 6
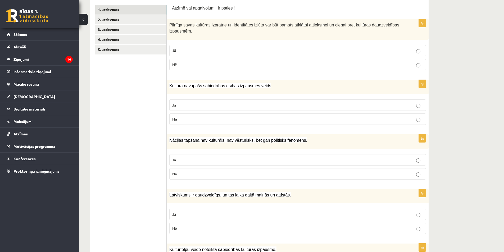
scroll to position [132, 0]
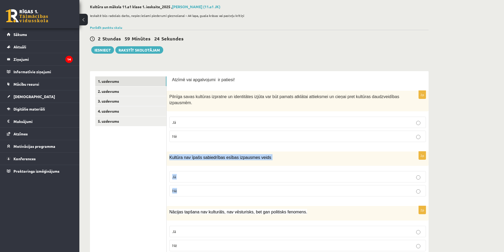
drag, startPoint x: 169, startPoint y: 159, endPoint x: 214, endPoint y: 194, distance: 56.9
click at [214, 194] on div "2p Kultūra nav īpašs sabiedrības esības izpausmes veids Jā Nē" at bounding box center [298, 176] width 262 height 49
copy div "Kultūra nav īpašs sabiedrības esības izpausmes veids Jā Nē"
click at [212, 190] on p "Nē" at bounding box center [297, 191] width 251 height 6
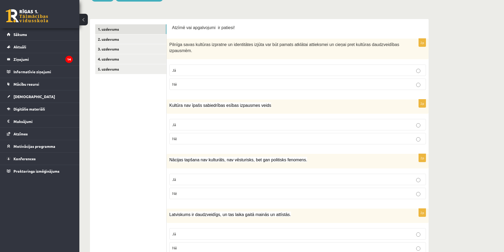
scroll to position [79, 0]
click at [195, 192] on p "Nē" at bounding box center [297, 193] width 251 height 6
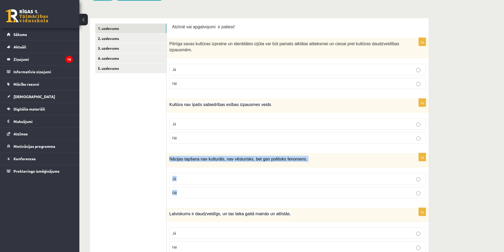
drag, startPoint x: 170, startPoint y: 159, endPoint x: 205, endPoint y: 200, distance: 54.0
click at [205, 200] on div "2p Nācijas tapšana nav kulturāls, nav vēsturisks, bet gan politisks fenomens. J…" at bounding box center [298, 177] width 262 height 49
copy div "Nācijas tapšana nav kulturāls, nav vēsturisks, bet gan politisks fenomens. Jā Nē"
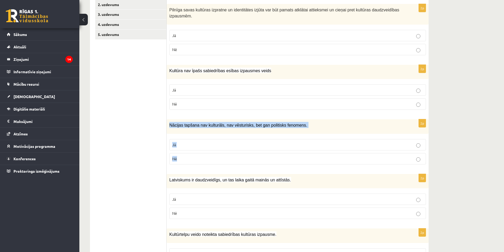
scroll to position [159, 0]
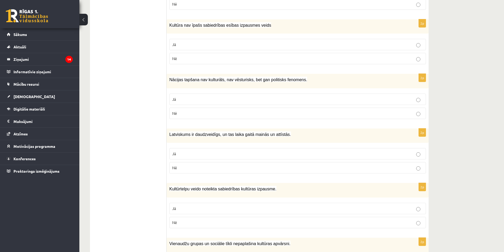
click at [187, 153] on p "Jā" at bounding box center [297, 154] width 251 height 6
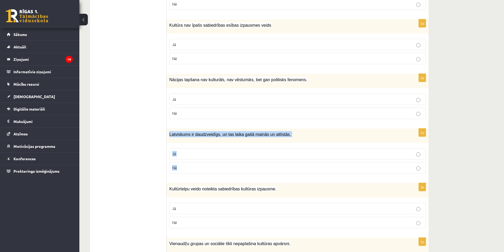
drag, startPoint x: 170, startPoint y: 135, endPoint x: 200, endPoint y: 175, distance: 49.8
click at [200, 175] on div "2p Latviskums ir daudzveidīgs, un tas laika gaitā mainās un attīstās. Jā Nē" at bounding box center [298, 153] width 262 height 49
copy div "Latviskums ir daudzveidīgs, un tas laika gaitā mainās un attīstās. Jā Nē"
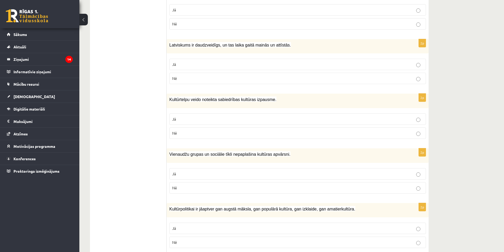
scroll to position [291, 0]
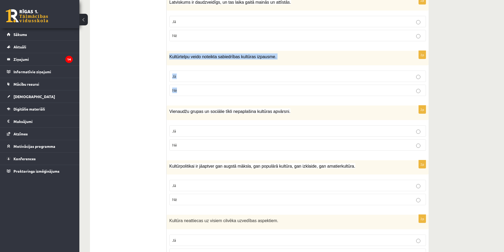
drag, startPoint x: 170, startPoint y: 56, endPoint x: 195, endPoint y: 96, distance: 47.0
click at [195, 96] on div "2p Kultūrtelpu veido noteikta sabiedrības kultūras izpausme. Jā Nē" at bounding box center [298, 75] width 262 height 49
copy div "Kultūrtelpu veido noteikta sabiedrības kultūras izpausme. Jā Nē"
click at [213, 79] on label "Jā" at bounding box center [297, 76] width 257 height 11
click at [169, 111] on div "Vienaudžu grupas un sociālie tīkli nepaplašina kultūras apvārsni." at bounding box center [298, 113] width 262 height 15
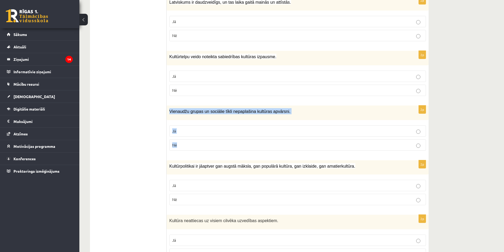
drag, startPoint x: 169, startPoint y: 112, endPoint x: 226, endPoint y: 145, distance: 65.1
click at [226, 145] on div "2p Vienaudžu grupas un sociālie tīkli nepaplašina kultūras apvārsni. Jā Nē" at bounding box center [298, 130] width 262 height 49
copy div "Vienaudžu grupas un sociālie tīkli nepaplašina kultūras apvārsni. Jā Nē"
click at [213, 143] on p "Nē" at bounding box center [297, 145] width 251 height 6
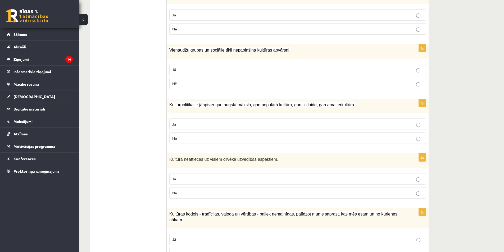
scroll to position [370, 0]
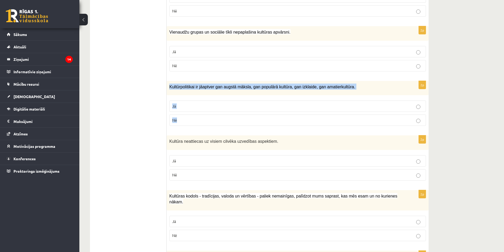
drag, startPoint x: 169, startPoint y: 88, endPoint x: 203, endPoint y: 126, distance: 51.0
click at [203, 126] on div "2p Kultūrpolitikai ir jāaptver gan augstā māksla, gan populārā kultūra, gan izk…" at bounding box center [298, 105] width 262 height 49
copy div "Kultūrpolitikai ir jāaptver gan augstā māksla, gan populārā kultūra, gan izklai…"
click at [245, 105] on p "Jā" at bounding box center [297, 106] width 251 height 6
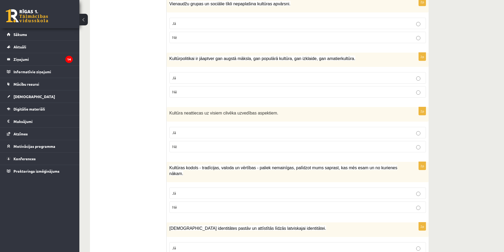
scroll to position [450, 0]
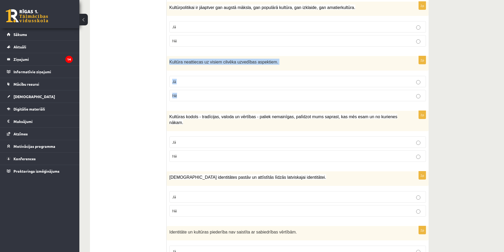
drag, startPoint x: 170, startPoint y: 63, endPoint x: 193, endPoint y: 94, distance: 38.9
click at [193, 94] on div "2p Kultūra neattiecas uz visiem cilvēka uzvedības aspektiem. Jā Nē" at bounding box center [298, 80] width 262 height 49
copy div "Kultūra neattiecas uz visiem cilvēka uzvedības aspektiem. Jā Nē"
click at [153, 94] on ul "1. uzdevums 2. uzdevums 3. uzdevums 4. uzdevums 5. uzdevums" at bounding box center [130, 73] width 71 height 841
click at [280, 96] on p "Nē" at bounding box center [297, 96] width 251 height 6
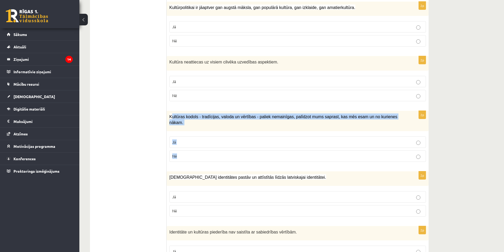
drag, startPoint x: 171, startPoint y: 117, endPoint x: 202, endPoint y: 149, distance: 44.5
click at [202, 149] on div "2p Kultūras kodols - tradīcijas, valoda un vērtības - paliek nemainīgas, palīdz…" at bounding box center [298, 138] width 262 height 55
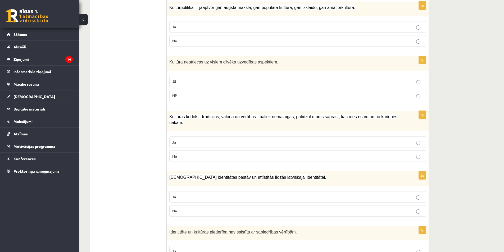
click at [170, 125] on div "Kultūras kodols - tradīcijas, valoda un vērtības - paliek nemainīgas, palīdzot …" at bounding box center [298, 121] width 262 height 20
click at [261, 139] on p "Jā" at bounding box center [297, 142] width 251 height 6
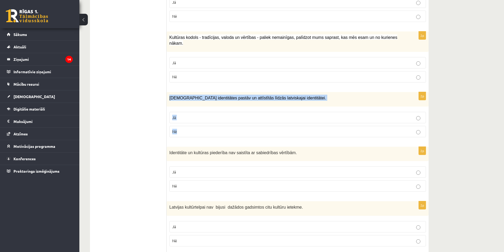
drag, startPoint x: 170, startPoint y: 93, endPoint x: 198, endPoint y: 126, distance: 43.9
click at [198, 126] on div "2p Mazākumtautību identitātes pastāv un attīstītās līdzās latviskajai identitāt…" at bounding box center [298, 116] width 262 height 49
copy div "[DEMOGRAPHIC_DATA] identitātes pastāv un attīstītās līdzās latviskajai identitā…"
click at [209, 115] on p "Jā" at bounding box center [297, 118] width 251 height 6
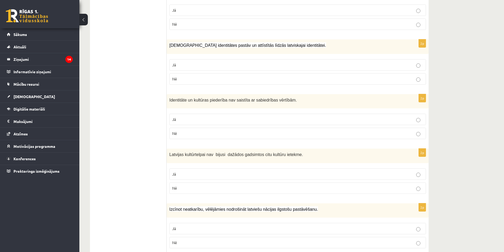
scroll to position [582, 0]
drag, startPoint x: 169, startPoint y: 94, endPoint x: 211, endPoint y: 136, distance: 59.5
click at [211, 136] on div "2p Identitāte un kultūras piederība nav saistīta ar sabiedrības vērtībām. Jā Nē" at bounding box center [298, 118] width 262 height 49
copy div "Identitāte un kultūras piederība nav saistīta ar sabiedrības vērtībām. Jā Nē"
drag, startPoint x: 205, startPoint y: 127, endPoint x: 255, endPoint y: 201, distance: 89.1
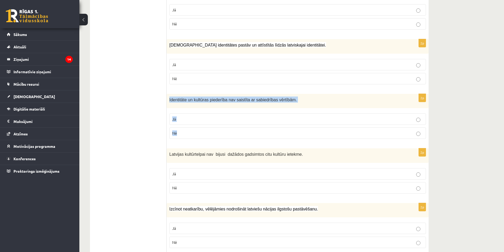
click at [206, 130] on p "Nē" at bounding box center [297, 133] width 251 height 6
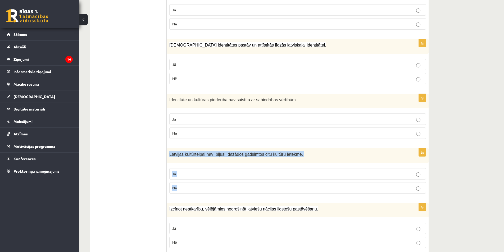
drag, startPoint x: 169, startPoint y: 149, endPoint x: 199, endPoint y: 180, distance: 42.8
click at [199, 180] on div "2p Latvijas kultūrtelpai nav bijusi dažādos gadsimtos citu kultūru ietekme. Jā …" at bounding box center [298, 172] width 262 height 49
copy div "Latvijas kultūrtelpai nav bijusi dažādos gadsimtos citu kultūru ietekme. Jā Nē"
click at [209, 185] on p "Nē" at bounding box center [297, 188] width 251 height 6
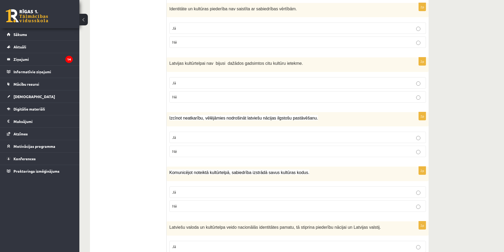
scroll to position [702, 0]
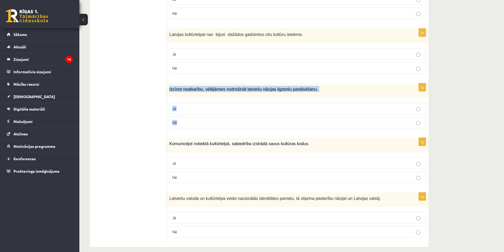
drag, startPoint x: 169, startPoint y: 83, endPoint x: 193, endPoint y: 122, distance: 45.7
click at [193, 122] on div "2p Izcīnot neatkarību, vēlējāmies nodrošināt latviešu nācijas ilgstošu pastāvēš…" at bounding box center [298, 107] width 262 height 49
click at [188, 106] on p "Jā" at bounding box center [297, 109] width 251 height 6
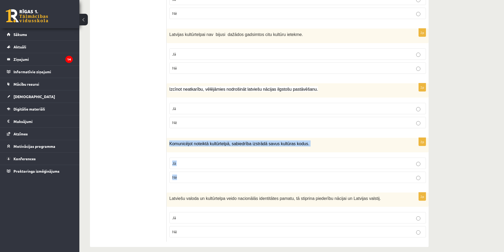
drag, startPoint x: 169, startPoint y: 138, endPoint x: 193, endPoint y: 174, distance: 43.0
click at [193, 174] on div "2p Komunicējot noteiktā kultūrtelpā, sabiedrība izstrādā savus kultūras kodus. …" at bounding box center [298, 162] width 262 height 49
click at [230, 161] on p "Jā" at bounding box center [297, 164] width 251 height 6
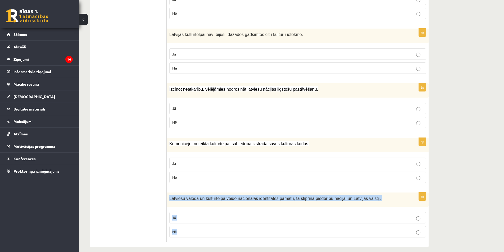
drag, startPoint x: 169, startPoint y: 192, endPoint x: 211, endPoint y: 228, distance: 54.9
click at [211, 228] on div "2p Latviešu valoda un kultūrtelpa veido nacionālās identitātes pamatu, tā stipr…" at bounding box center [298, 217] width 262 height 49
click at [200, 215] on p "Jā" at bounding box center [297, 218] width 251 height 6
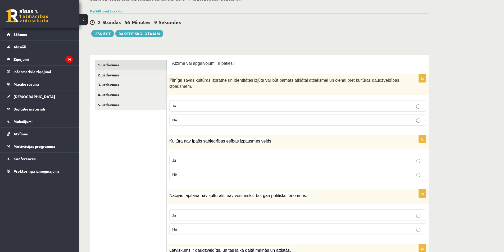
scroll to position [0, 0]
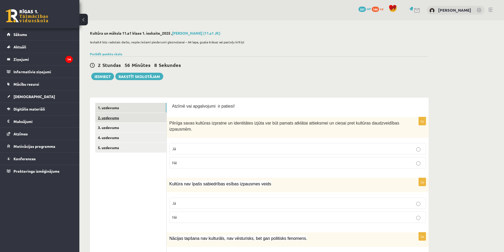
click at [122, 120] on link "2. uzdevums" at bounding box center [130, 118] width 71 height 10
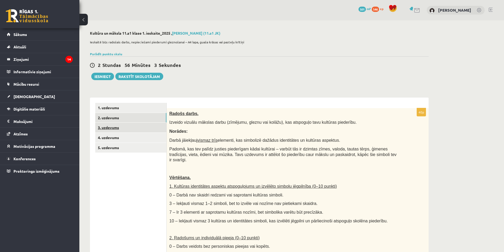
click at [126, 128] on link "3. uzdevums" at bounding box center [130, 128] width 71 height 10
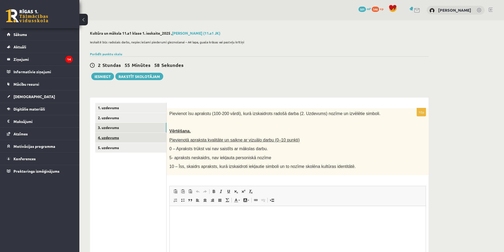
click at [133, 138] on link "4. uzdevums" at bounding box center [130, 138] width 71 height 10
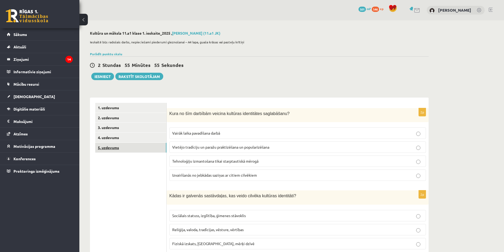
click at [147, 148] on link "5. uzdevums" at bounding box center [130, 148] width 71 height 10
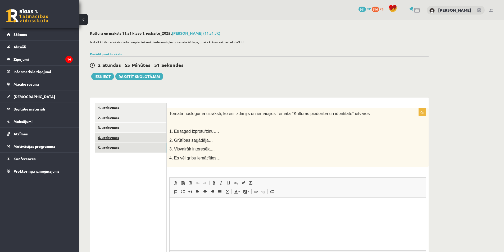
click at [129, 139] on link "4. uzdevums" at bounding box center [130, 138] width 71 height 10
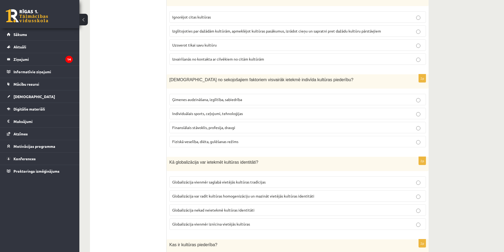
scroll to position [692, 0]
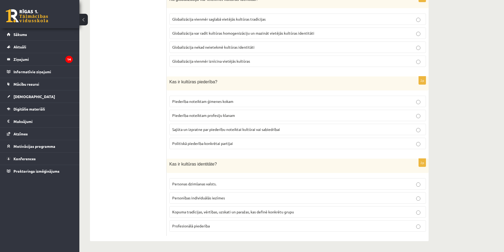
click at [292, 129] on p "Sajūta un izpratne par piederību noteiktai kultūrai vai sabiedrībai" at bounding box center [297, 130] width 251 height 6
click at [297, 118] on p "Piederība noteiktam profesiju klanam" at bounding box center [297, 116] width 251 height 6
click at [293, 134] on label "Sajūta un izpratne par piederību noteiktai kultūrai vai sabiedrībai" at bounding box center [297, 129] width 257 height 11
click at [230, 213] on span "Kopuma tradīcijas, vērtības, uzskati un paražas, kas definē konkrētu grupu" at bounding box center [233, 211] width 122 height 5
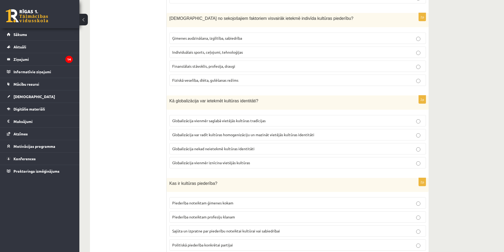
scroll to position [560, 0]
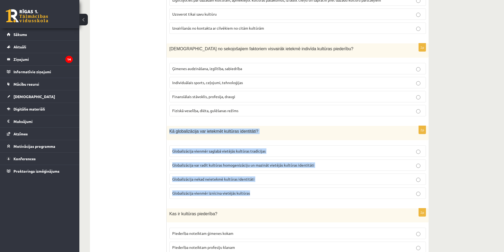
drag, startPoint x: 170, startPoint y: 131, endPoint x: 265, endPoint y: 201, distance: 117.9
click at [265, 201] on div "2p Kā globalizācija var ietekmēt kultūras identitāti? Globalizācija vienmēr sag…" at bounding box center [298, 164] width 262 height 77
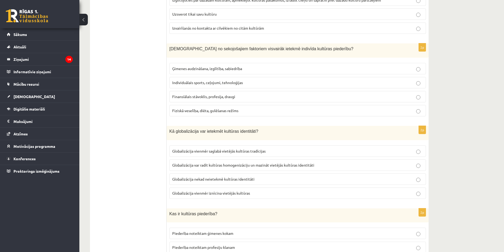
click at [77, 180] on div "0 Dāvanas 501 mP 546 xp [PERSON_NAME] Sākums Aktuāli Kā mācīties eSKOLĀ Kontakt…" at bounding box center [39, 126] width 79 height 252
click at [286, 166] on span "Globalizācija var radīt kultūras homogenizāciju un mazināt vietējās kultūras id…" at bounding box center [243, 165] width 142 height 5
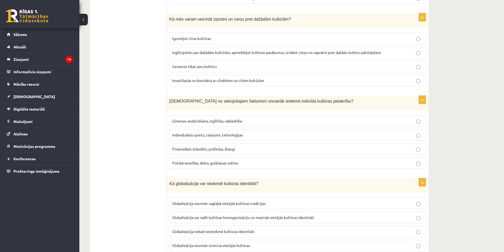
scroll to position [507, 0]
click at [221, 121] on span "Ģimenes audzināšana, izglītība, sabiedrība" at bounding box center [207, 121] width 70 height 5
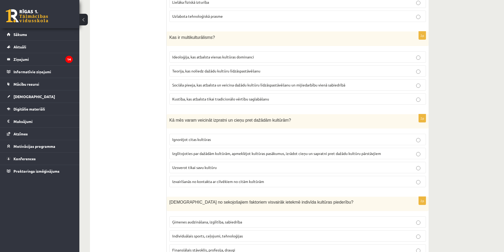
scroll to position [401, 0]
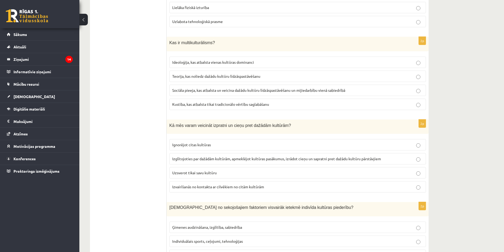
click at [222, 162] on label "Izglītojoties par dažādām kultūrām, apmeklējot kultūras pasākumus, izrādot cieņ…" at bounding box center [297, 158] width 257 height 11
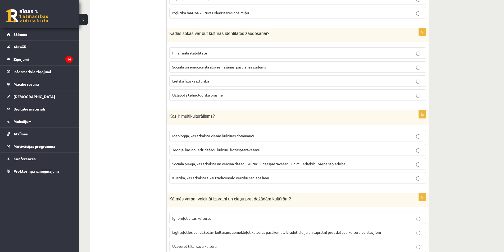
scroll to position [322, 0]
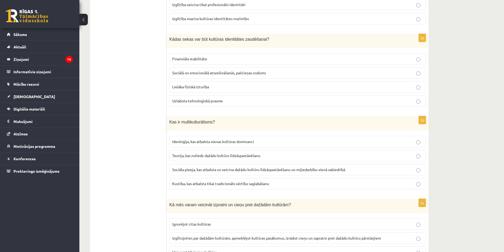
click at [261, 170] on span "Sociāla pieeja, kas atbalsta un veicina dažādu kultūru līdzāspastāvēšanu un mij…" at bounding box center [258, 169] width 173 height 5
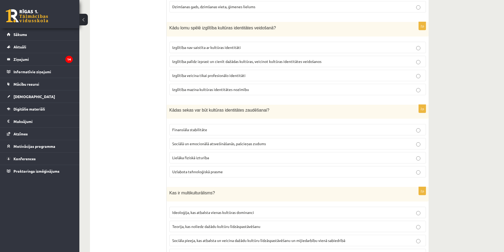
scroll to position [243, 0]
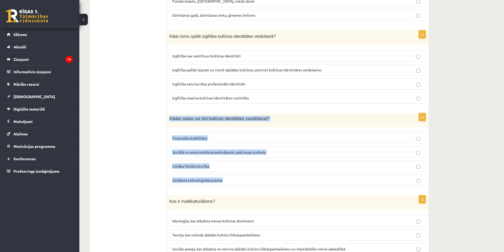
drag, startPoint x: 170, startPoint y: 119, endPoint x: 253, endPoint y: 177, distance: 101.9
click at [253, 177] on div "2p Kādas sekas var būt kultūras identitātes zaudēšanai? Finansiāla stabilitāte …" at bounding box center [298, 151] width 262 height 77
click at [269, 153] on p "Sociālā un emocionālā atsvešināšanās, pašcieņas zudums" at bounding box center [297, 152] width 251 height 6
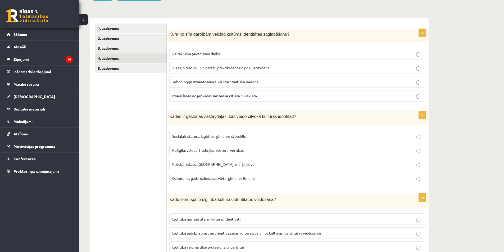
scroll to position [163, 0]
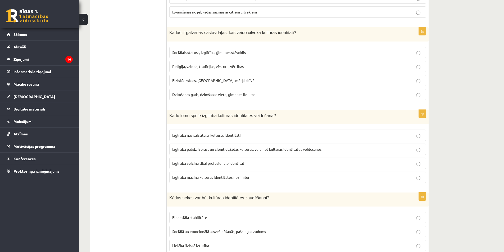
click at [261, 150] on span "Izglītība palīdz izprast un cienīt dažādas kultūras, veicinot kultūras identitā…" at bounding box center [246, 149] width 149 height 5
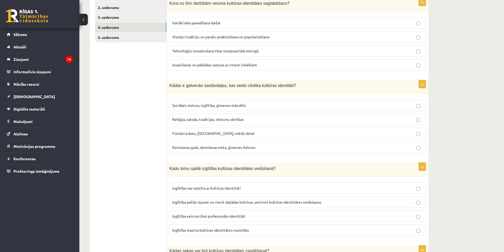
scroll to position [84, 0]
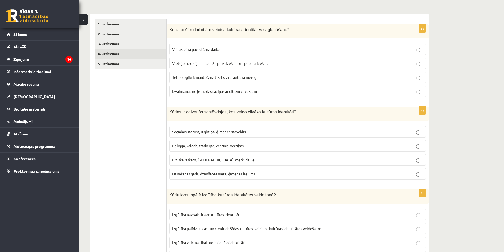
click at [200, 147] on span "Reliģija, valoda, tradīcijas, vēsture, vērtības" at bounding box center [207, 145] width 71 height 5
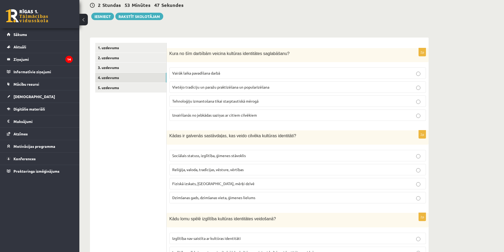
scroll to position [31, 0]
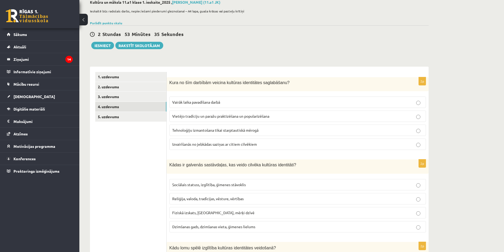
click at [207, 119] on span "Vietējo tradīciju un paražu praktizēšana un popularizēšana" at bounding box center [220, 116] width 97 height 5
click at [118, 88] on link "2. uzdevums" at bounding box center [130, 87] width 71 height 10
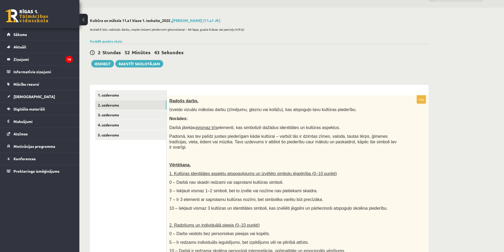
scroll to position [0, 0]
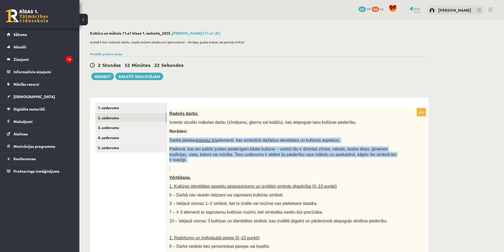
drag, startPoint x: 169, startPoint y: 140, endPoint x: 399, endPoint y: 158, distance: 230.3
click at [399, 158] on div "Radošs darbs. Izveido vizuālu mākslas darbu (zīmējumu, gleznu vai kolāžu), kas …" at bounding box center [298, 233] width 262 height 250
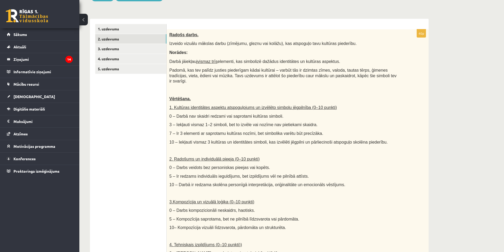
scroll to position [238, 0]
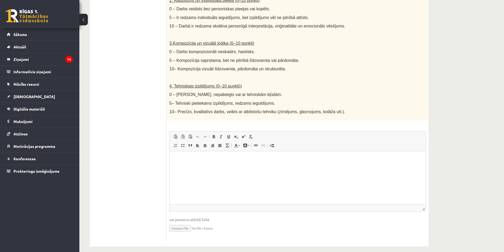
click at [184, 224] on input "file" at bounding box center [297, 227] width 257 height 11
type input "**********"
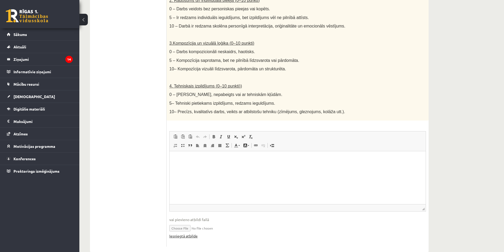
click at [190, 233] on link "Iesniegtā atbilde" at bounding box center [183, 236] width 28 height 6
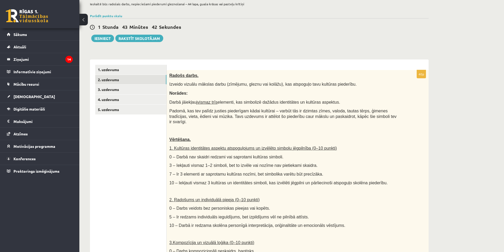
scroll to position [0, 0]
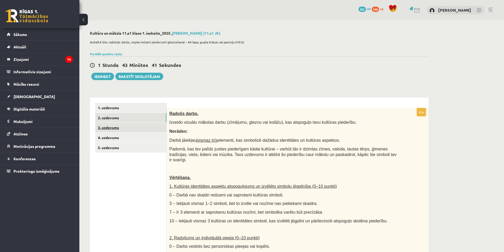
click at [114, 129] on link "3. uzdevums" at bounding box center [130, 128] width 71 height 10
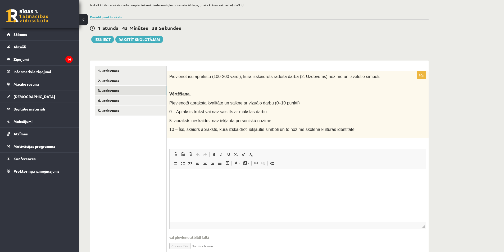
scroll to position [60, 0]
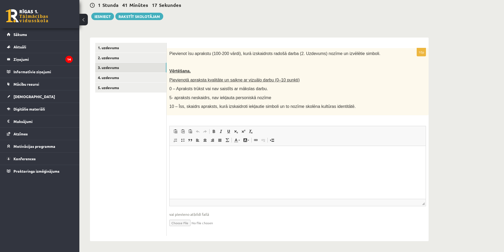
click at [288, 154] on p "Визуальный текстовый редактор, wiswyg-editor-user-answer-47433778348480" at bounding box center [297, 154] width 245 height 6
click at [215, 154] on p "**********" at bounding box center [297, 154] width 245 height 6
click at [290, 158] on html "**********" at bounding box center [298, 154] width 256 height 16
click at [216, 153] on p "**********" at bounding box center [297, 154] width 245 height 6
click at [315, 158] on html "**********" at bounding box center [298, 154] width 256 height 16
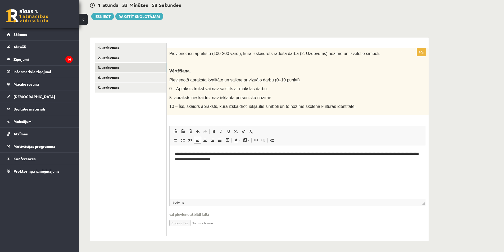
click at [234, 157] on p "**********" at bounding box center [297, 156] width 245 height 11
click at [300, 161] on p "**********" at bounding box center [297, 156] width 245 height 11
click at [252, 159] on p "**********" at bounding box center [297, 156] width 245 height 11
click at [288, 157] on p "**********" at bounding box center [297, 156] width 245 height 11
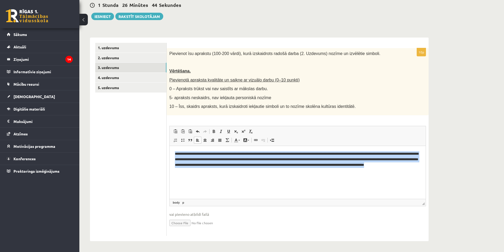
drag, startPoint x: 174, startPoint y: 154, endPoint x: 232, endPoint y: 172, distance: 60.0
click at [232, 172] on html "**********" at bounding box center [298, 162] width 256 height 33
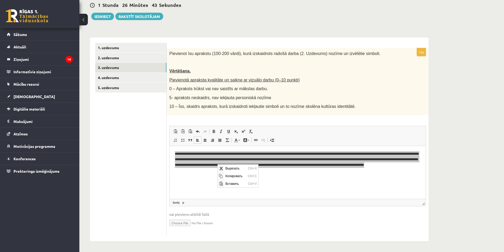
scroll to position [0, 0]
click at [238, 177] on span "Копировать" at bounding box center [235, 176] width 22 height 8
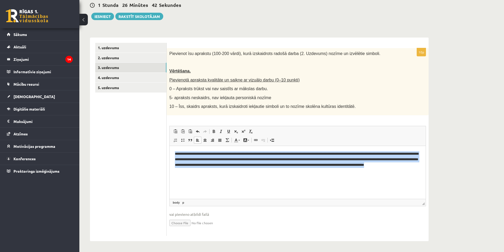
click at [269, 178] on html "**********" at bounding box center [298, 162] width 256 height 33
drag, startPoint x: 174, startPoint y: 152, endPoint x: 286, endPoint y: 185, distance: 116.6
click at [286, 178] on html "**********" at bounding box center [298, 162] width 256 height 33
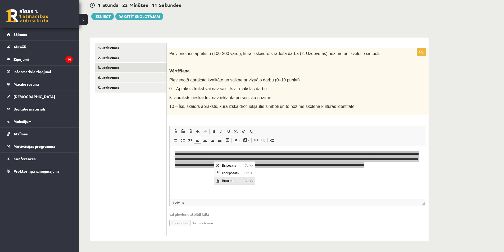
click at [234, 180] on span "Вставить" at bounding box center [232, 181] width 22 height 8
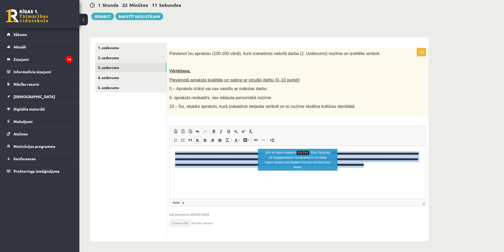
click at [241, 178] on html "**********" at bounding box center [298, 162] width 256 height 33
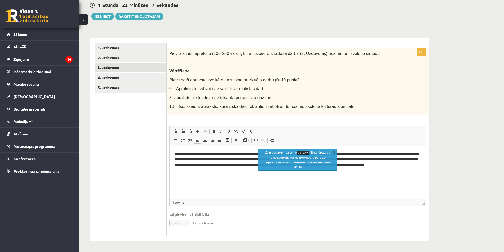
click at [335, 153] on link "X" at bounding box center [333, 151] width 5 height 5
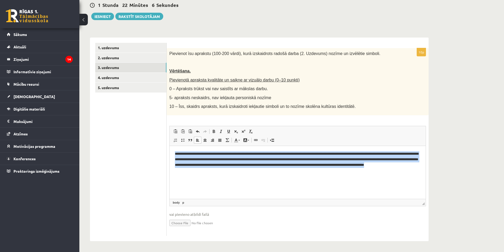
drag, startPoint x: 239, startPoint y: 172, endPoint x: 161, endPoint y: 146, distance: 81.8
click at [170, 146] on html "**********" at bounding box center [298, 162] width 256 height 33
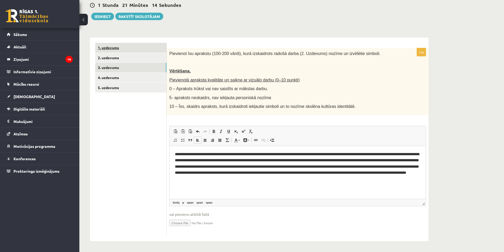
click at [113, 47] on link "1. uzdevums" at bounding box center [130, 48] width 71 height 10
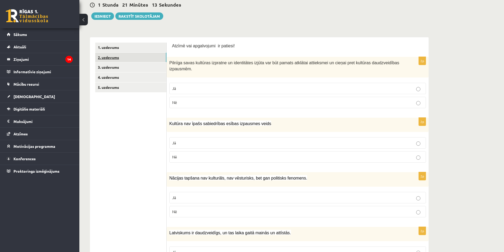
click at [112, 60] on link "2. uzdevums" at bounding box center [130, 58] width 71 height 10
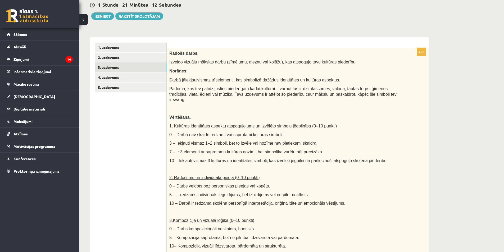
click at [112, 67] on link "3. uzdevums" at bounding box center [130, 67] width 71 height 10
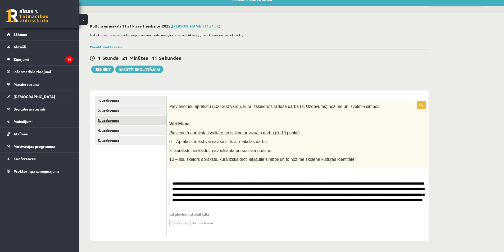
scroll to position [8, 0]
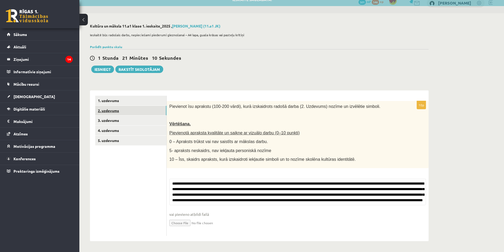
click at [110, 108] on link "2. uzdevums" at bounding box center [130, 111] width 71 height 10
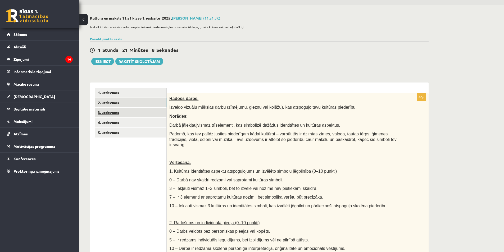
scroll to position [0, 0]
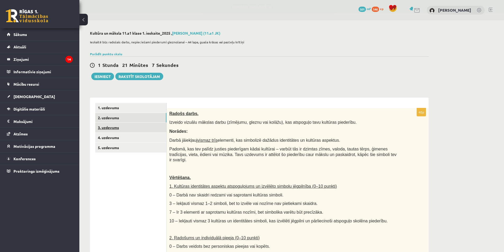
click at [126, 131] on link "3. uzdevums" at bounding box center [130, 128] width 71 height 10
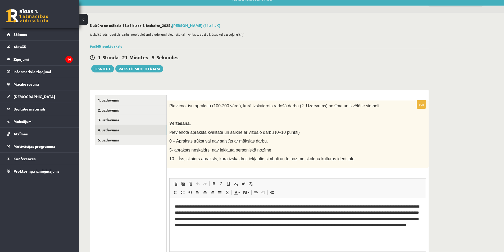
click at [112, 131] on link "4. uzdevums" at bounding box center [130, 130] width 71 height 10
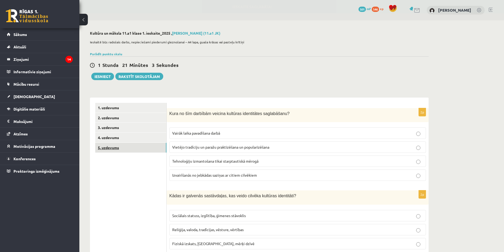
click at [107, 148] on link "5. uzdevums" at bounding box center [130, 148] width 71 height 10
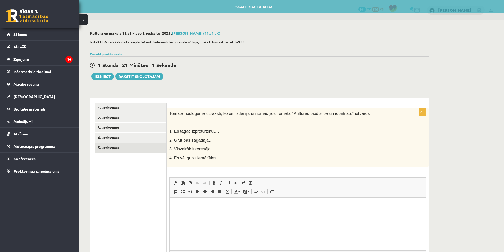
scroll to position [52, 0]
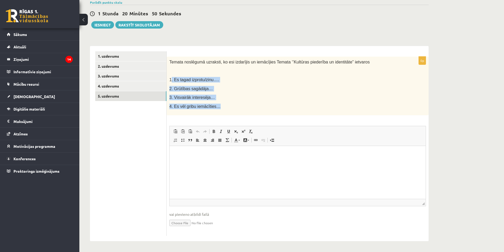
drag, startPoint x: 172, startPoint y: 78, endPoint x: 234, endPoint y: 111, distance: 70.5
click at [234, 111] on div "Temata noslēgumā uzraksti, ko esi izdarījis un iemācījies Temata ‘’Kultūras pie…" at bounding box center [298, 86] width 262 height 59
click at [226, 159] on html at bounding box center [298, 154] width 256 height 16
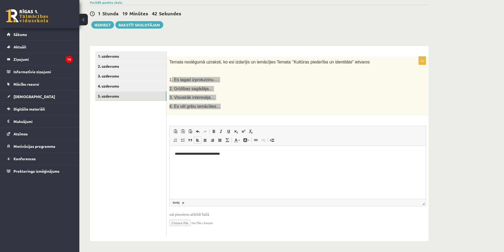
click at [212, 154] on p "**********" at bounding box center [297, 154] width 245 height 6
click at [223, 153] on p "**********" at bounding box center [297, 154] width 245 height 6
click at [261, 154] on p "**********" at bounding box center [297, 154] width 245 height 6
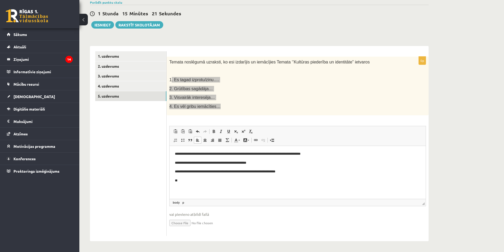
click at [288, 173] on p "**********" at bounding box center [297, 172] width 245 height 6
click at [187, 178] on p "**" at bounding box center [297, 181] width 245 height 6
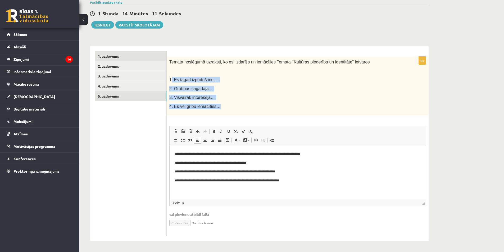
click at [120, 57] on link "1. uzdevums" at bounding box center [130, 56] width 71 height 10
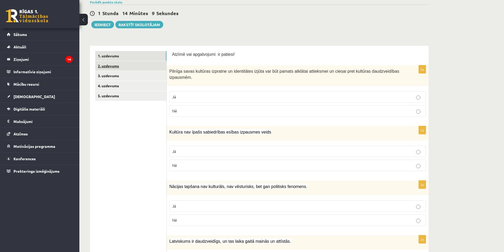
click at [129, 68] on link "2. uzdevums" at bounding box center [130, 66] width 71 height 10
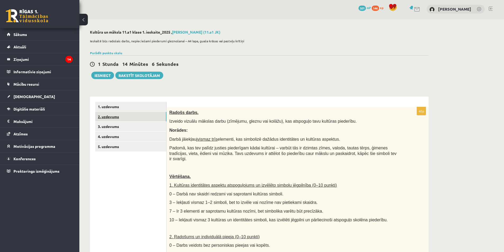
scroll to position [0, 0]
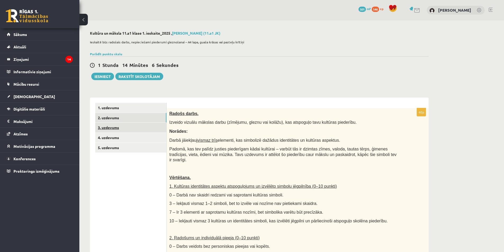
click at [127, 124] on link "3. uzdevums" at bounding box center [130, 128] width 71 height 10
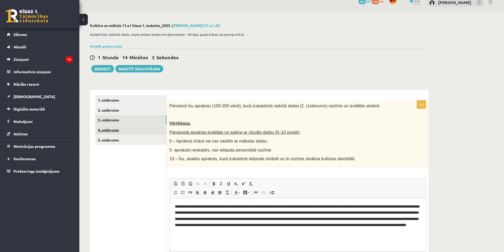
click at [134, 128] on link "4. uzdevums" at bounding box center [130, 130] width 71 height 10
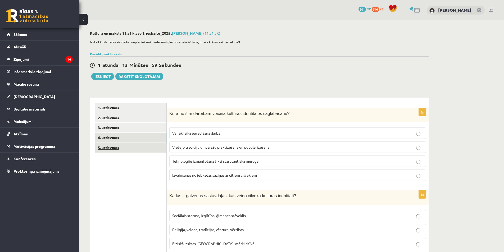
click at [127, 146] on link "5. uzdevums" at bounding box center [130, 148] width 71 height 10
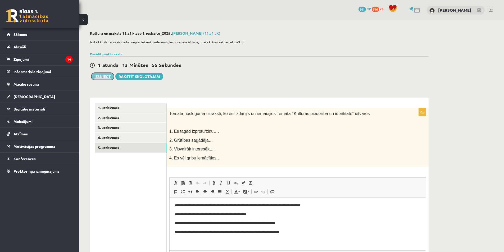
click at [94, 76] on button "Iesniegt" at bounding box center [102, 76] width 23 height 7
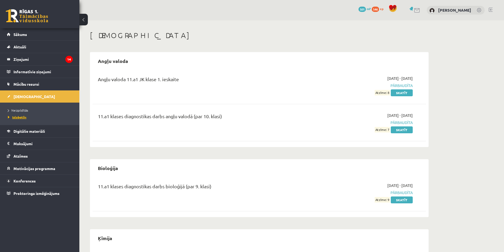
click at [12, 116] on span "Izlabotās" at bounding box center [17, 117] width 19 height 4
click at [15, 108] on span "Neizpildītās" at bounding box center [18, 110] width 20 height 4
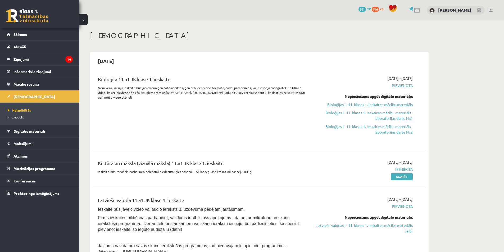
click at [491, 10] on link at bounding box center [491, 10] width 4 height 4
